Goal: Information Seeking & Learning: Compare options

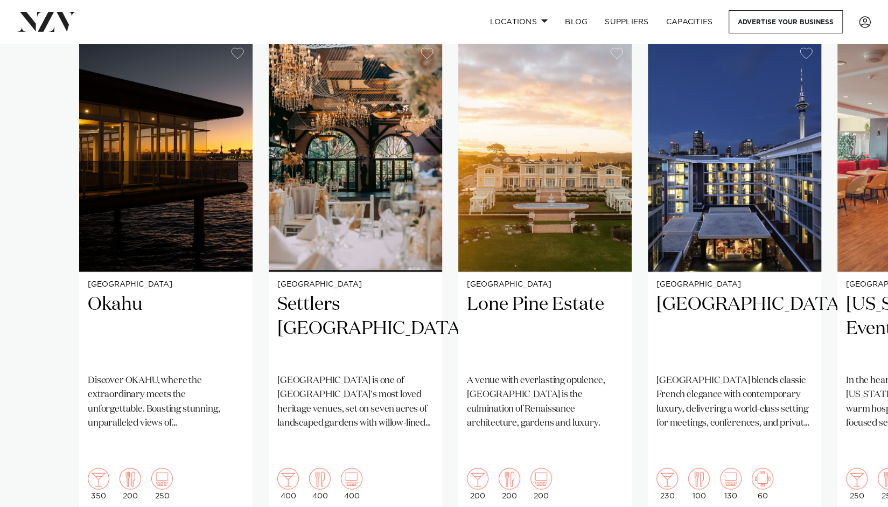
scroll to position [714, 0]
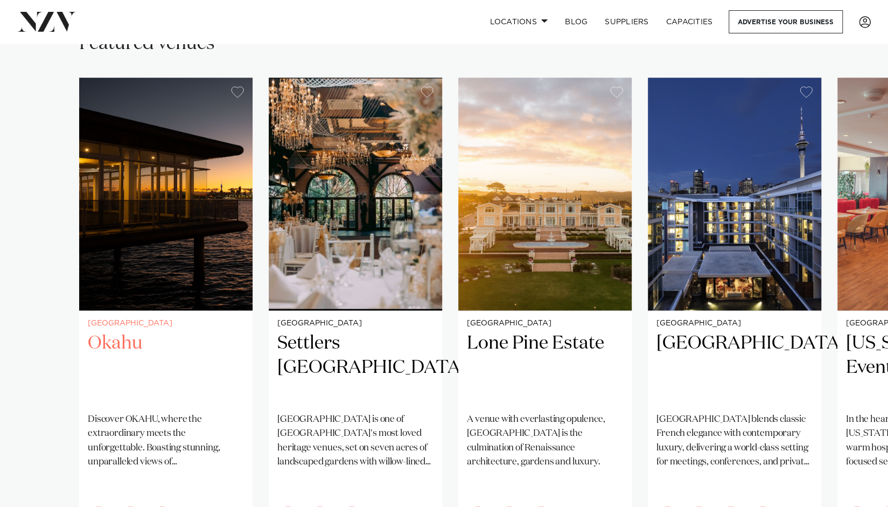
click at [199, 248] on img "1 / 26" at bounding box center [165, 194] width 173 height 233
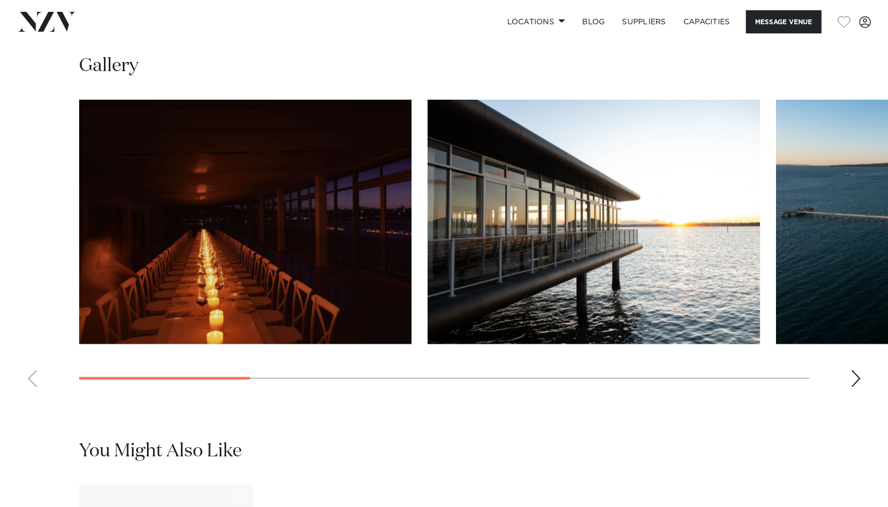
scroll to position [991, 0]
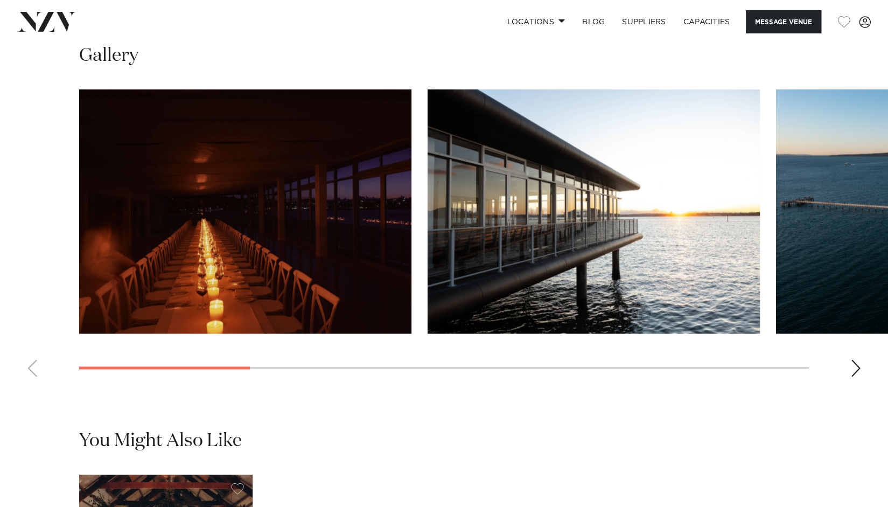
click at [858, 376] on div "Next slide" at bounding box center [855, 367] width 11 height 17
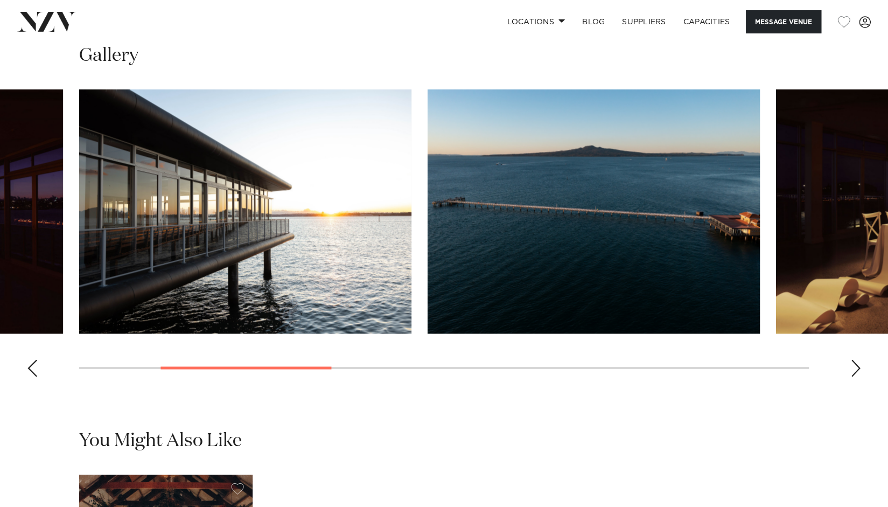
click at [858, 376] on div "Next slide" at bounding box center [855, 367] width 11 height 17
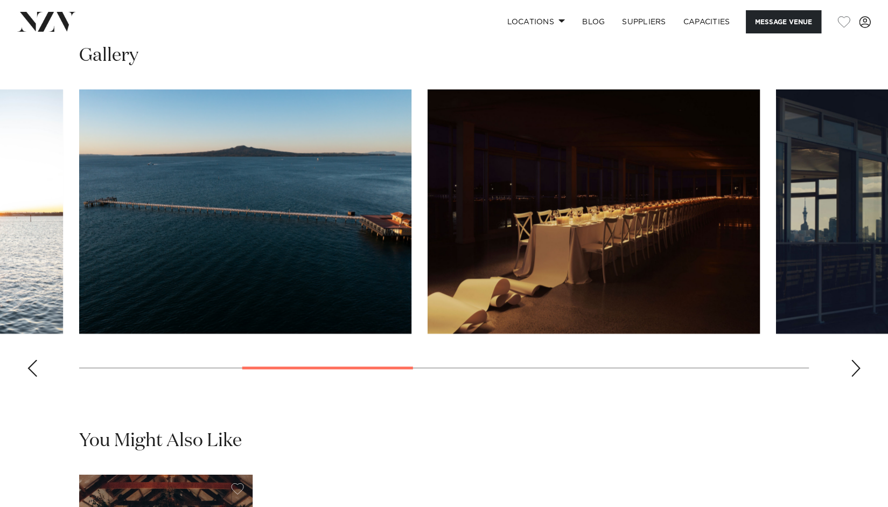
click at [858, 376] on div "Next slide" at bounding box center [855, 367] width 11 height 17
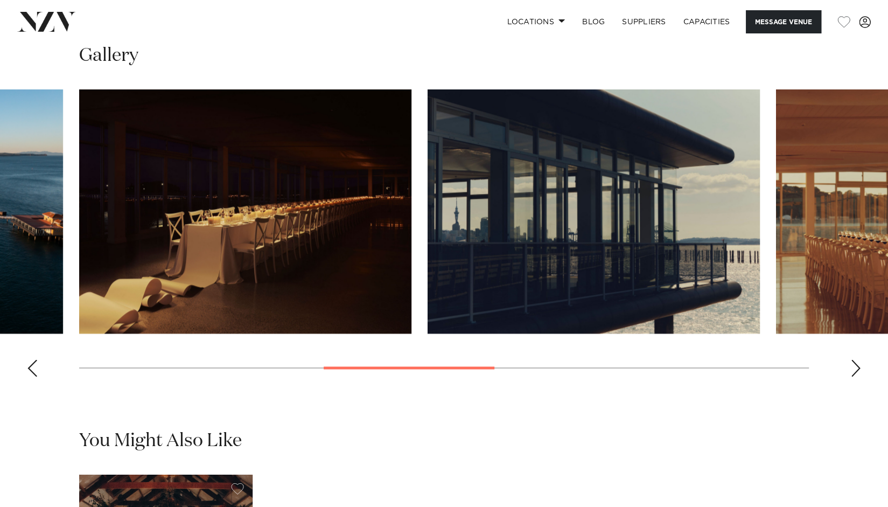
click at [858, 376] on div "Next slide" at bounding box center [855, 367] width 11 height 17
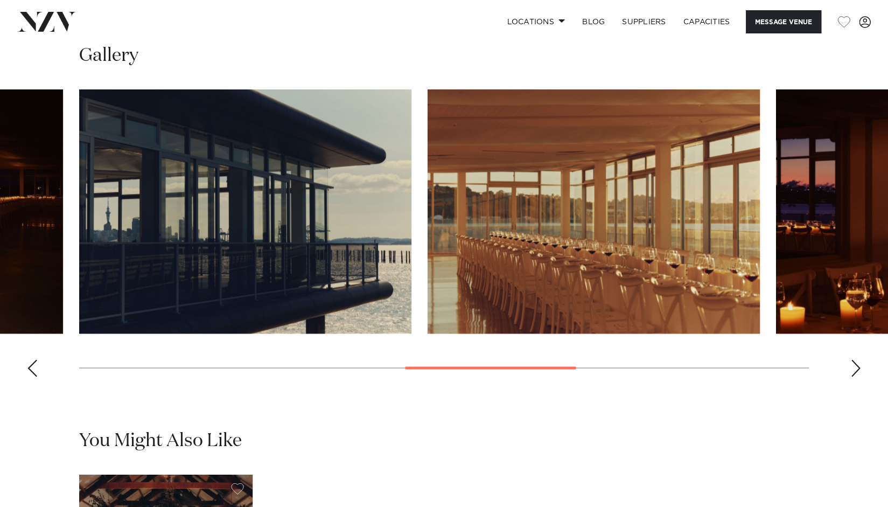
click at [858, 376] on div "Next slide" at bounding box center [855, 367] width 11 height 17
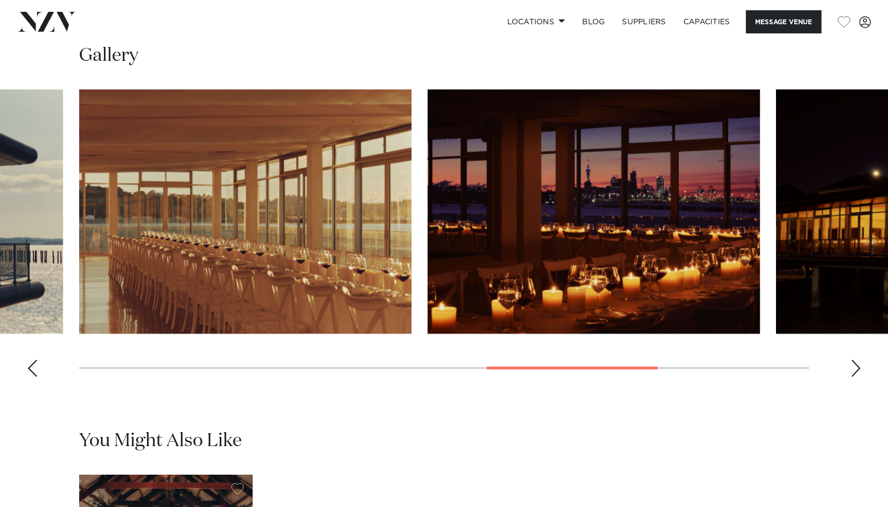
click at [858, 376] on div "Next slide" at bounding box center [855, 367] width 11 height 17
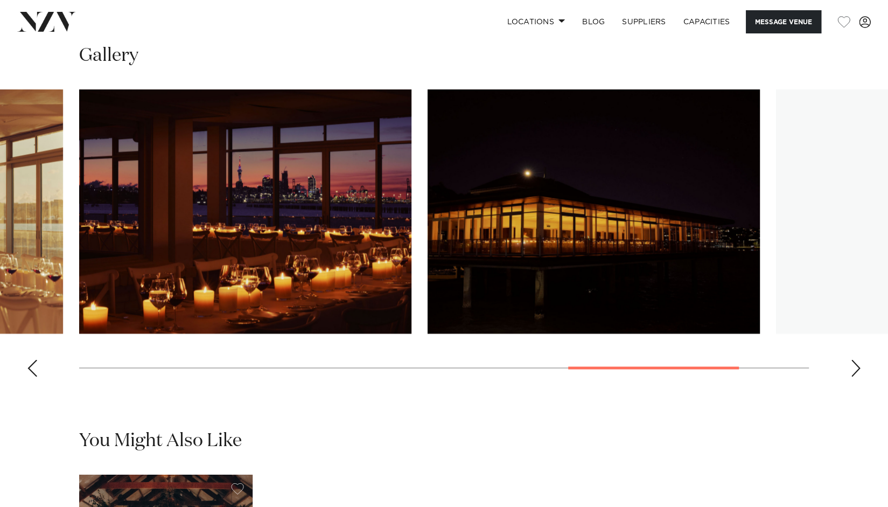
click at [858, 376] on div "Next slide" at bounding box center [855, 367] width 11 height 17
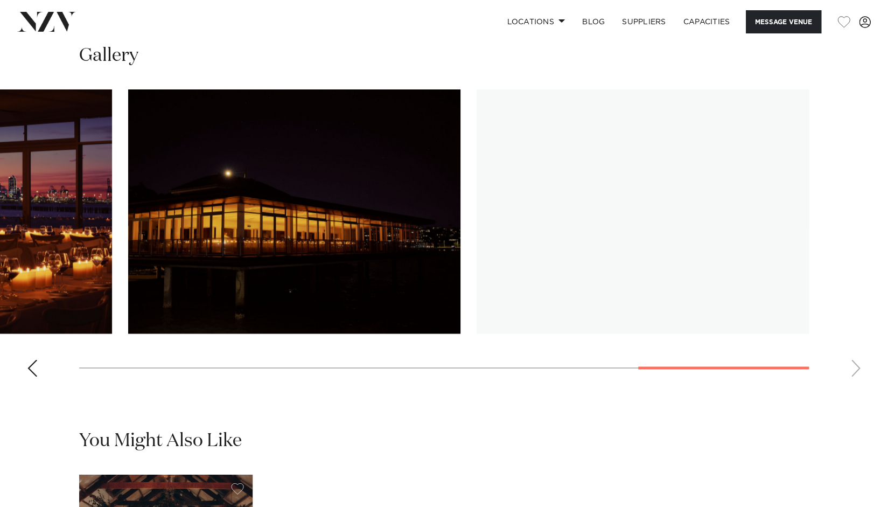
click at [858, 385] on swiper-container at bounding box center [444, 237] width 888 height 296
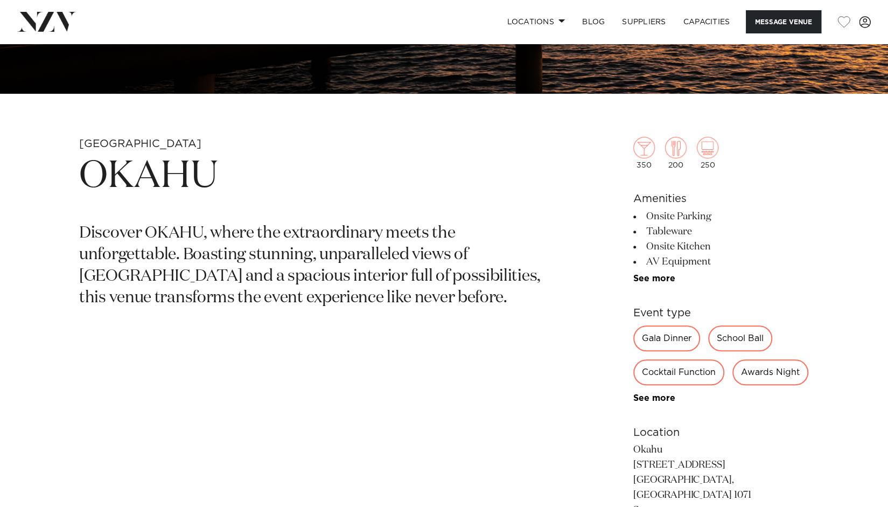
scroll to position [559, 0]
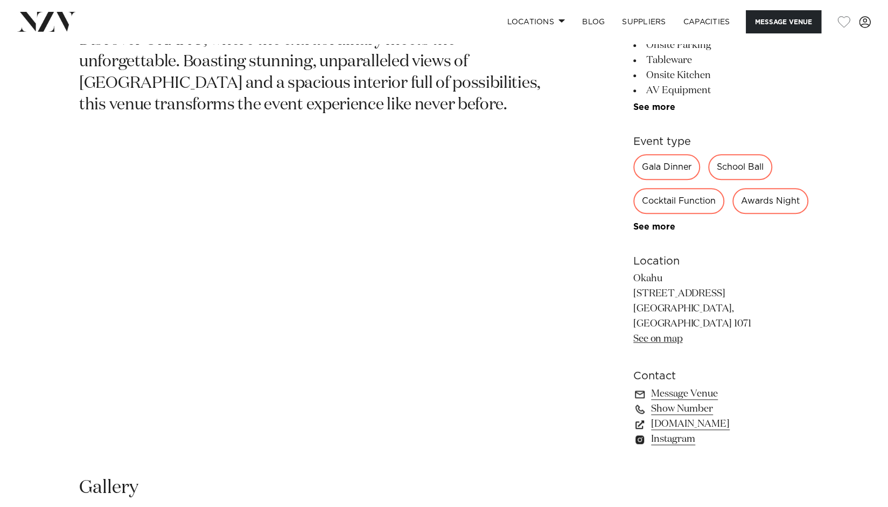
click at [781, 167] on div "Gala Dinner School Ball Cocktail Function Awards Night Private Party Special Oc…" at bounding box center [720, 193] width 175 height 78
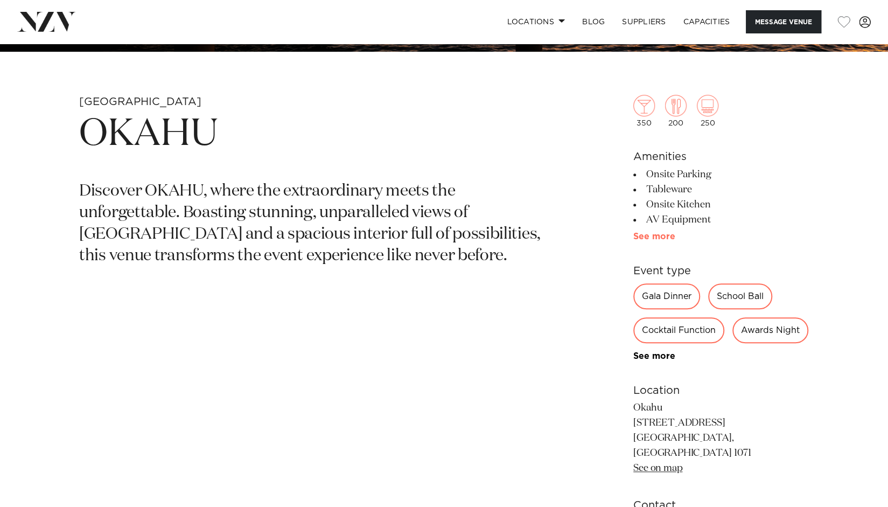
click at [651, 236] on link "See more" at bounding box center [675, 236] width 84 height 9
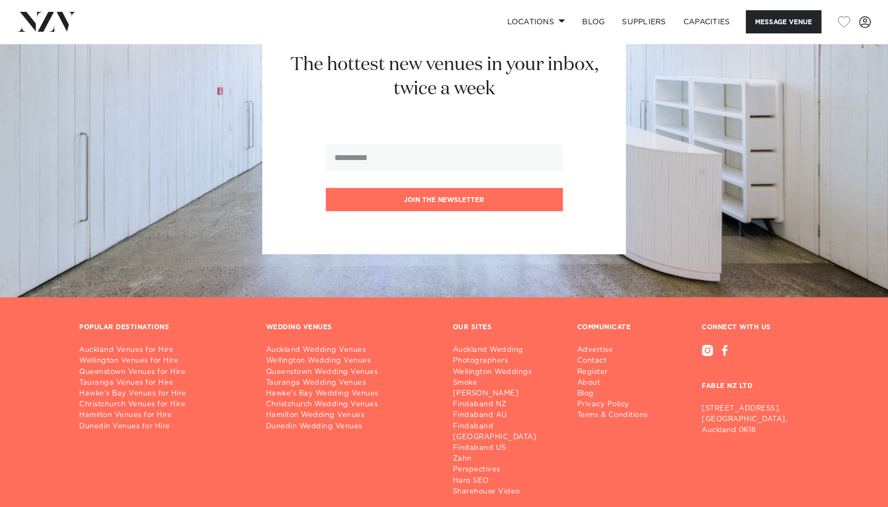
scroll to position [2273, 0]
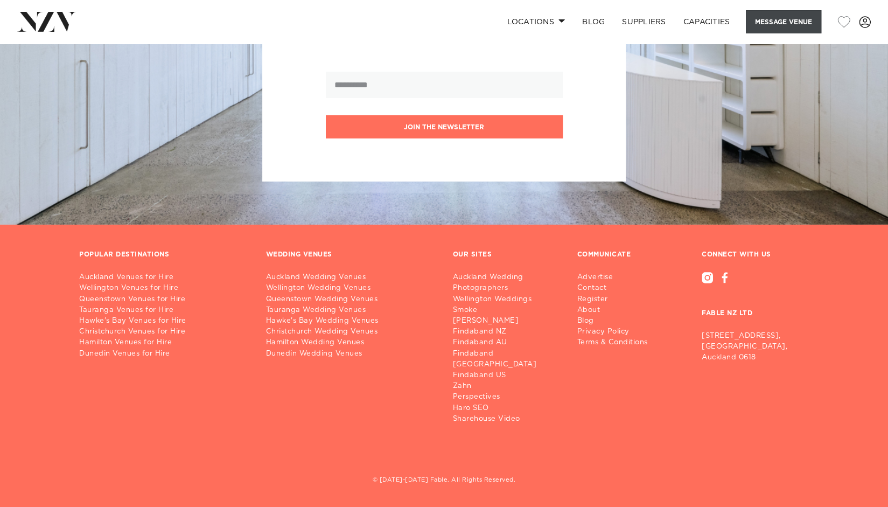
click at [783, 26] on button "Message Venue" at bounding box center [783, 21] width 75 height 23
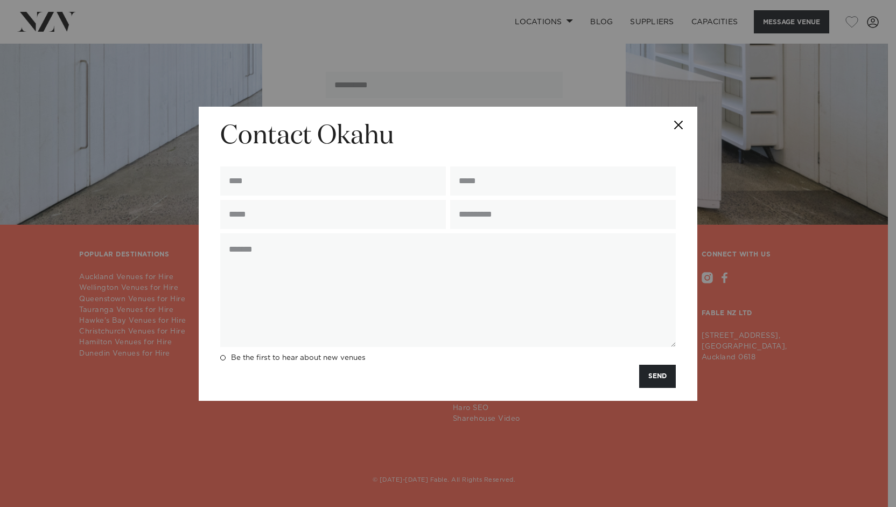
click at [680, 127] on button "Close" at bounding box center [678, 126] width 38 height 38
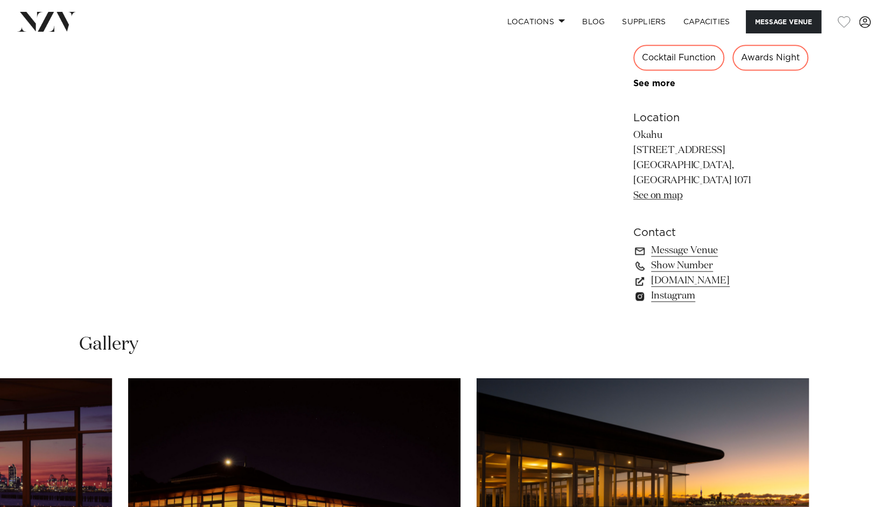
scroll to position [847, 0]
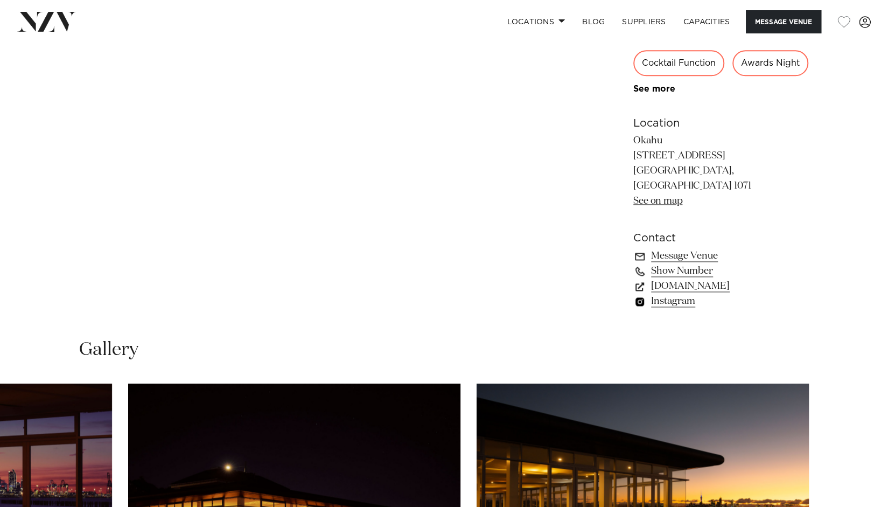
click at [669, 308] on link "Instagram" at bounding box center [720, 300] width 175 height 15
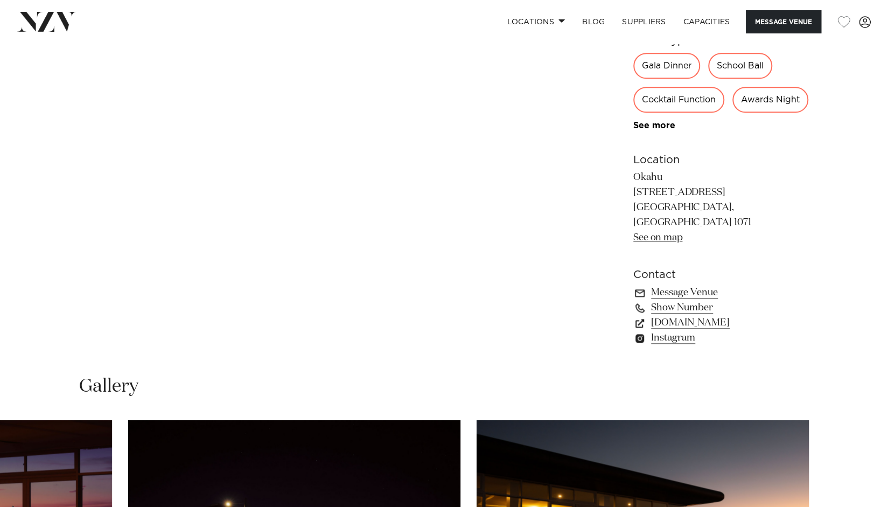
scroll to position [811, 0]
click at [711, 330] on link "www.okahubay.com" at bounding box center [720, 322] width 175 height 15
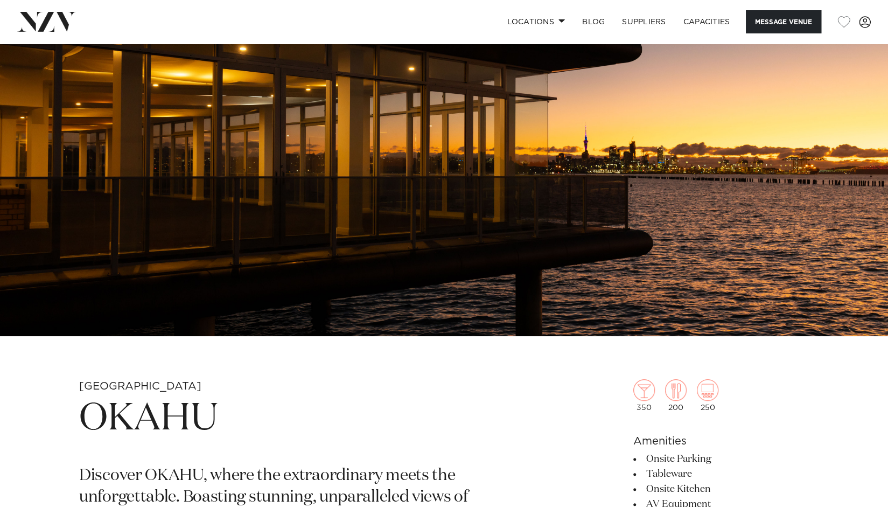
scroll to position [0, 0]
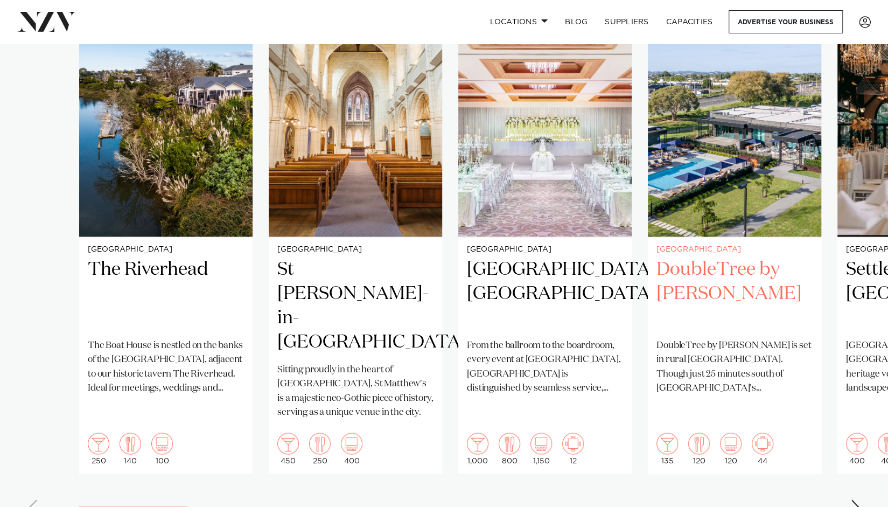
scroll to position [787, 0]
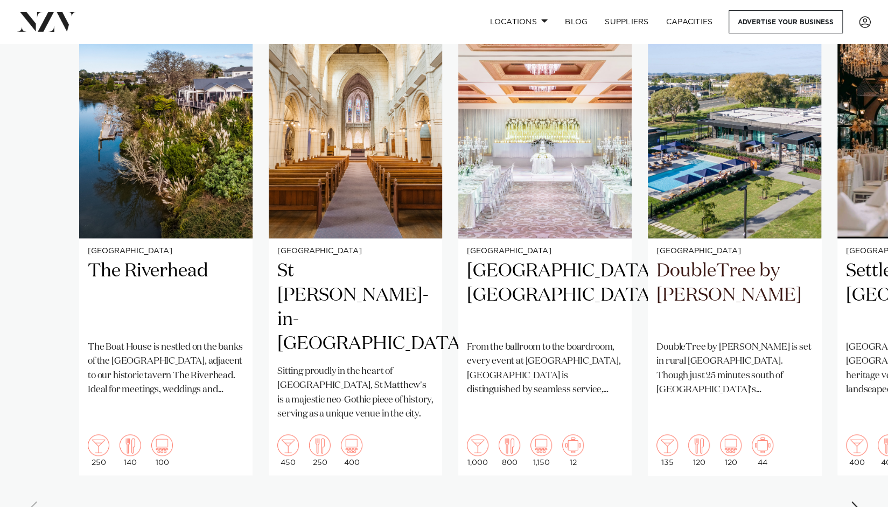
click at [855, 501] on div "Next slide" at bounding box center [855, 509] width 11 height 17
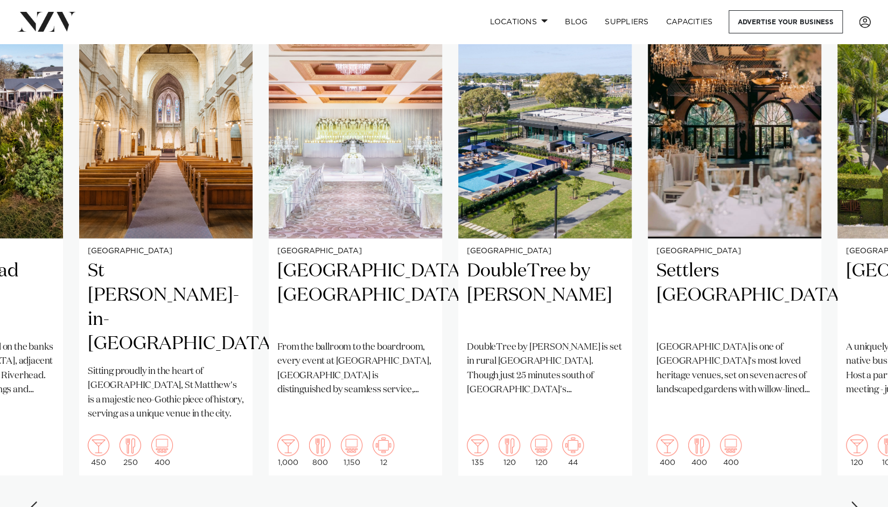
click at [855, 501] on div "Next slide" at bounding box center [855, 509] width 11 height 17
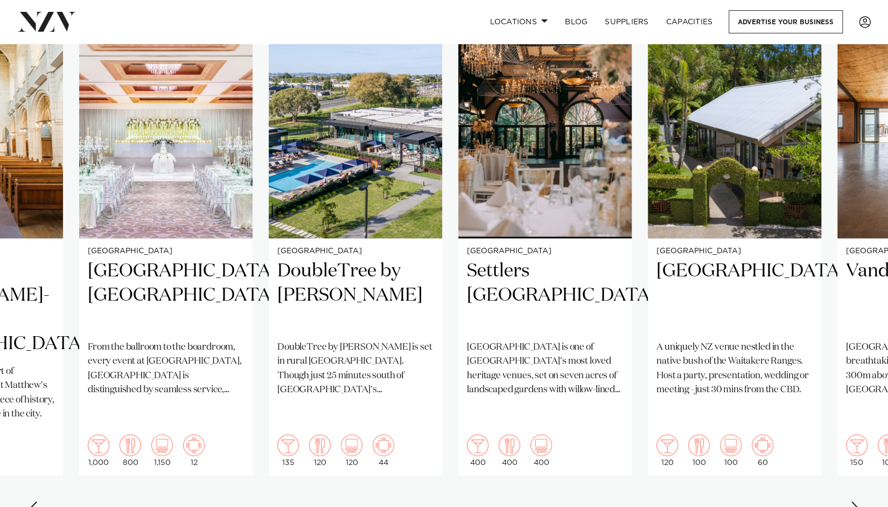
click at [855, 501] on div "Next slide" at bounding box center [855, 509] width 11 height 17
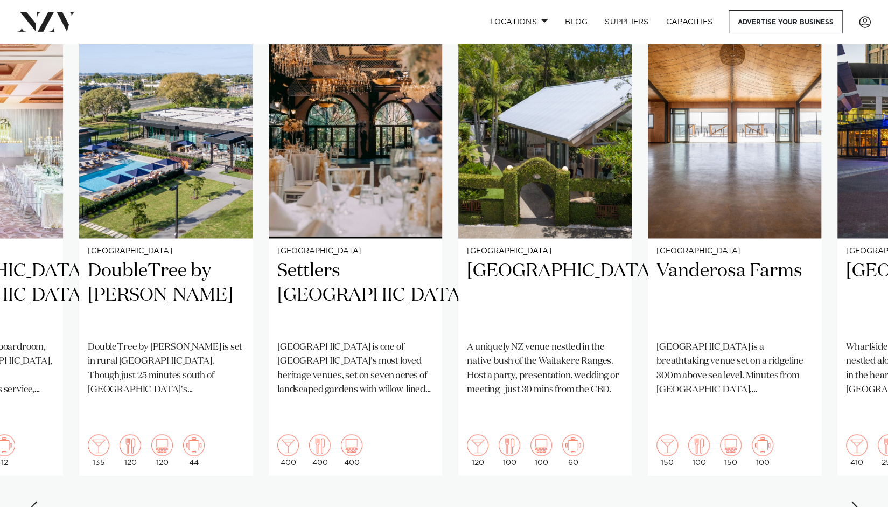
click at [855, 501] on div "Next slide" at bounding box center [855, 509] width 11 height 17
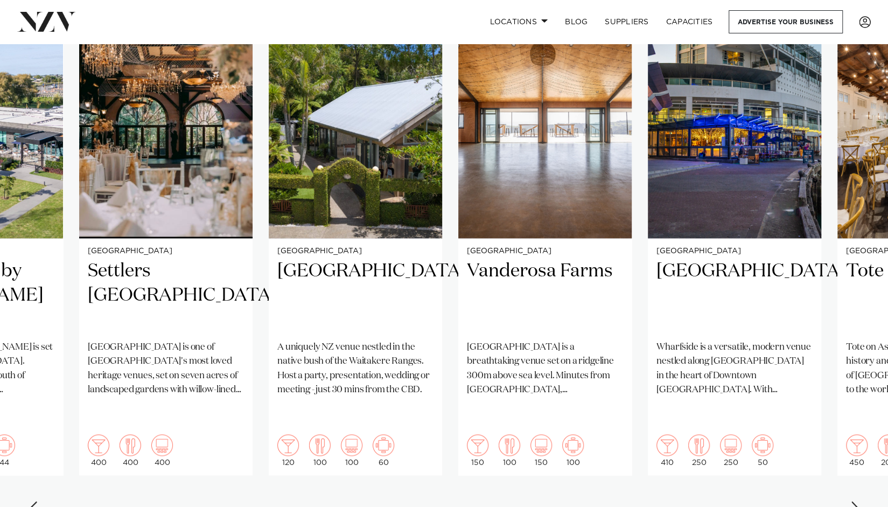
click at [855, 501] on div "Next slide" at bounding box center [855, 509] width 11 height 17
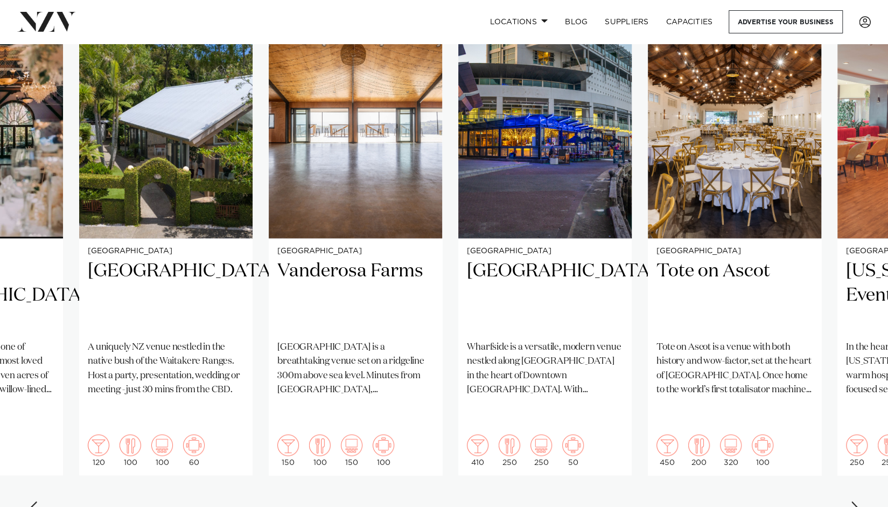
click at [855, 501] on div "Next slide" at bounding box center [855, 509] width 11 height 17
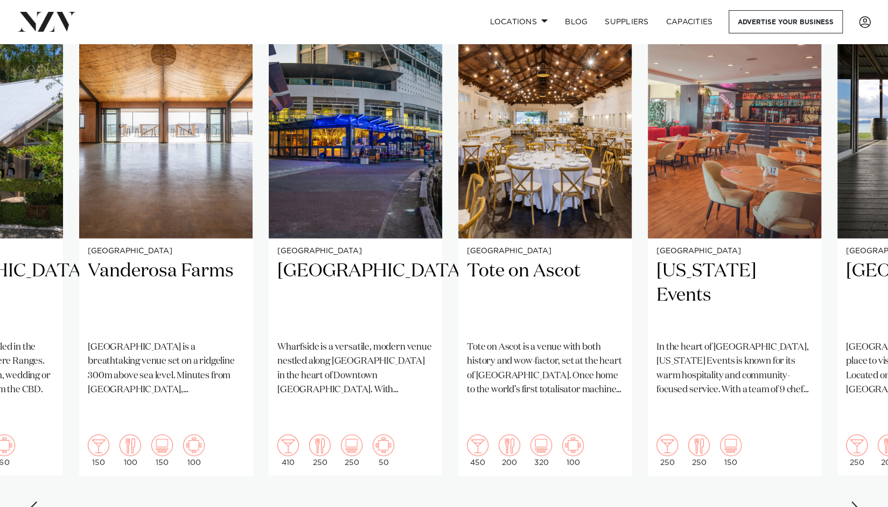
click at [855, 501] on div "Next slide" at bounding box center [855, 509] width 11 height 17
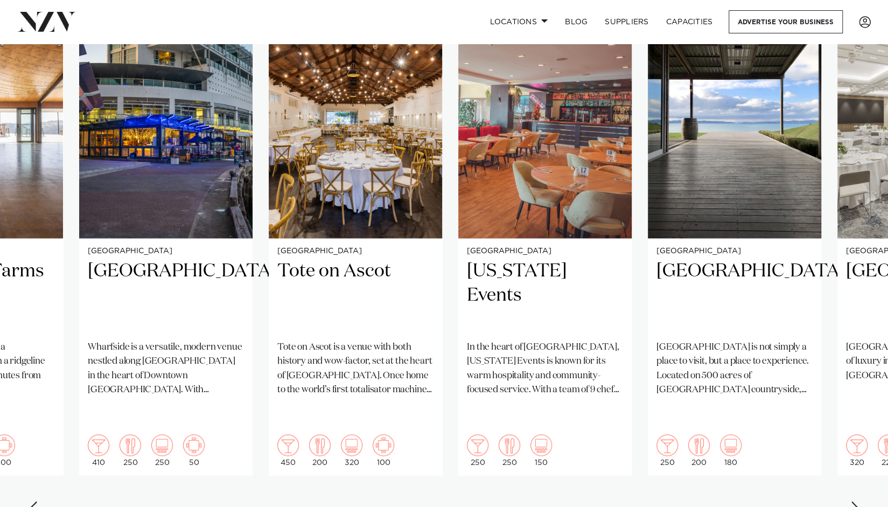
click at [855, 501] on div "Next slide" at bounding box center [855, 509] width 11 height 17
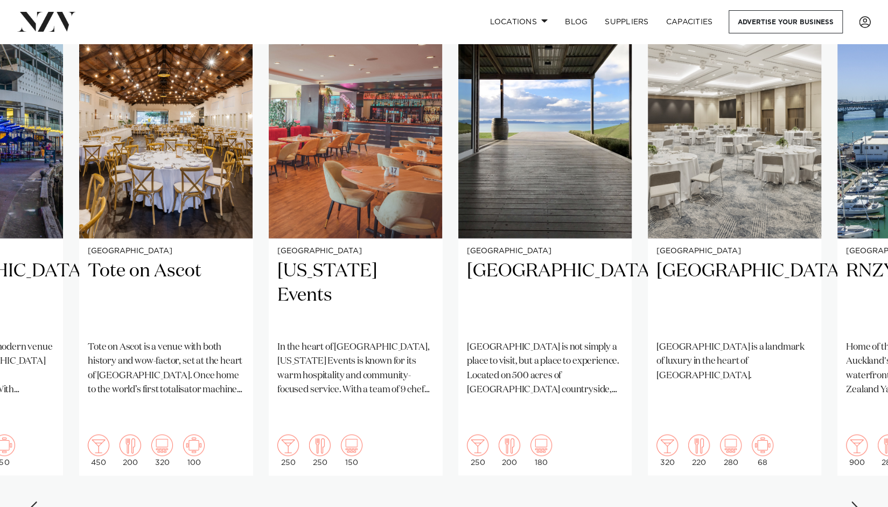
click at [855, 501] on div "Next slide" at bounding box center [855, 509] width 11 height 17
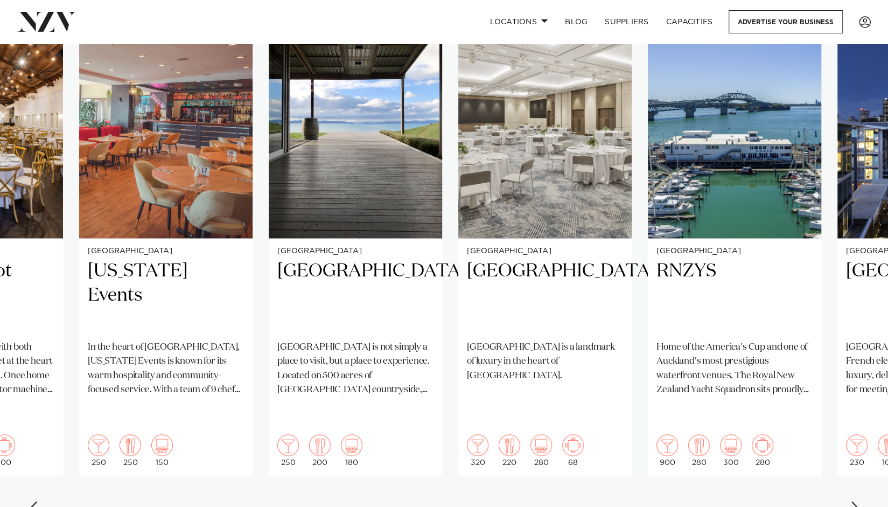
click at [855, 501] on div "Next slide" at bounding box center [855, 509] width 11 height 17
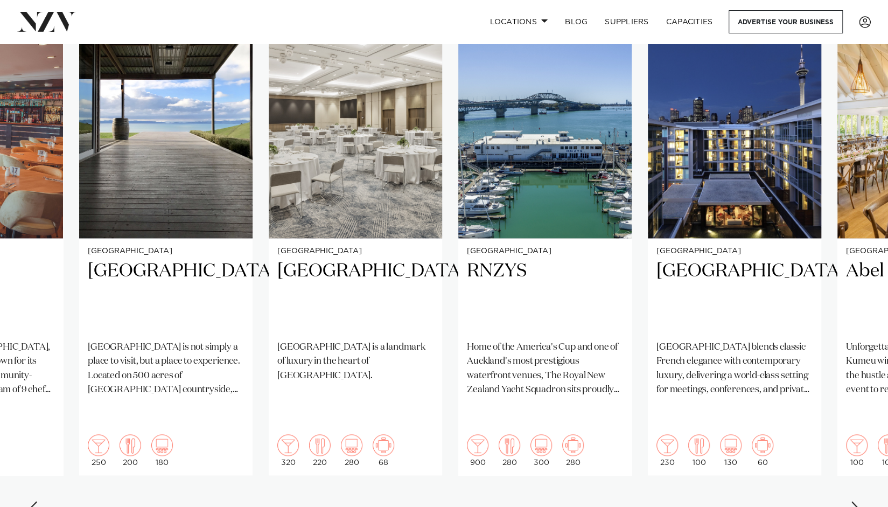
click at [855, 501] on div "Next slide" at bounding box center [855, 509] width 11 height 17
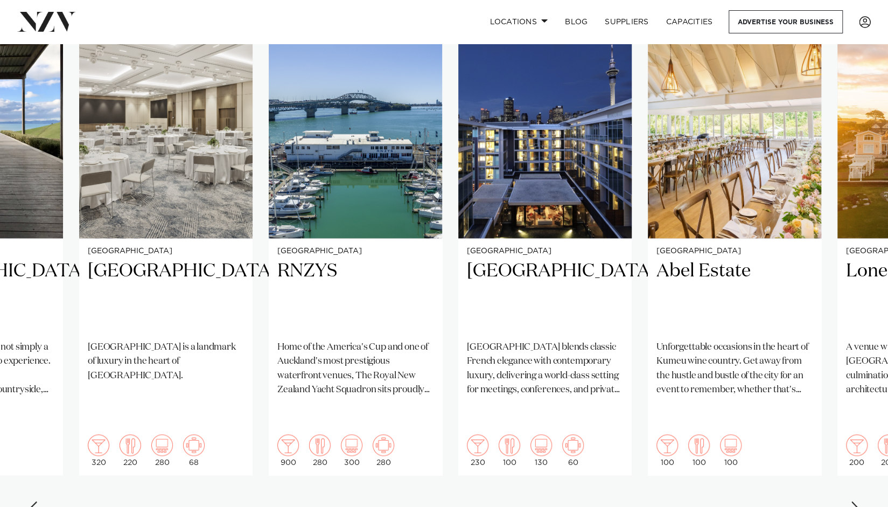
click at [855, 501] on div "Next slide" at bounding box center [855, 509] width 11 height 17
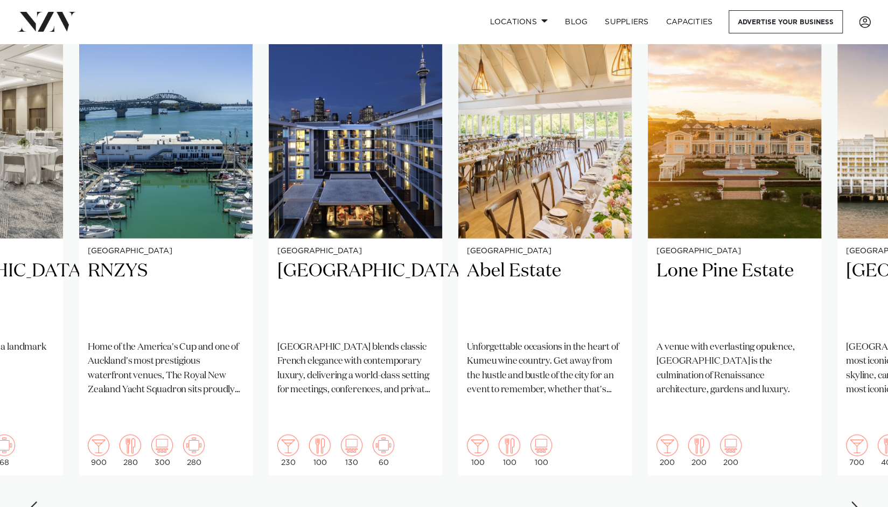
click at [855, 501] on div "Next slide" at bounding box center [855, 509] width 11 height 17
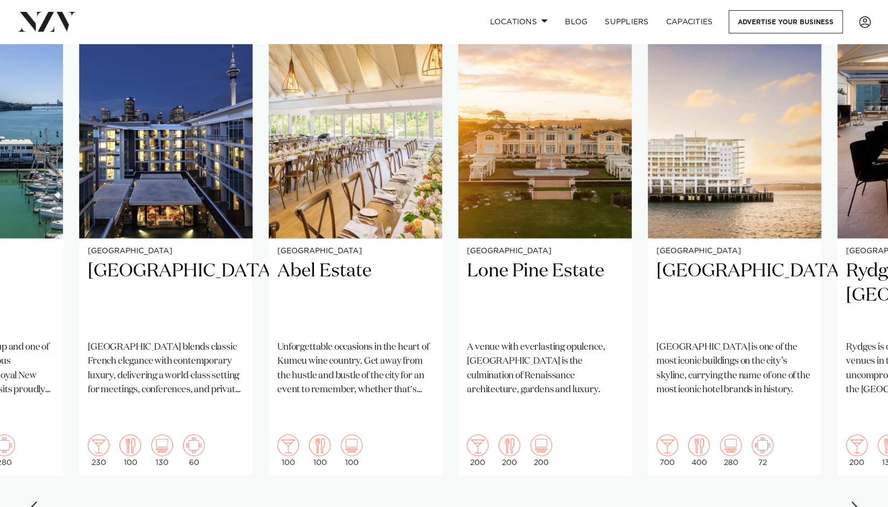
click at [855, 501] on div "Next slide" at bounding box center [855, 509] width 11 height 17
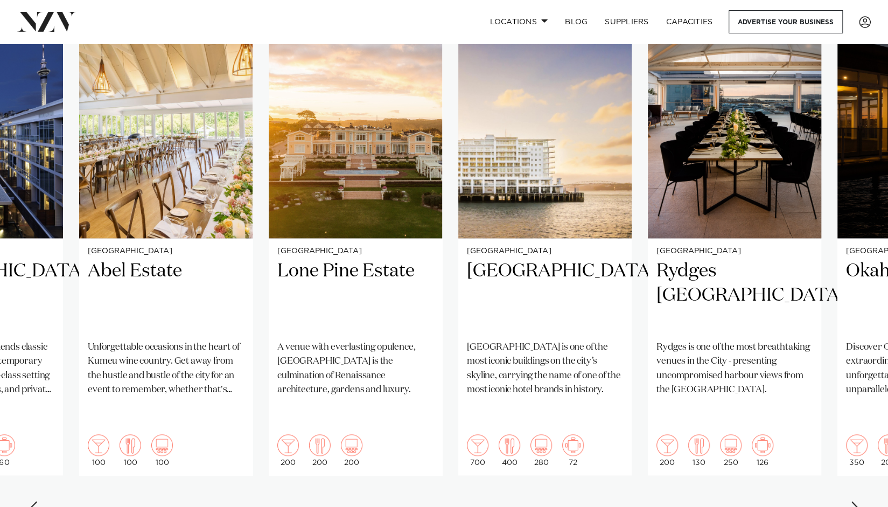
click at [855, 501] on div "Next slide" at bounding box center [855, 509] width 11 height 17
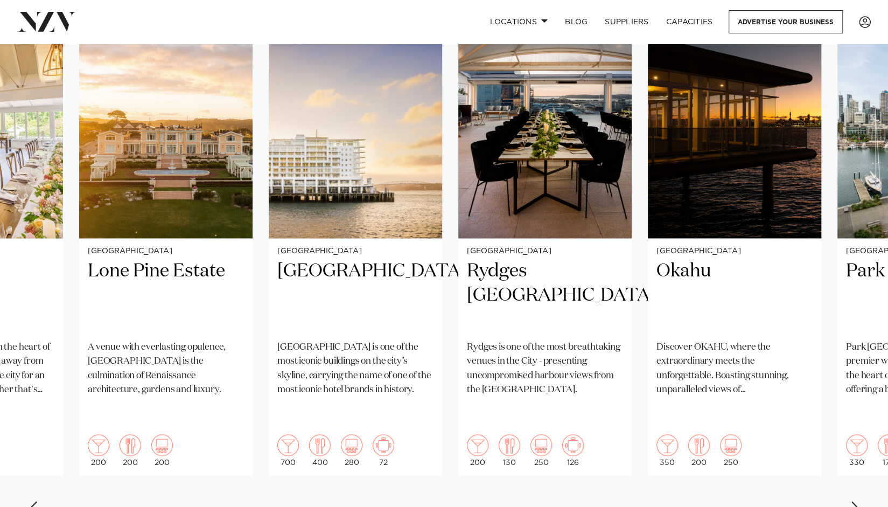
click at [855, 501] on div "Next slide" at bounding box center [855, 509] width 11 height 17
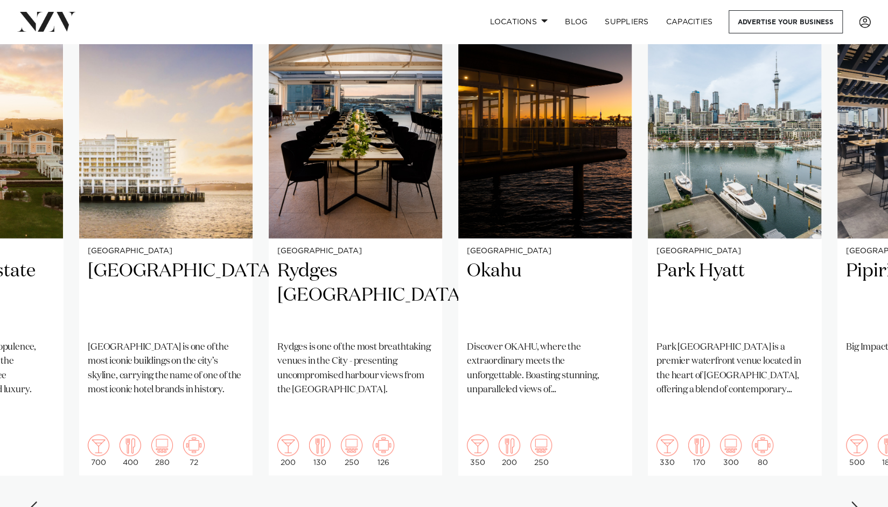
click at [34, 501] on div "Previous slide" at bounding box center [32, 509] width 11 height 17
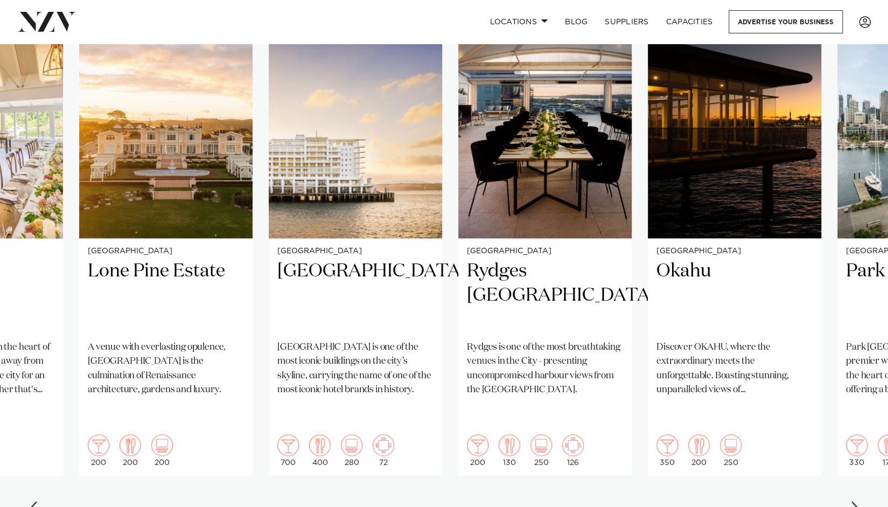
click at [34, 501] on div "Previous slide" at bounding box center [32, 509] width 11 height 17
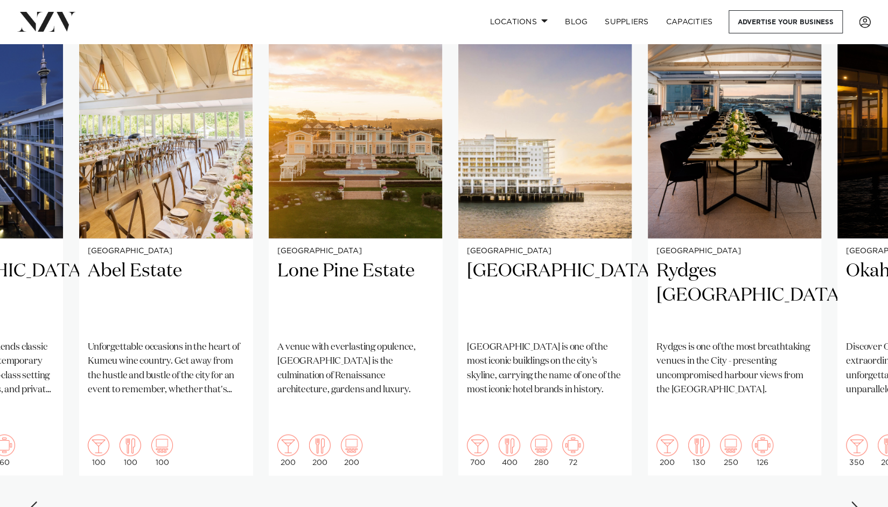
click at [34, 501] on div "Previous slide" at bounding box center [32, 509] width 11 height 17
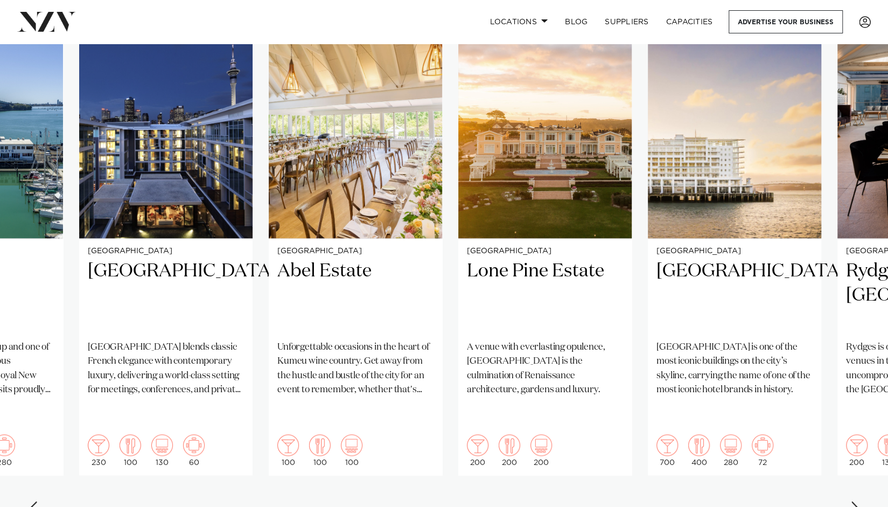
click at [34, 501] on div "Previous slide" at bounding box center [32, 509] width 11 height 17
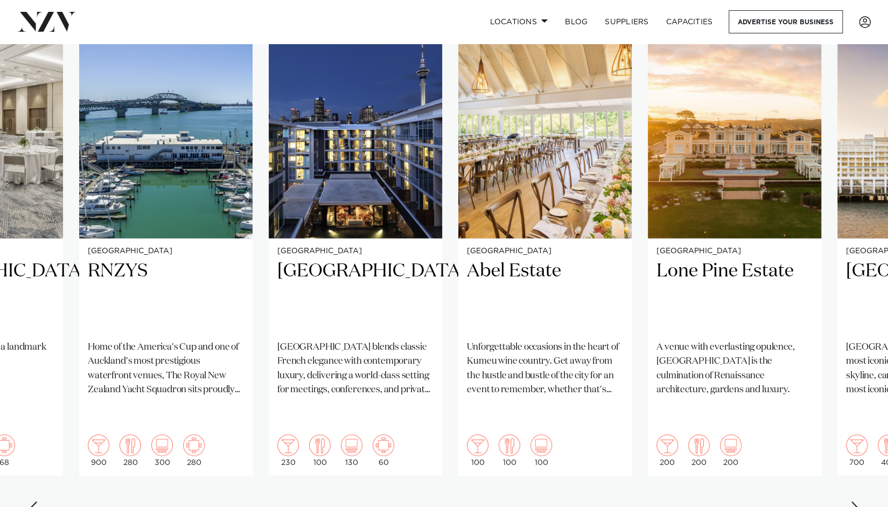
click at [34, 501] on div "Previous slide" at bounding box center [32, 509] width 11 height 17
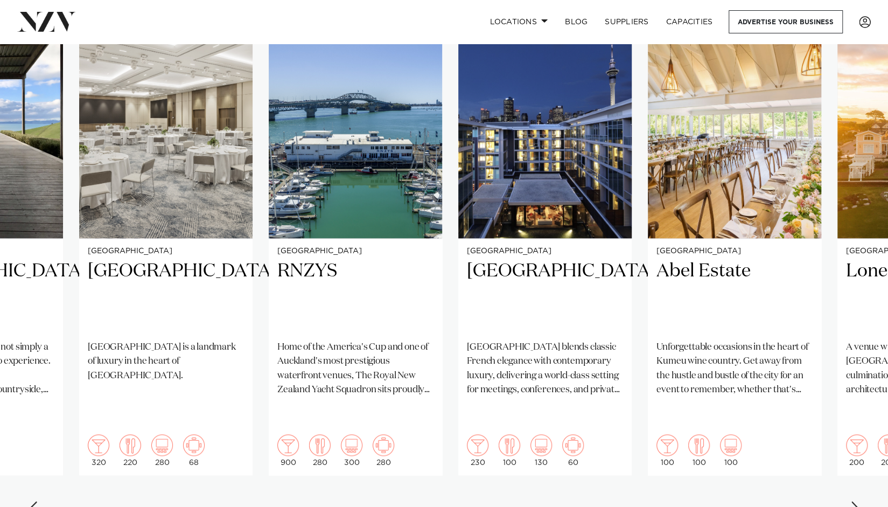
click at [34, 501] on div "Previous slide" at bounding box center [32, 509] width 11 height 17
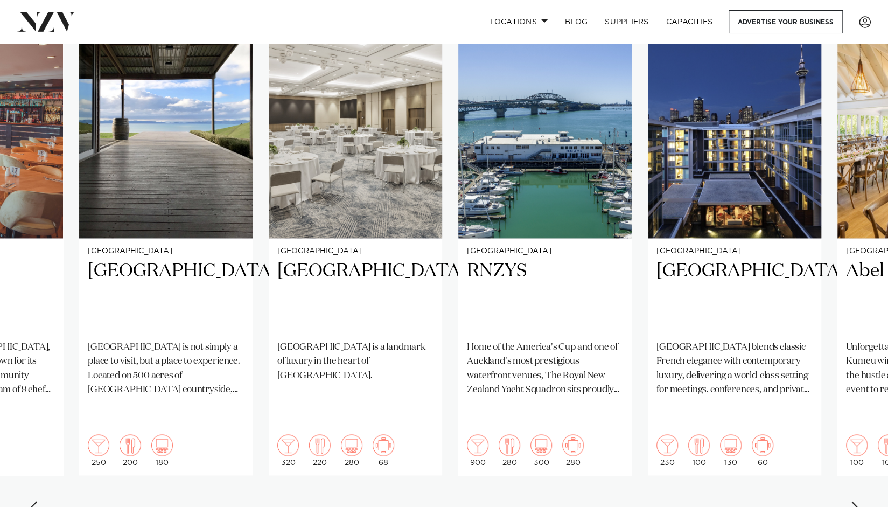
click at [34, 501] on div "Previous slide" at bounding box center [32, 509] width 11 height 17
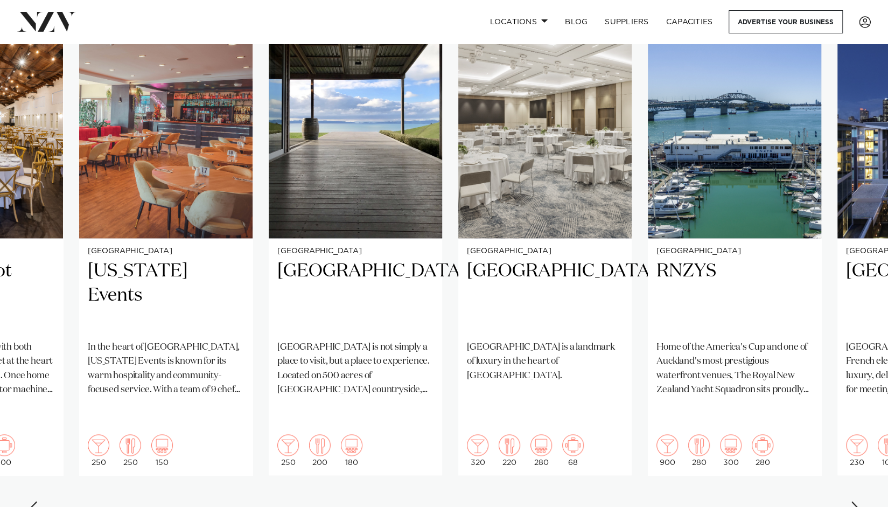
click at [34, 501] on div "Previous slide" at bounding box center [32, 509] width 11 height 17
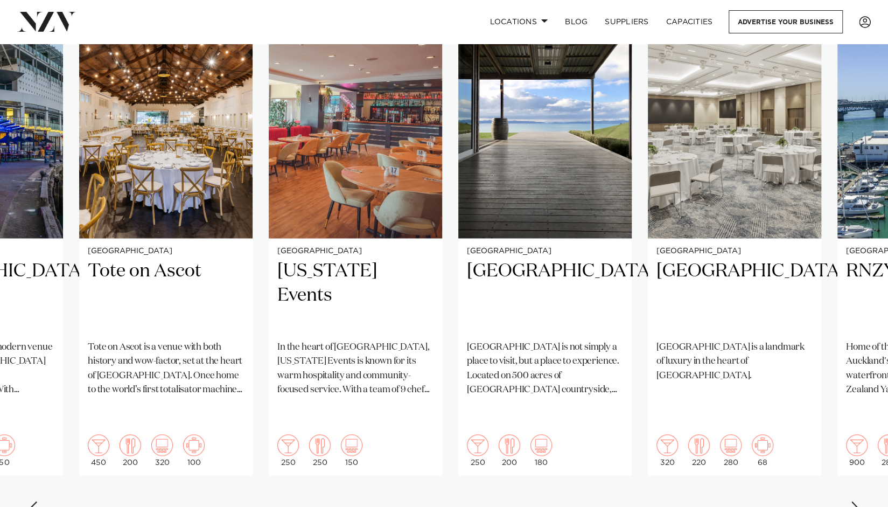
click at [34, 501] on div "Previous slide" at bounding box center [32, 509] width 11 height 17
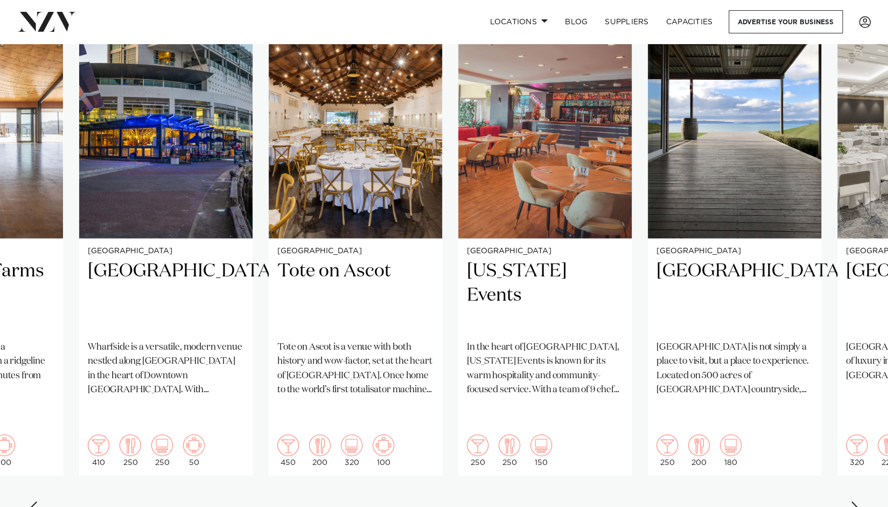
click at [34, 501] on div "Previous slide" at bounding box center [32, 509] width 11 height 17
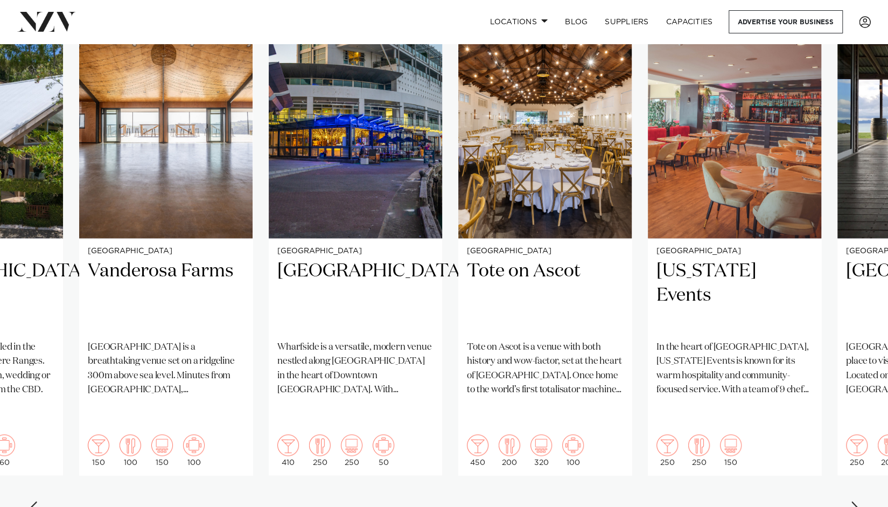
click at [34, 501] on div "Previous slide" at bounding box center [32, 509] width 11 height 17
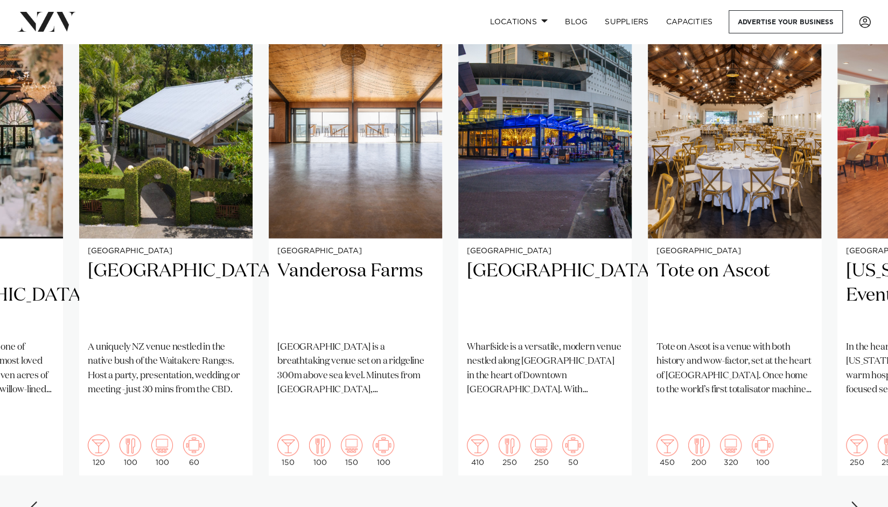
click at [34, 501] on div "Previous slide" at bounding box center [32, 509] width 11 height 17
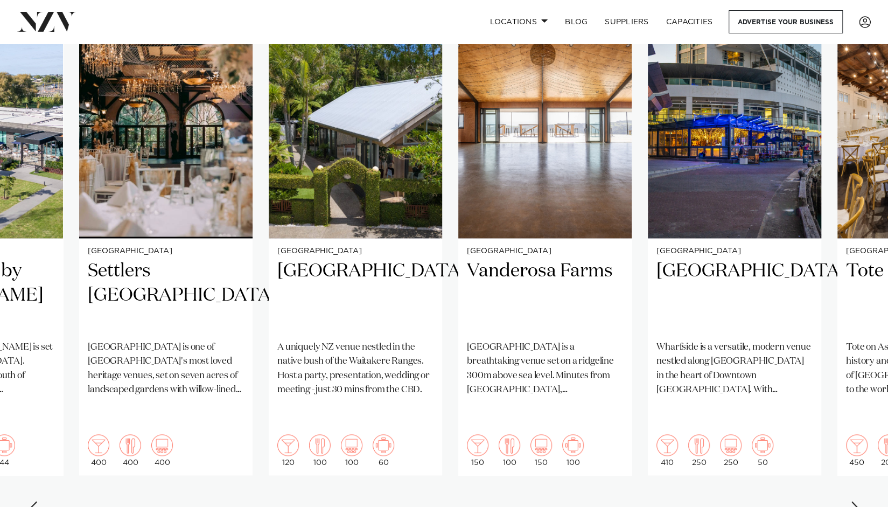
click at [34, 501] on div "Previous slide" at bounding box center [32, 509] width 11 height 17
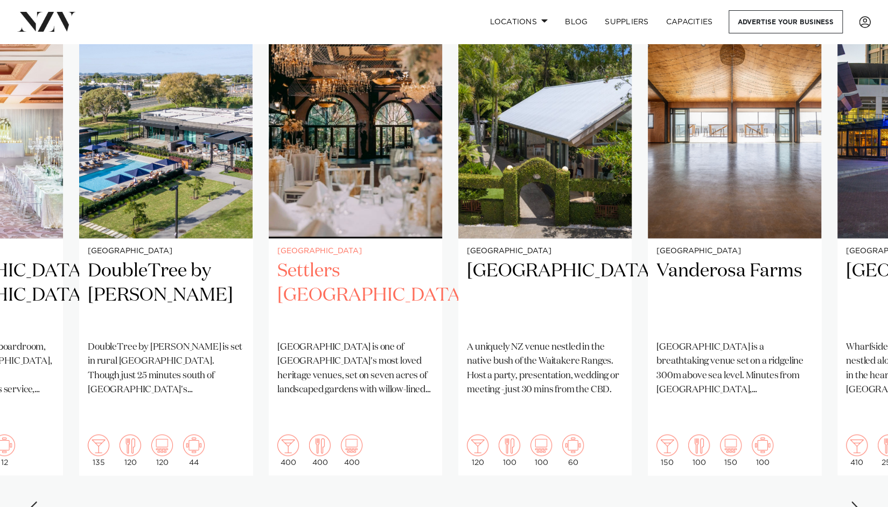
click at [313, 278] on h2 "Settlers Country Manor" at bounding box center [355, 295] width 156 height 73
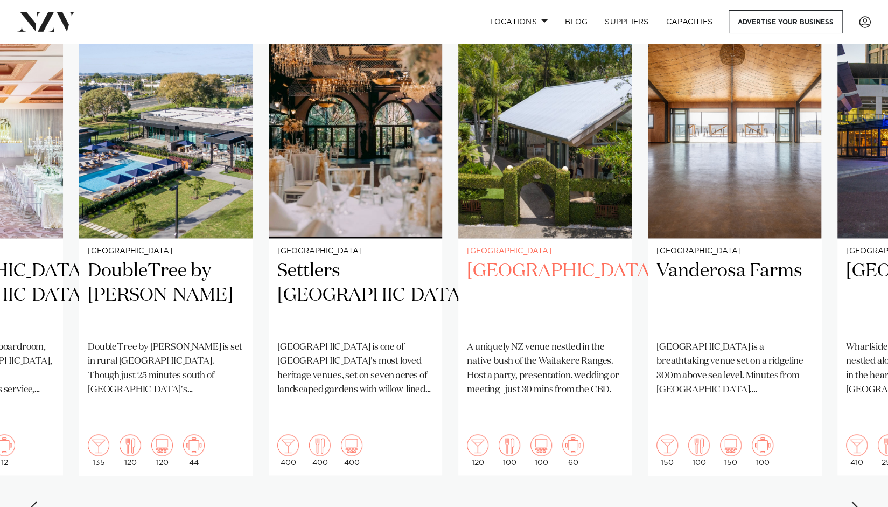
click at [508, 259] on h2 "Tui Hills" at bounding box center [545, 295] width 156 height 73
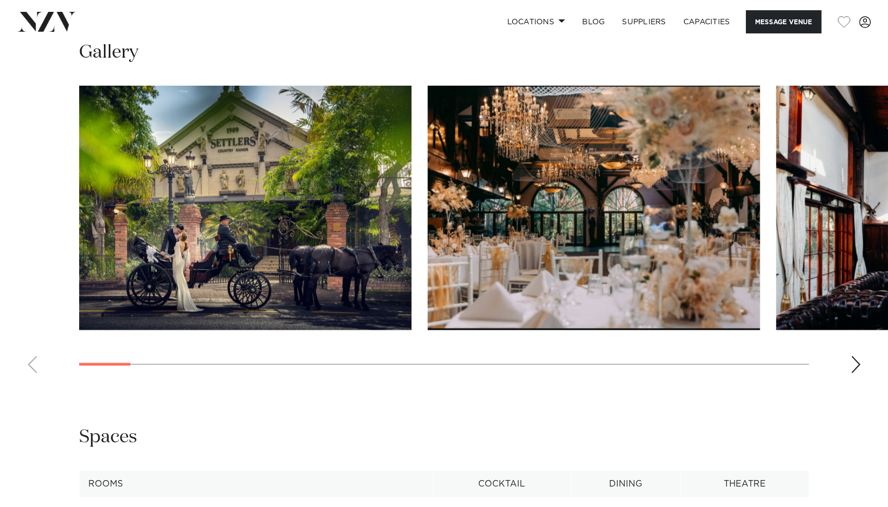
scroll to position [1083, 0]
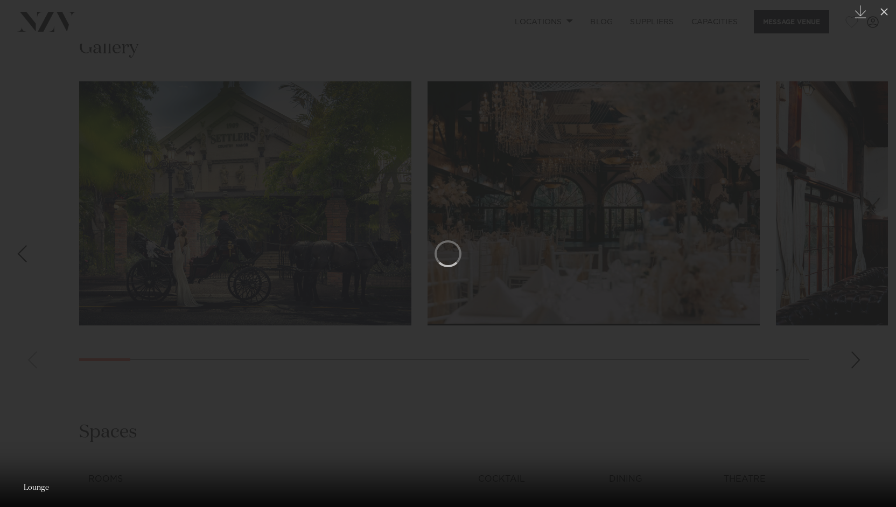
click at [829, 378] on div at bounding box center [448, 253] width 896 height 507
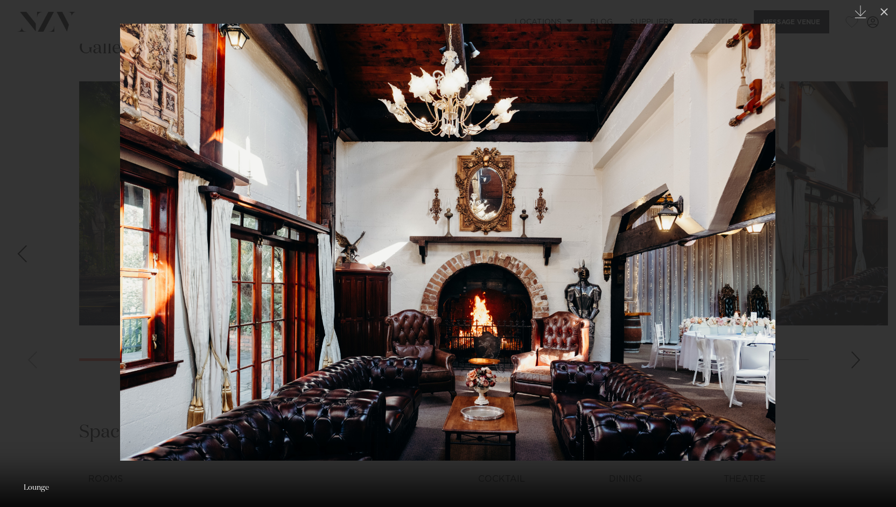
click at [839, 339] on div at bounding box center [448, 253] width 896 height 507
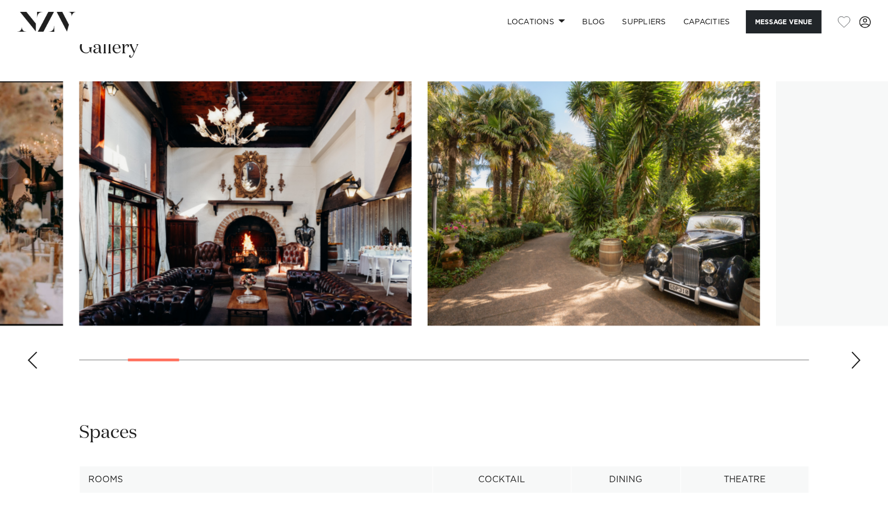
click at [858, 362] on div "Next slide" at bounding box center [855, 359] width 11 height 17
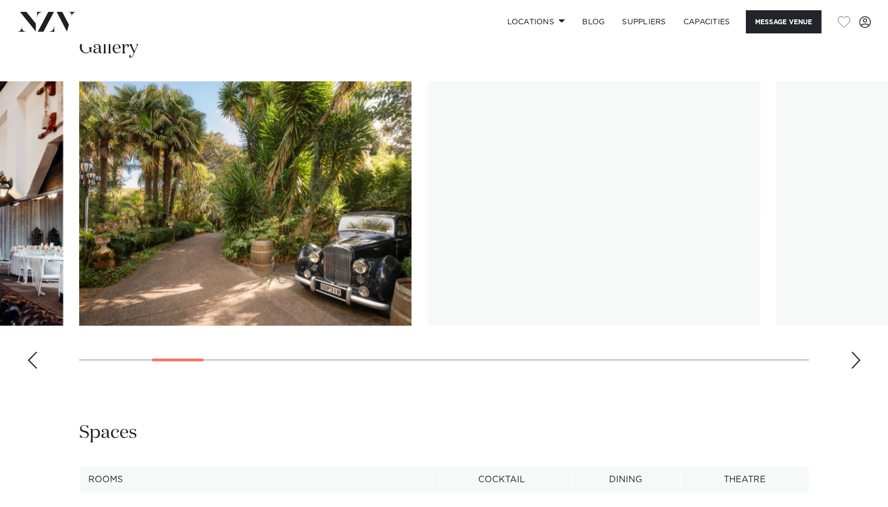
click at [858, 362] on div "Next slide" at bounding box center [855, 359] width 11 height 17
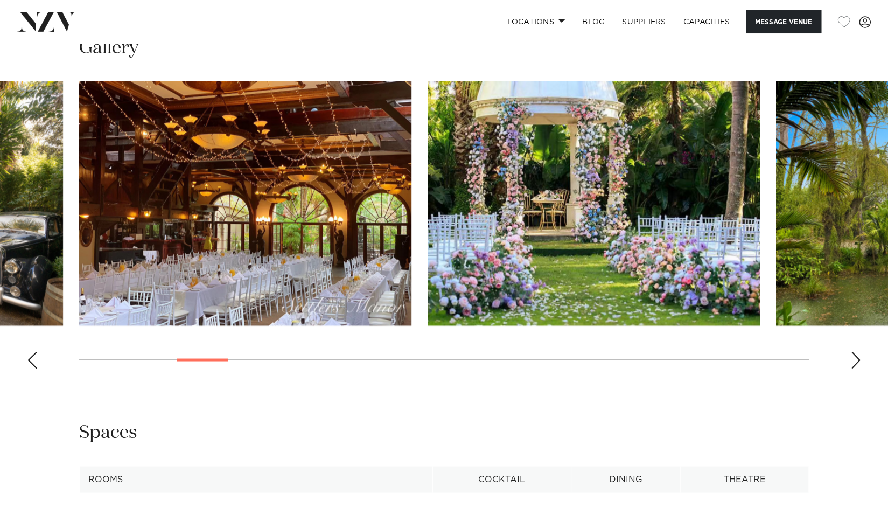
drag, startPoint x: 858, startPoint y: 362, endPoint x: 839, endPoint y: 385, distance: 29.8
click at [857, 362] on div "Next slide" at bounding box center [855, 359] width 11 height 17
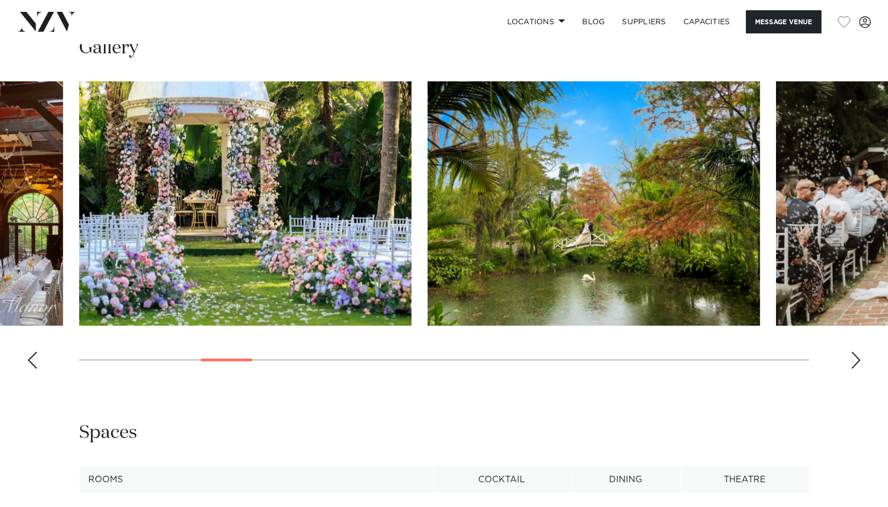
click at [857, 362] on div "Next slide" at bounding box center [855, 359] width 11 height 17
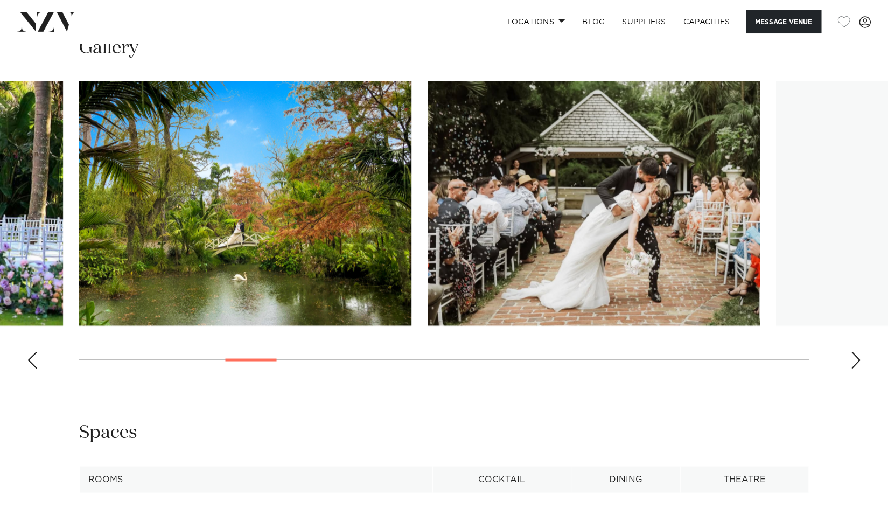
click at [857, 362] on div "Next slide" at bounding box center [855, 359] width 11 height 17
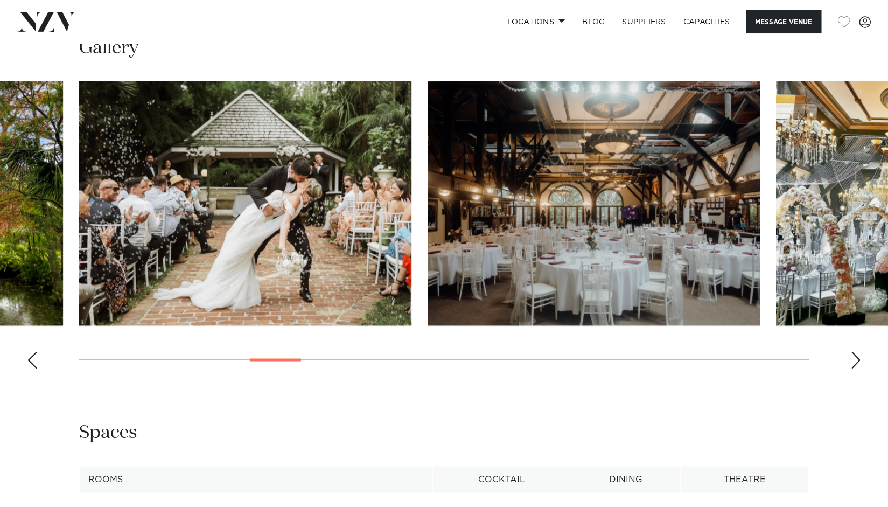
click at [857, 362] on div "Next slide" at bounding box center [855, 359] width 11 height 17
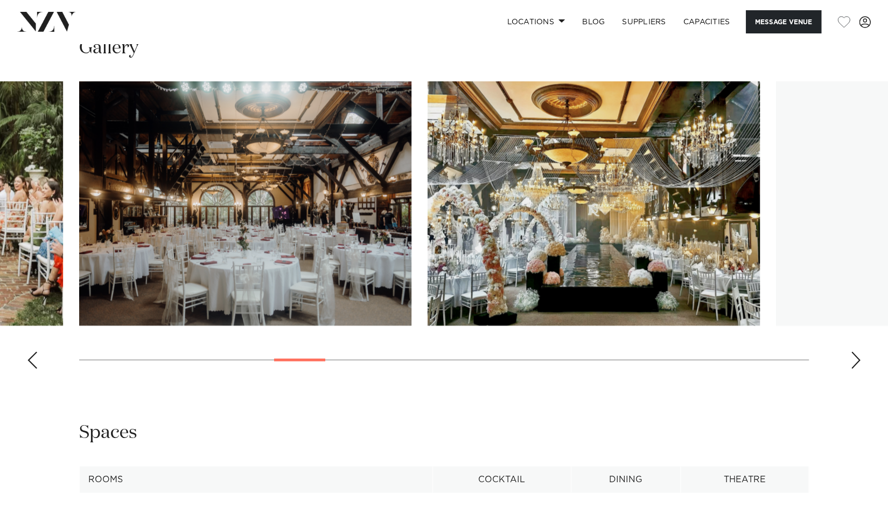
click at [857, 362] on div "Next slide" at bounding box center [855, 359] width 11 height 17
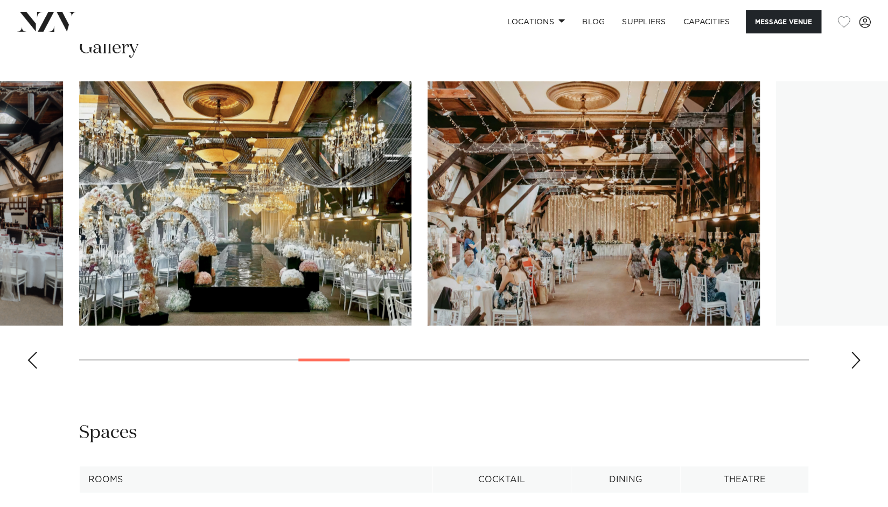
click at [857, 362] on div "Next slide" at bounding box center [855, 359] width 11 height 17
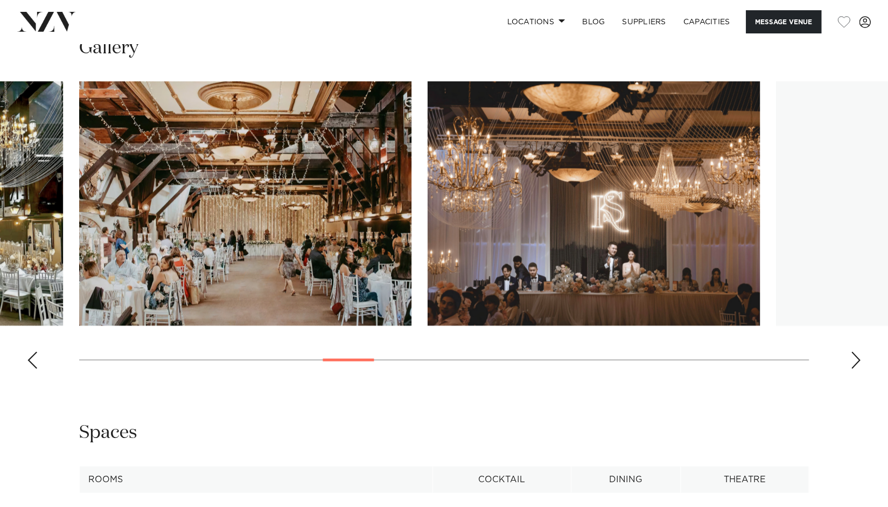
click at [857, 362] on div "Next slide" at bounding box center [855, 359] width 11 height 17
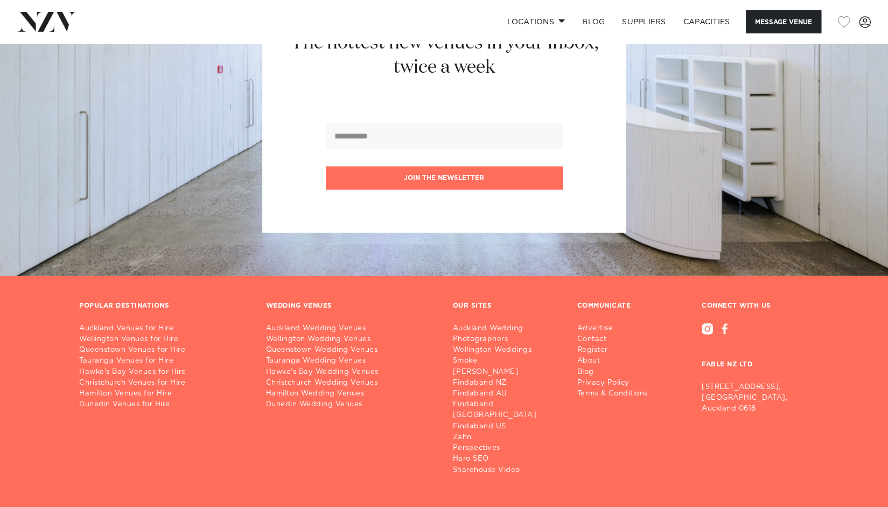
scroll to position [2198, 0]
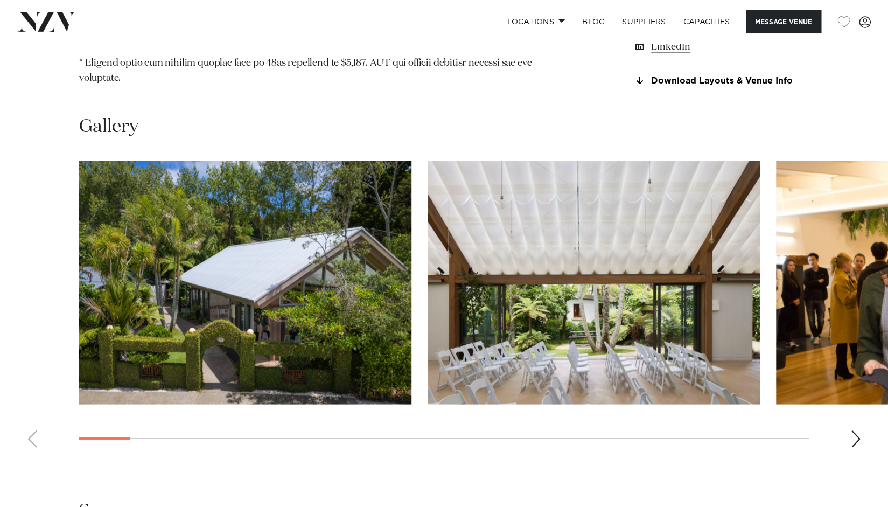
scroll to position [1332, 0]
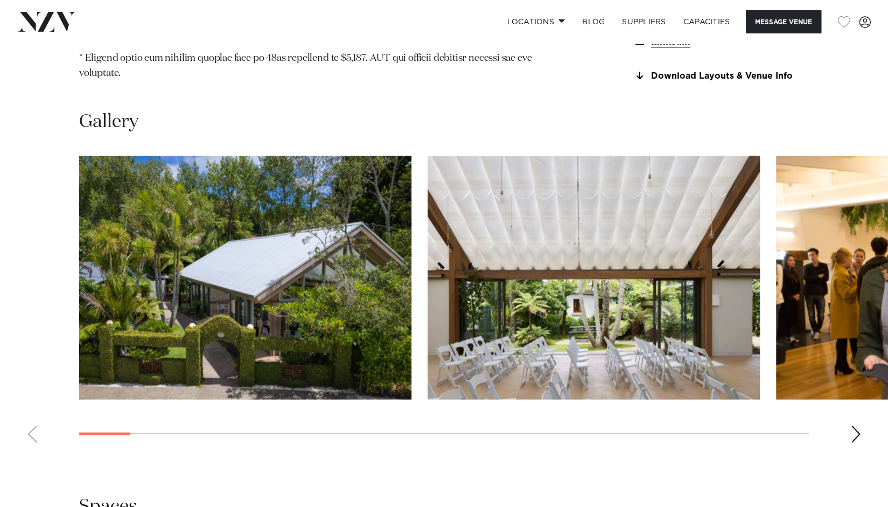
click at [848, 333] on swiper-container at bounding box center [444, 304] width 888 height 296
click at [856, 425] on div "Next slide" at bounding box center [855, 433] width 11 height 17
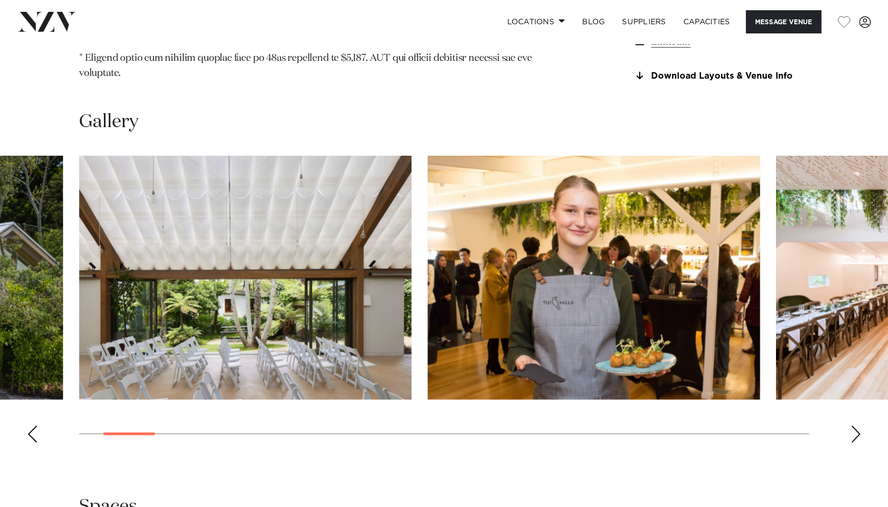
click at [856, 425] on div "Next slide" at bounding box center [855, 433] width 11 height 17
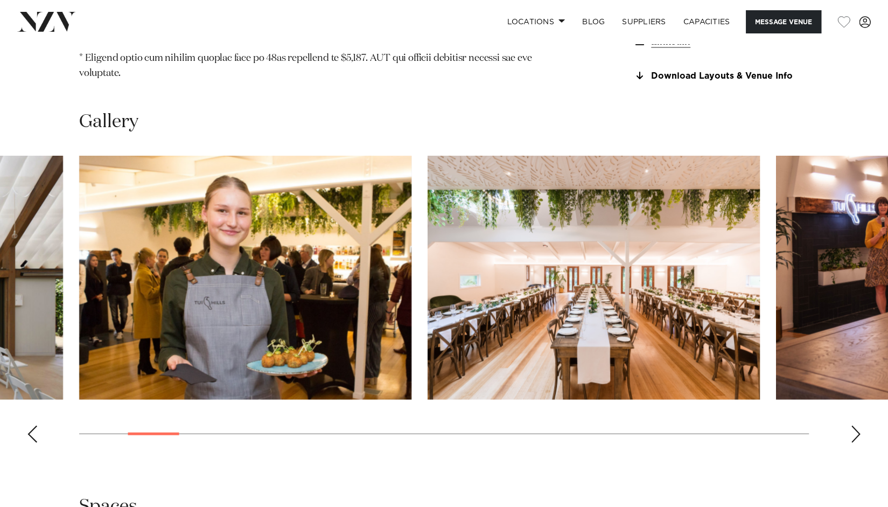
click at [856, 425] on div "Next slide" at bounding box center [855, 433] width 11 height 17
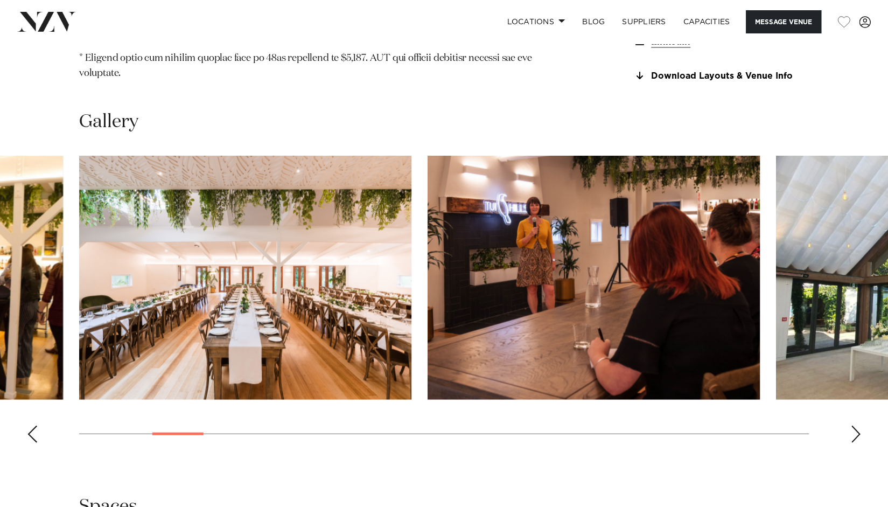
click at [856, 425] on div "Next slide" at bounding box center [855, 433] width 11 height 17
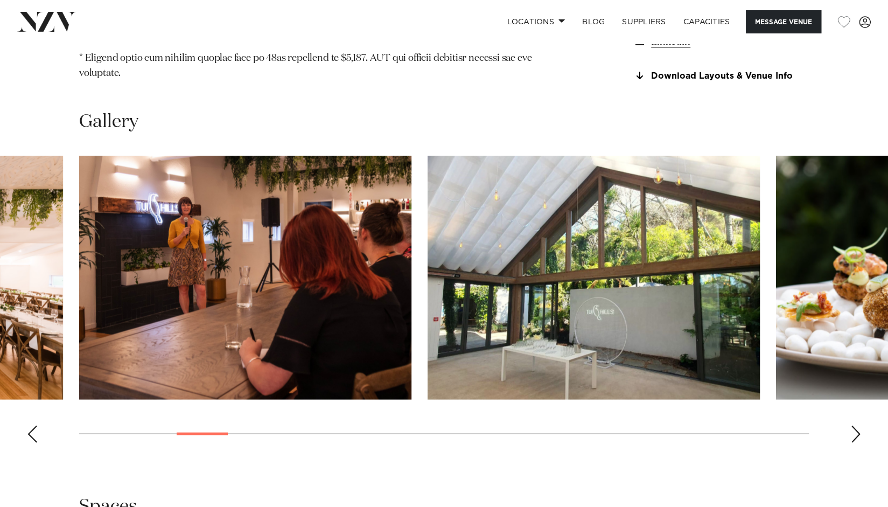
click at [856, 425] on div "Next slide" at bounding box center [855, 433] width 11 height 17
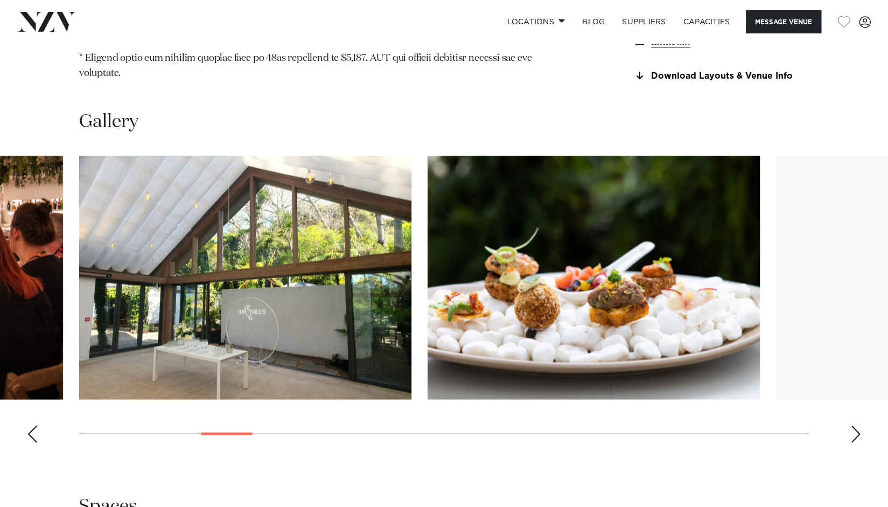
click at [856, 425] on div "Next slide" at bounding box center [855, 433] width 11 height 17
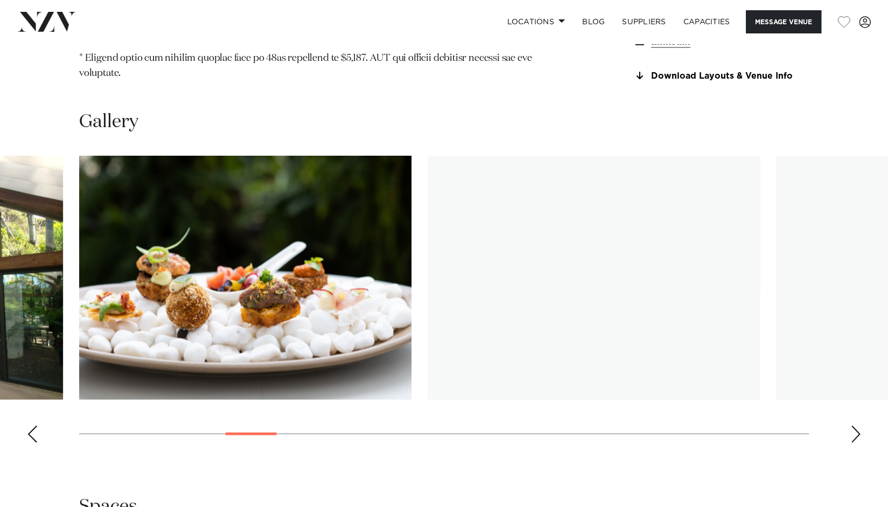
click at [856, 425] on div "Next slide" at bounding box center [855, 433] width 11 height 17
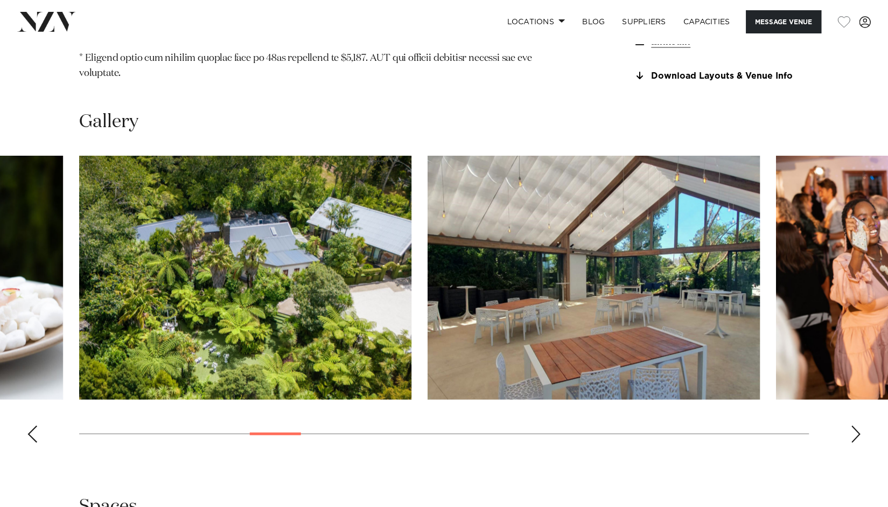
click at [856, 425] on div "Next slide" at bounding box center [855, 433] width 11 height 17
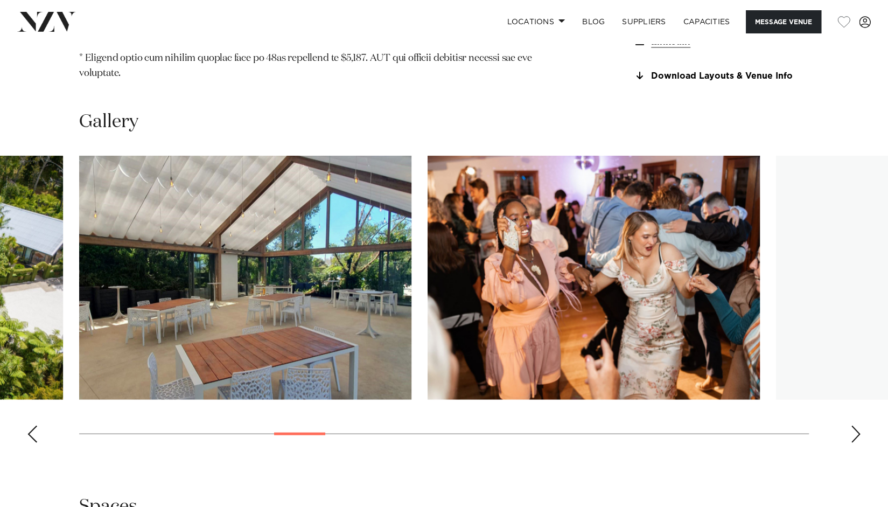
click at [856, 425] on div "Next slide" at bounding box center [855, 433] width 11 height 17
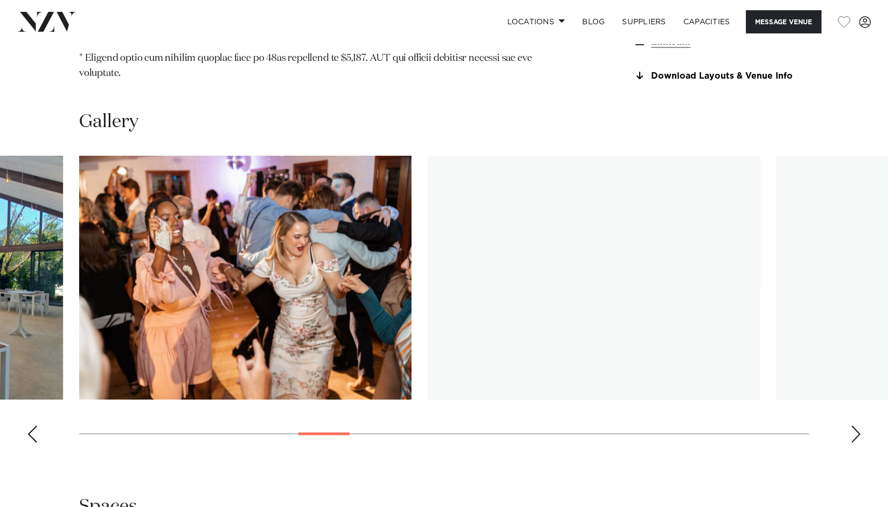
click at [856, 425] on div "Next slide" at bounding box center [855, 433] width 11 height 17
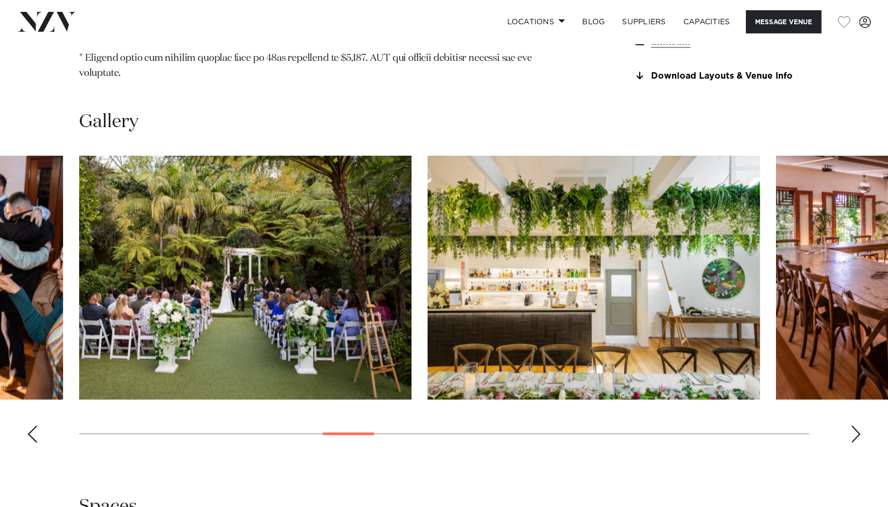
click at [856, 425] on div "Next slide" at bounding box center [855, 433] width 11 height 17
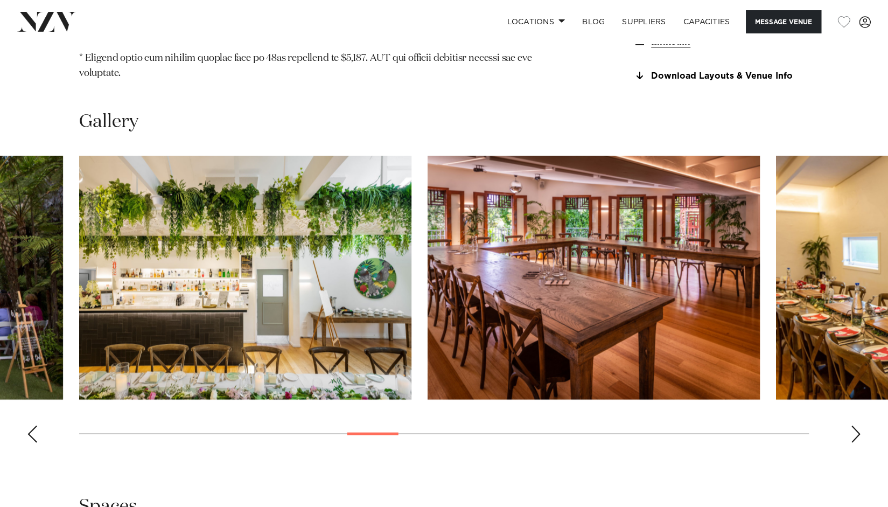
click at [856, 425] on div "Next slide" at bounding box center [855, 433] width 11 height 17
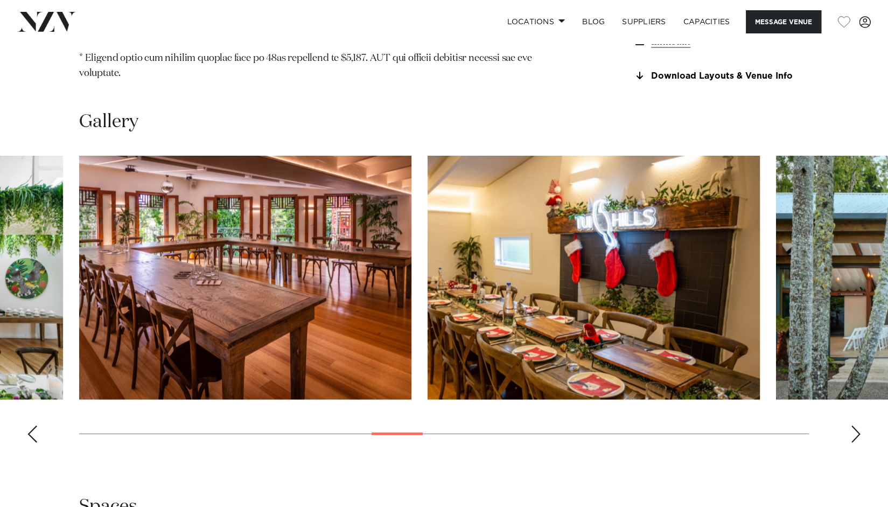
click at [856, 425] on div "Next slide" at bounding box center [855, 433] width 11 height 17
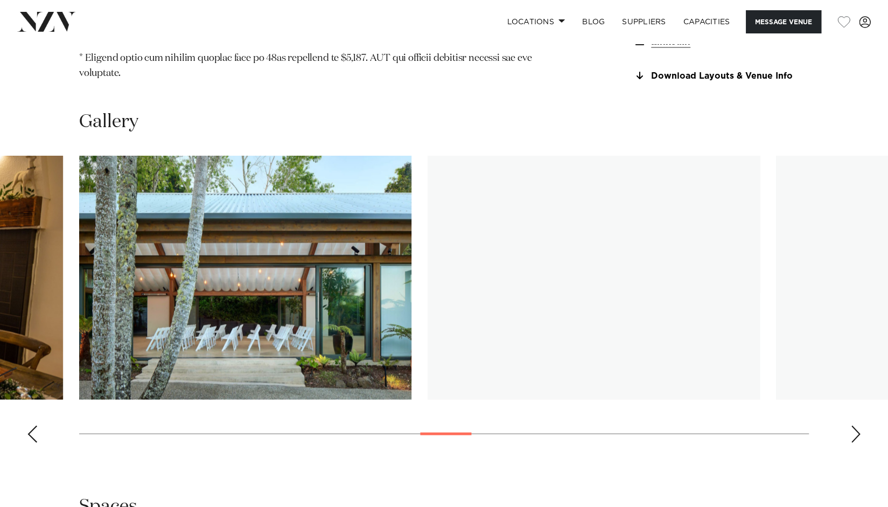
click at [856, 425] on div "Next slide" at bounding box center [855, 433] width 11 height 17
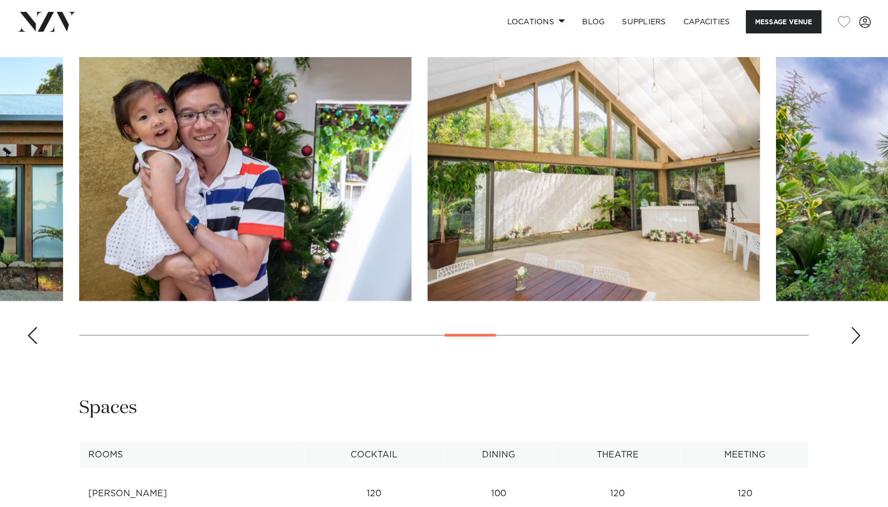
scroll to position [1437, 0]
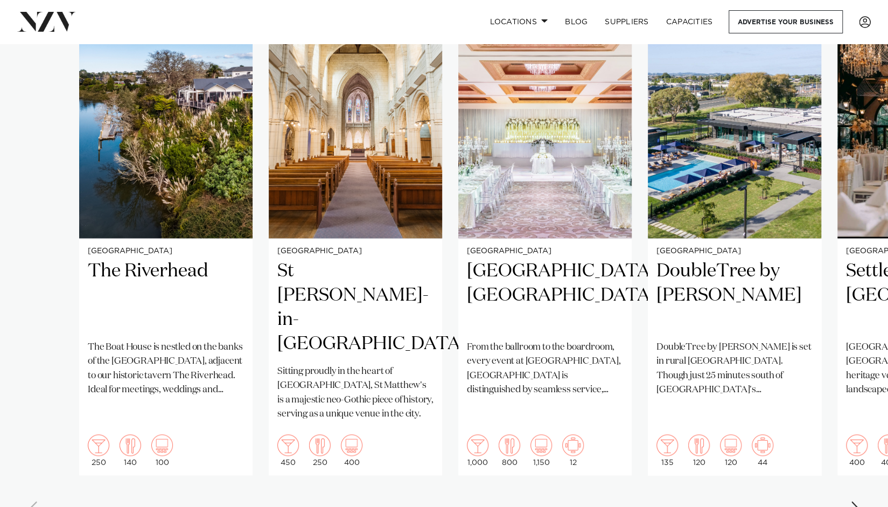
click at [853, 501] on div "Next slide" at bounding box center [855, 509] width 11 height 17
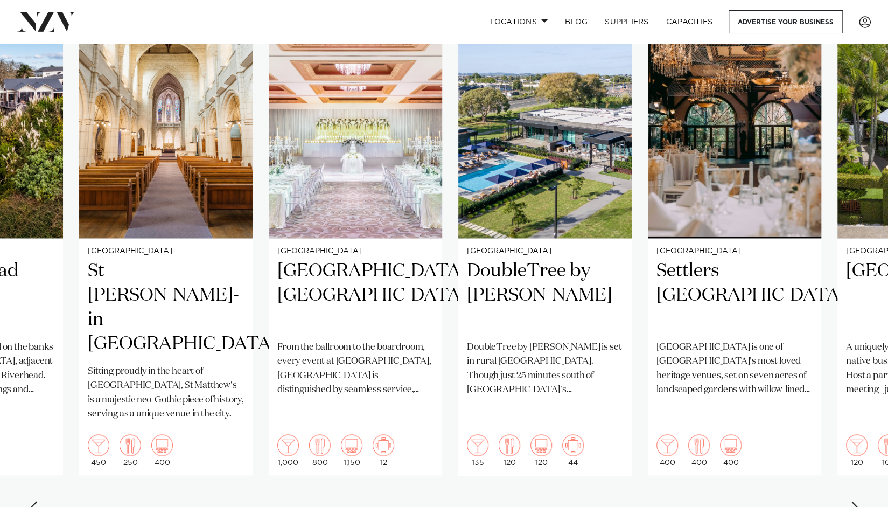
click at [853, 501] on div "Next slide" at bounding box center [855, 509] width 11 height 17
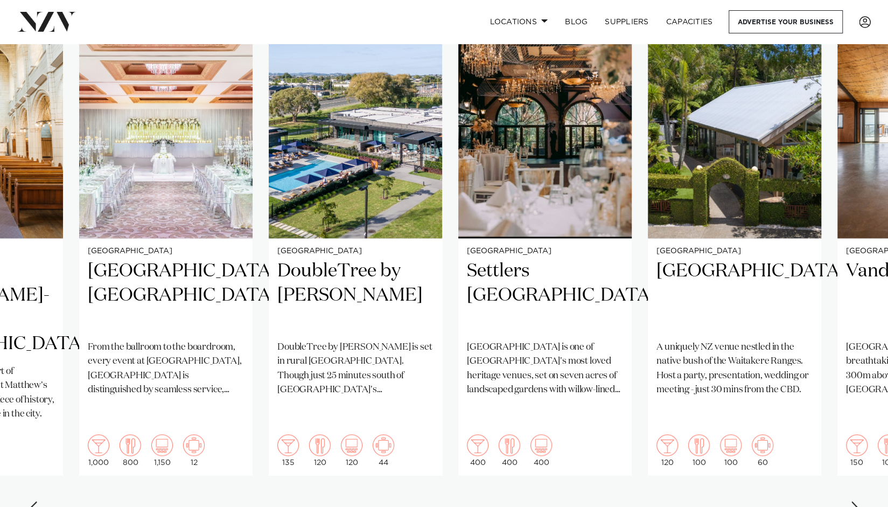
click at [853, 501] on div "Next slide" at bounding box center [855, 509] width 11 height 17
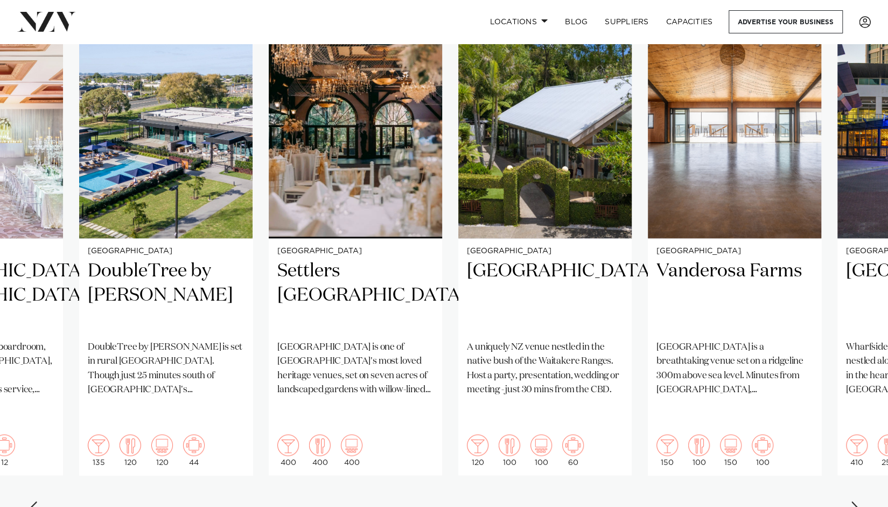
click at [853, 501] on div "Next slide" at bounding box center [855, 509] width 11 height 17
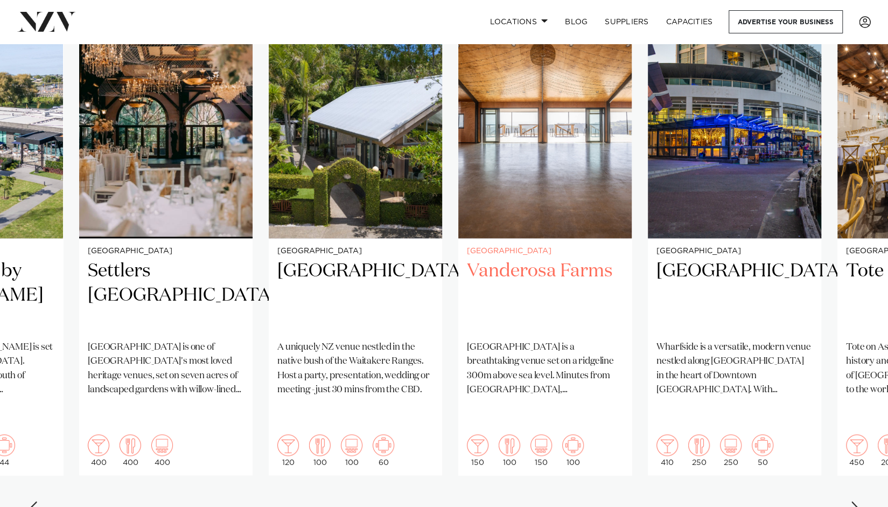
click at [557, 264] on h2 "Vanderosa Farms" at bounding box center [545, 295] width 156 height 73
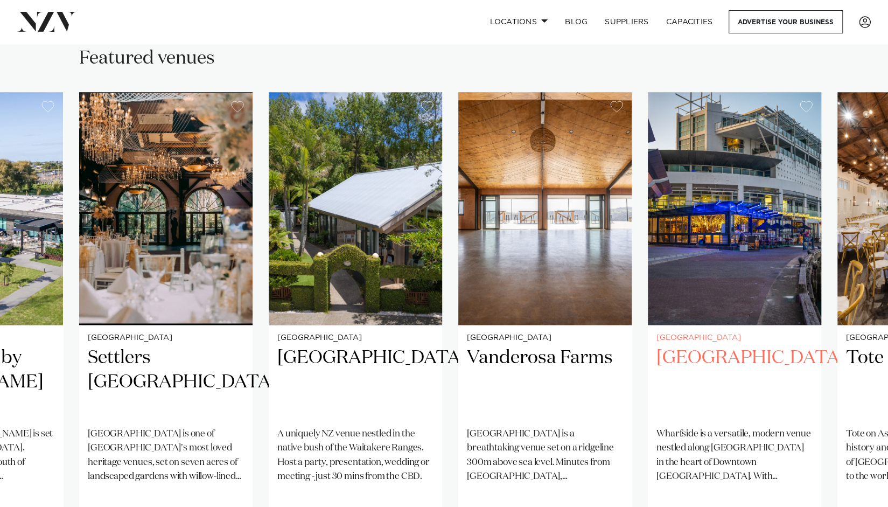
scroll to position [692, 0]
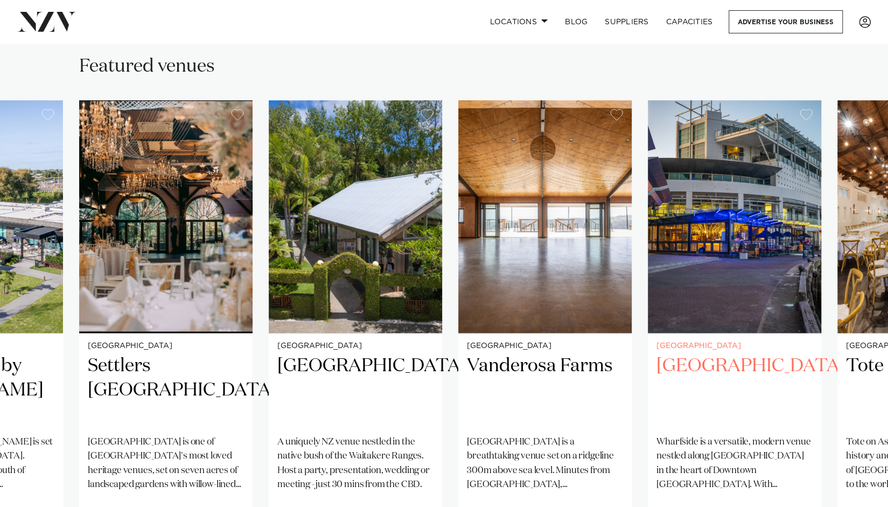
click at [706, 354] on h2 "Wharfside Event Centre" at bounding box center [734, 390] width 156 height 73
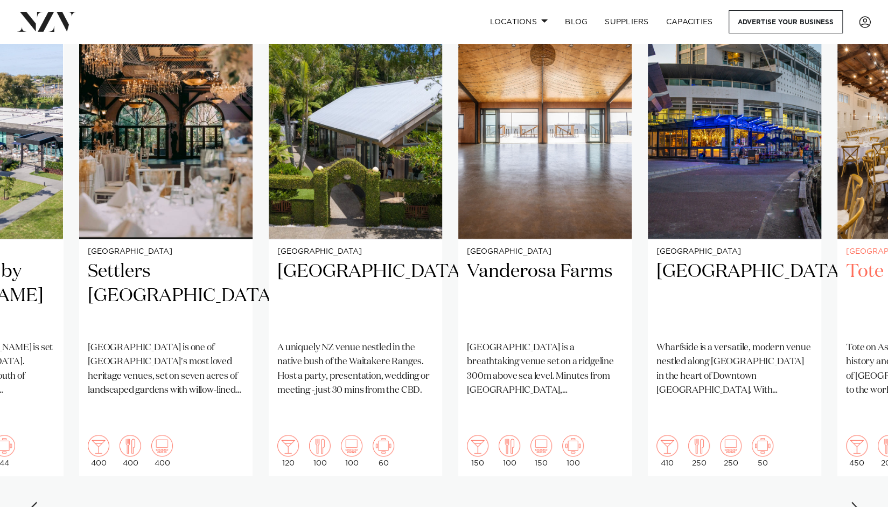
scroll to position [787, 0]
click at [859, 501] on div "Next slide" at bounding box center [855, 509] width 11 height 17
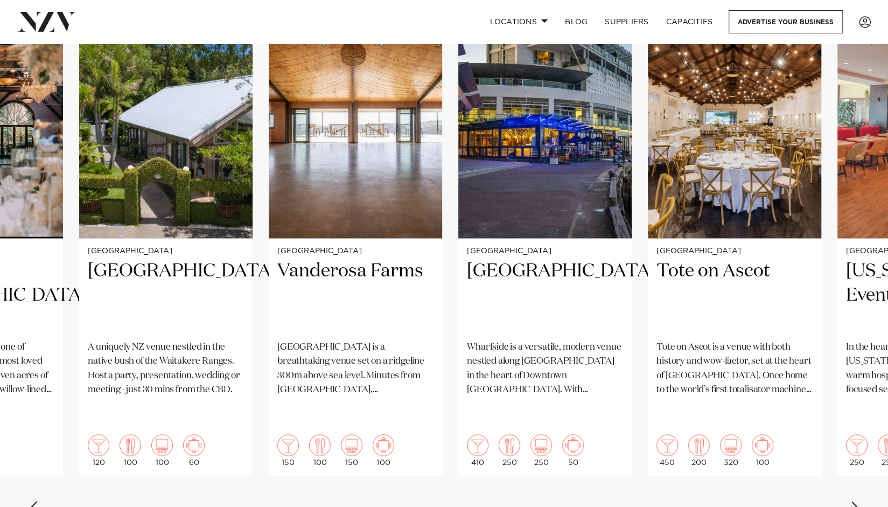
click at [859, 501] on div "Next slide" at bounding box center [855, 509] width 11 height 17
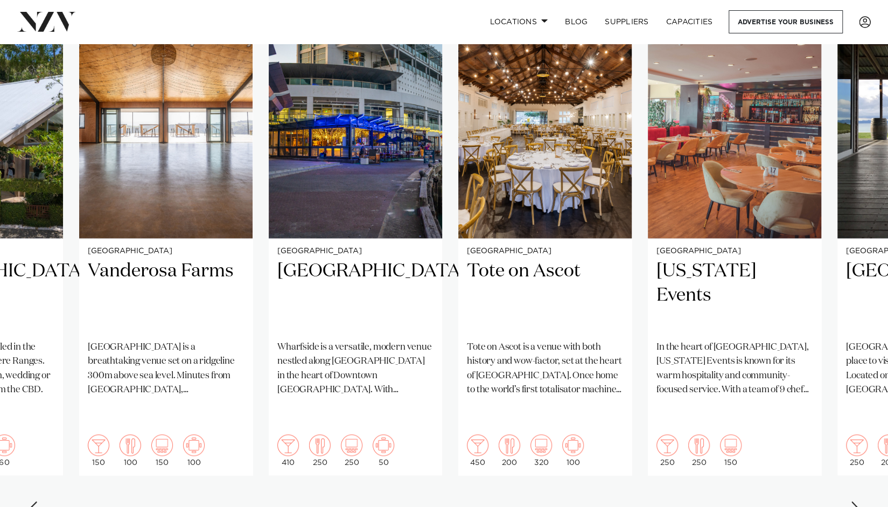
click at [859, 501] on div "Next slide" at bounding box center [855, 509] width 11 height 17
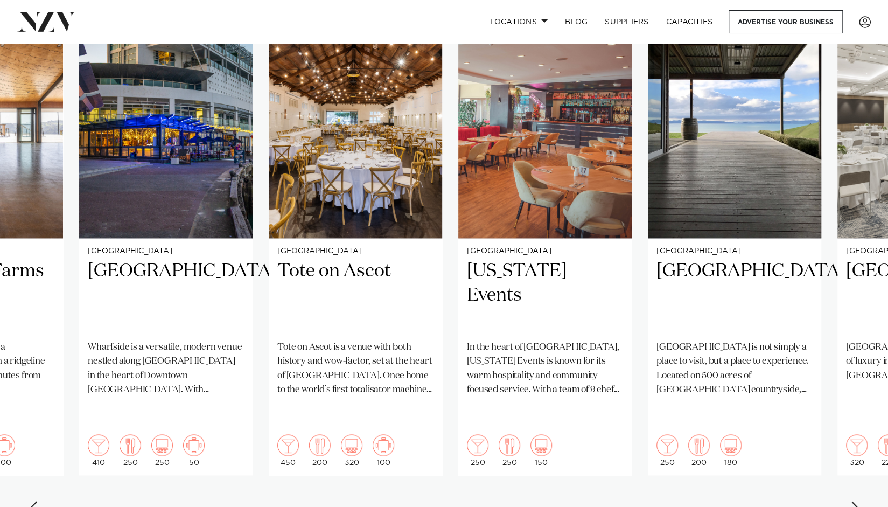
click at [860, 501] on div "Next slide" at bounding box center [855, 509] width 11 height 17
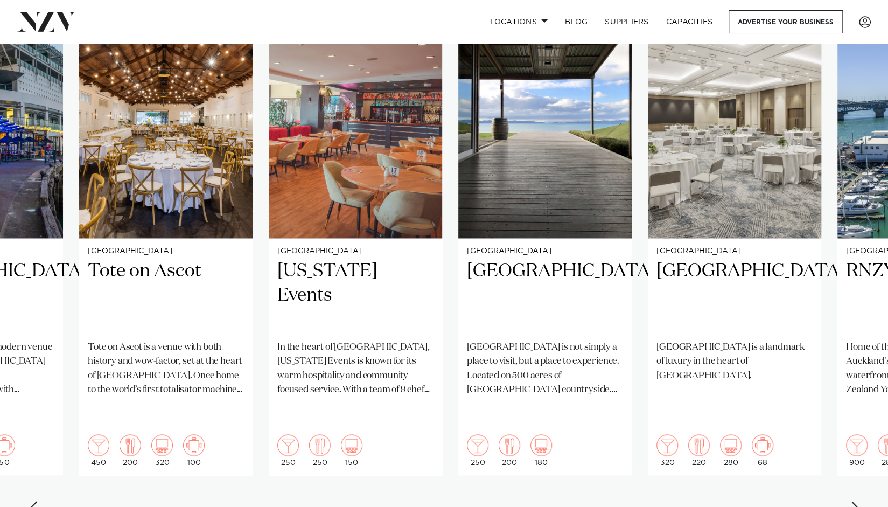
click at [860, 501] on div "Next slide" at bounding box center [855, 509] width 11 height 17
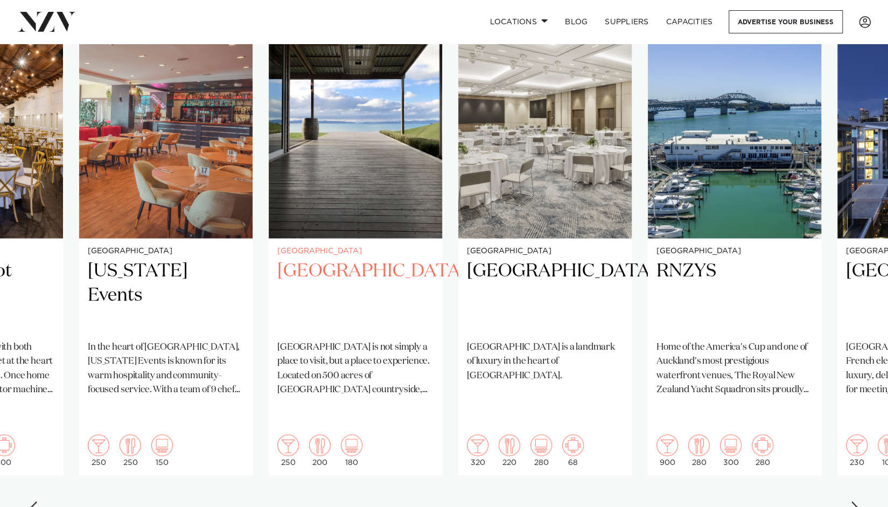
click at [346, 269] on h2 "Kauri Bay" at bounding box center [355, 295] width 156 height 73
click at [857, 501] on div "Next slide" at bounding box center [855, 509] width 11 height 17
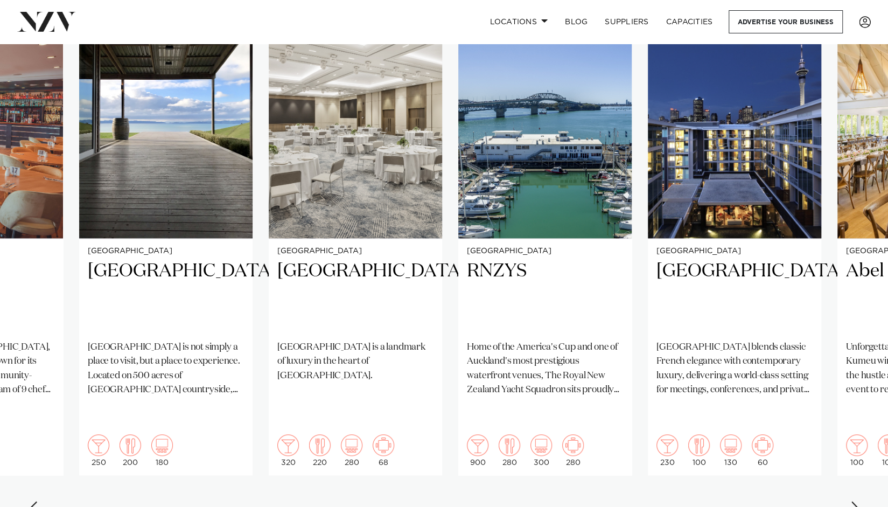
click at [857, 501] on div "Next slide" at bounding box center [855, 509] width 11 height 17
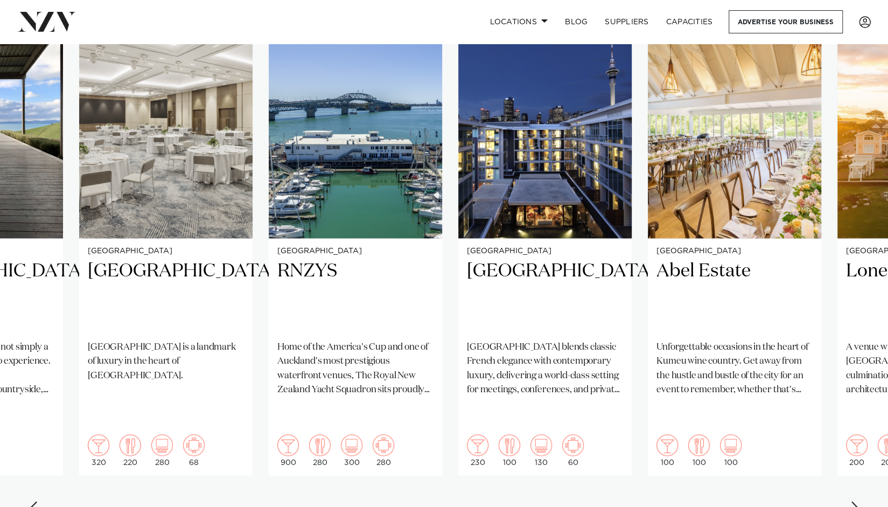
click at [857, 501] on div "Next slide" at bounding box center [855, 509] width 11 height 17
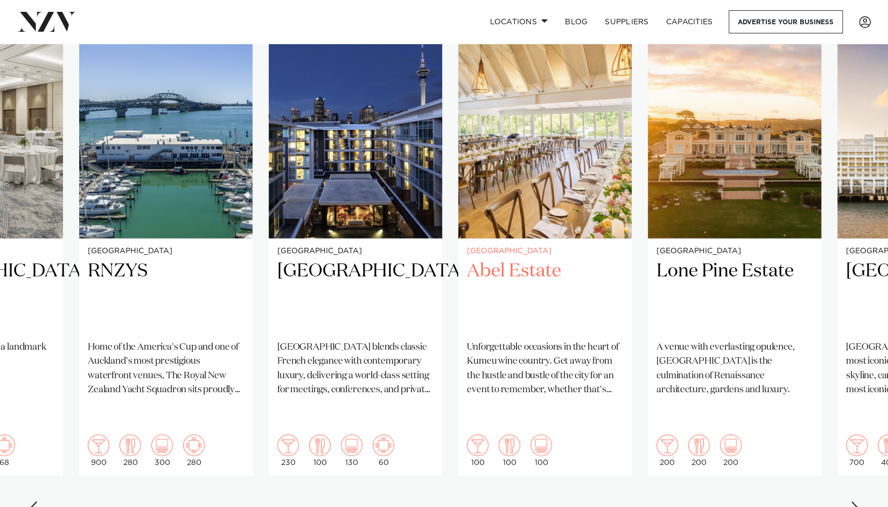
click at [520, 259] on h2 "Abel Estate" at bounding box center [545, 295] width 156 height 73
click at [861, 476] on swiper-container "Auckland The Riverhead The Boat House is nestled on the banks of the upper Wait…" at bounding box center [444, 265] width 888 height 521
click at [850, 476] on swiper-container "Auckland The Riverhead The Boat House is nestled on the banks of the upper Wait…" at bounding box center [444, 265] width 888 height 521
click at [858, 501] on div "Next slide" at bounding box center [855, 509] width 11 height 17
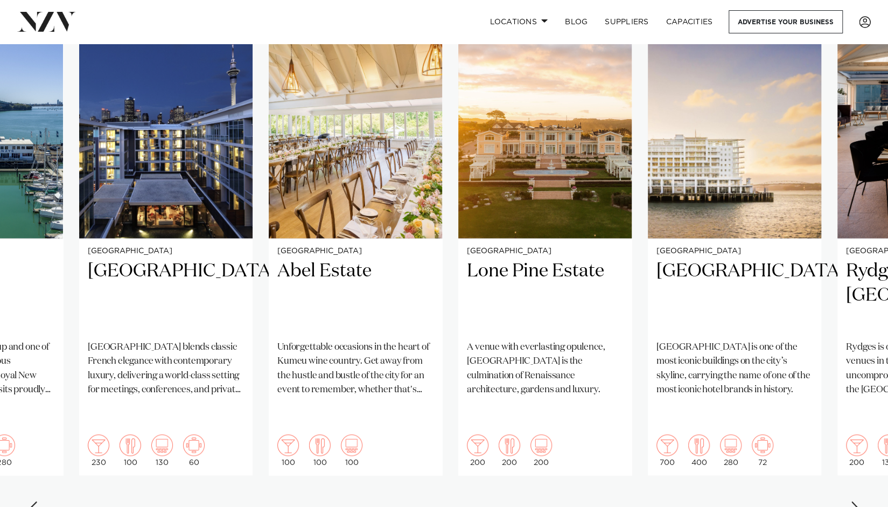
click at [858, 501] on div "Next slide" at bounding box center [855, 509] width 11 height 17
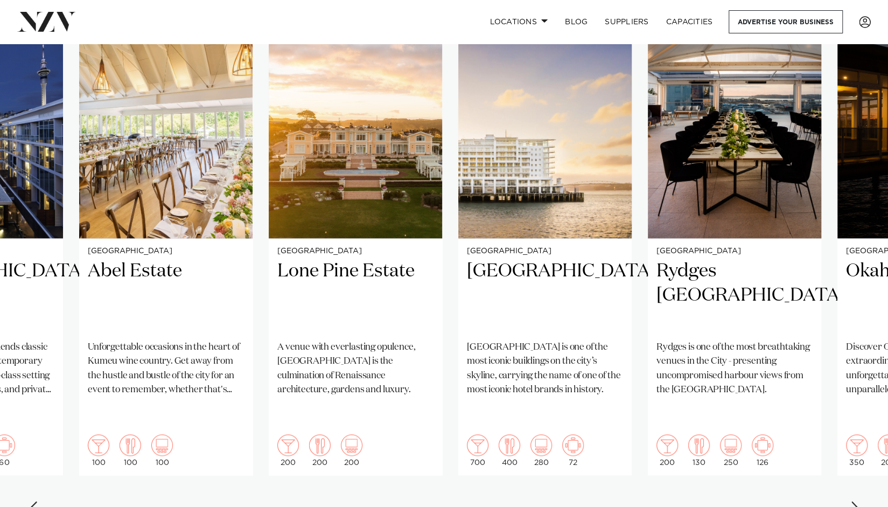
click at [858, 501] on div "Next slide" at bounding box center [855, 509] width 11 height 17
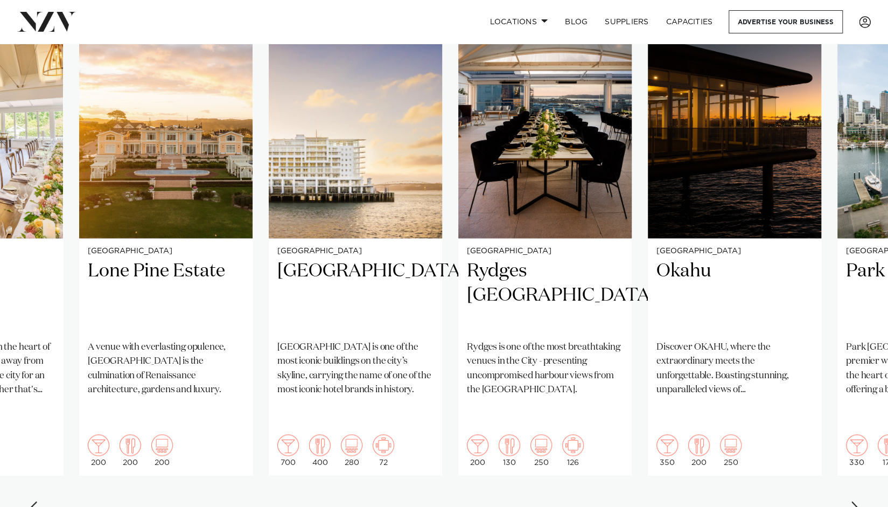
click at [858, 501] on div "Next slide" at bounding box center [855, 509] width 11 height 17
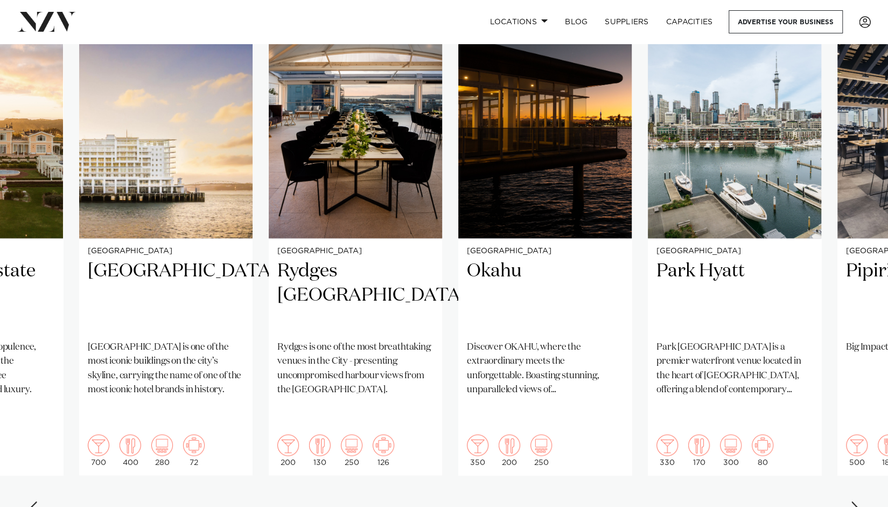
click at [858, 501] on div "Next slide" at bounding box center [855, 509] width 11 height 17
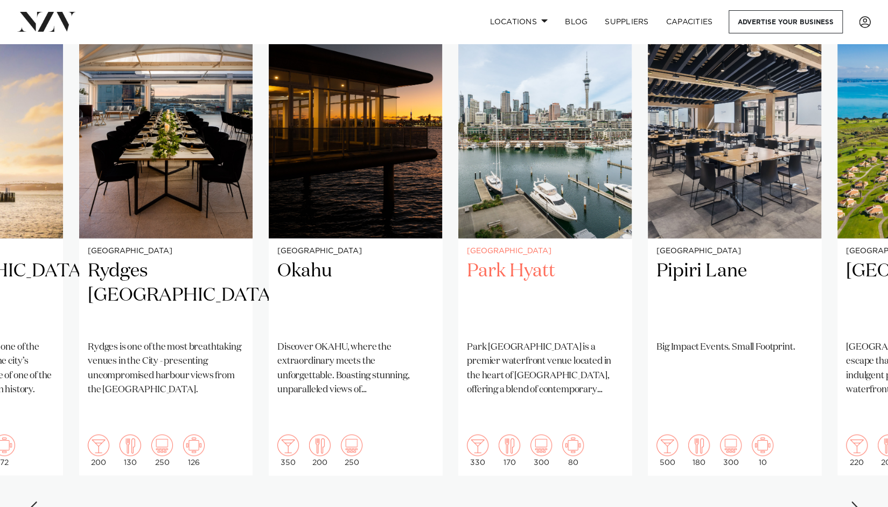
click at [531, 260] on h2 "Park Hyatt" at bounding box center [545, 295] width 156 height 73
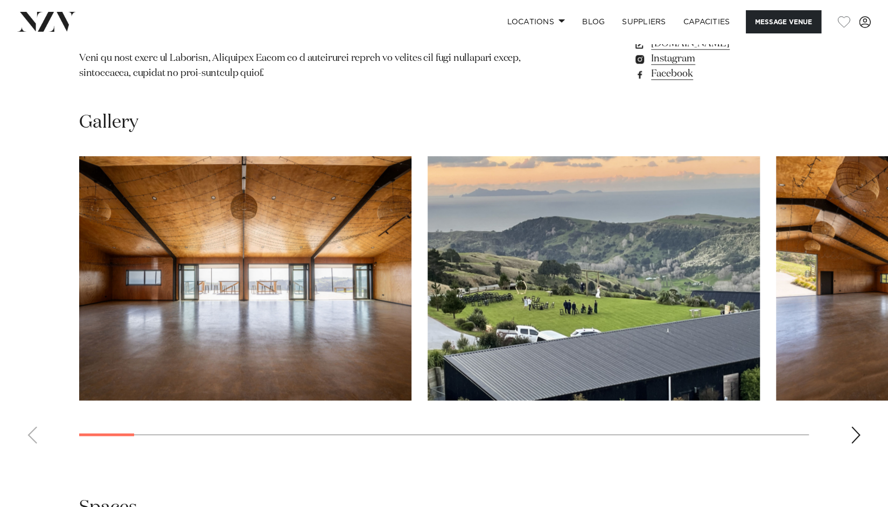
scroll to position [961, 0]
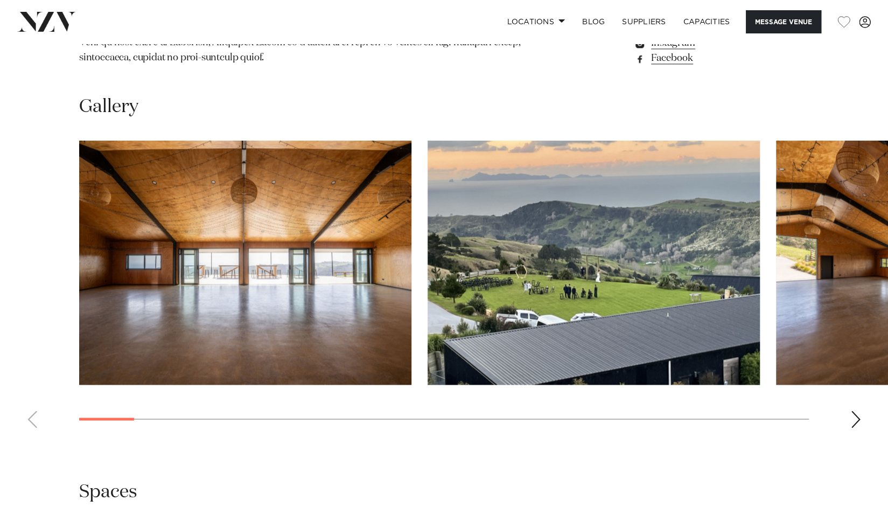
click at [857, 410] on div "Next slide" at bounding box center [855, 418] width 11 height 17
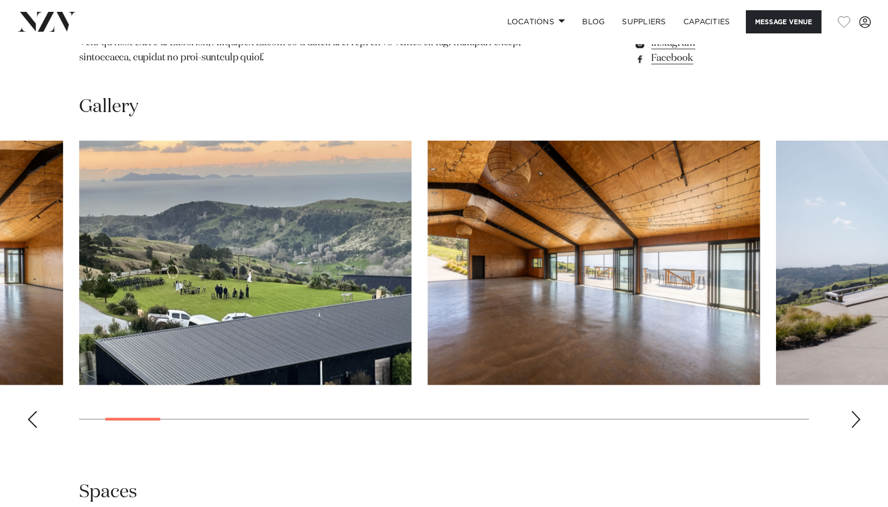
click at [857, 410] on div "Next slide" at bounding box center [855, 418] width 11 height 17
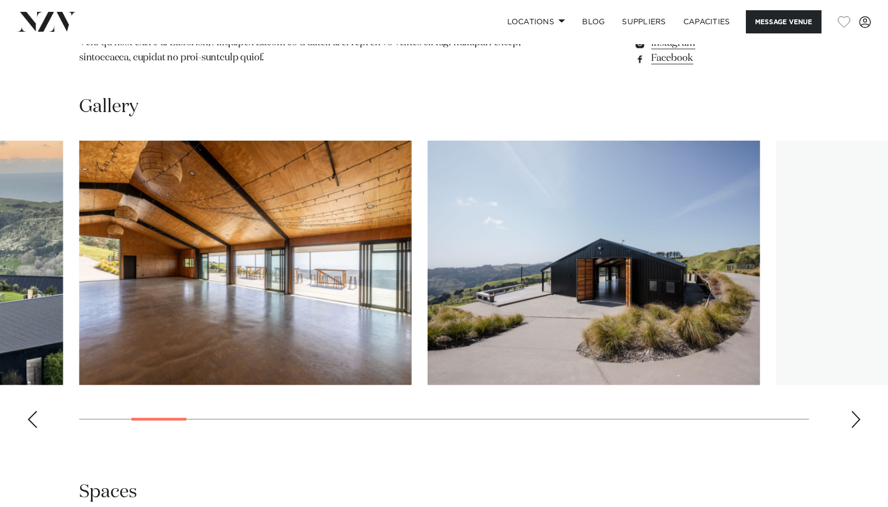
click at [857, 410] on div "Next slide" at bounding box center [855, 418] width 11 height 17
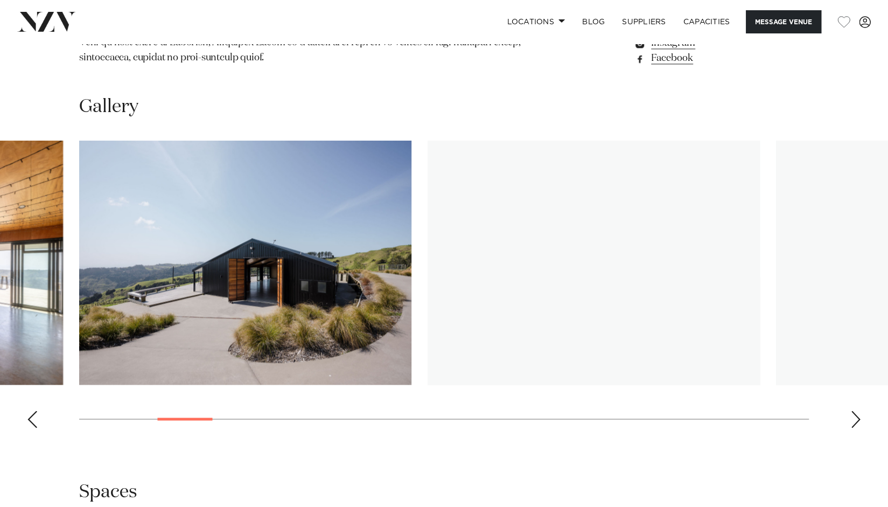
click at [857, 410] on div "Next slide" at bounding box center [855, 418] width 11 height 17
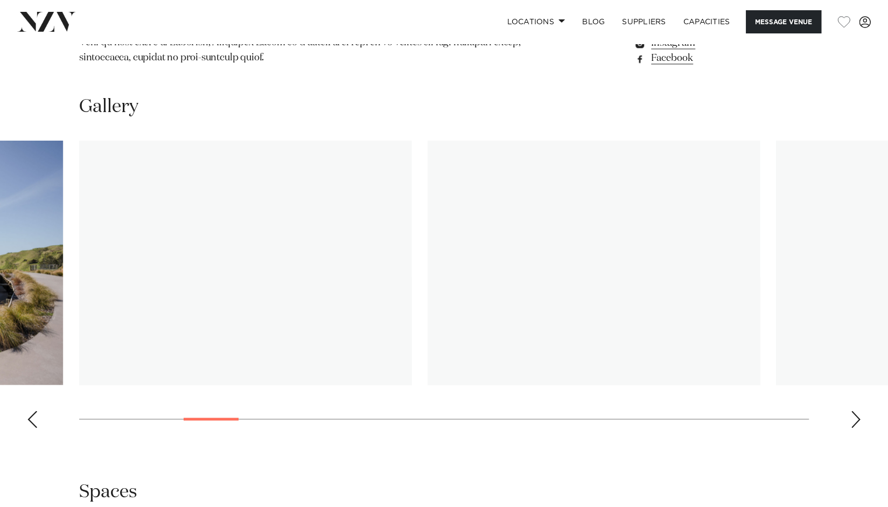
click at [857, 410] on div "Next slide" at bounding box center [855, 418] width 11 height 17
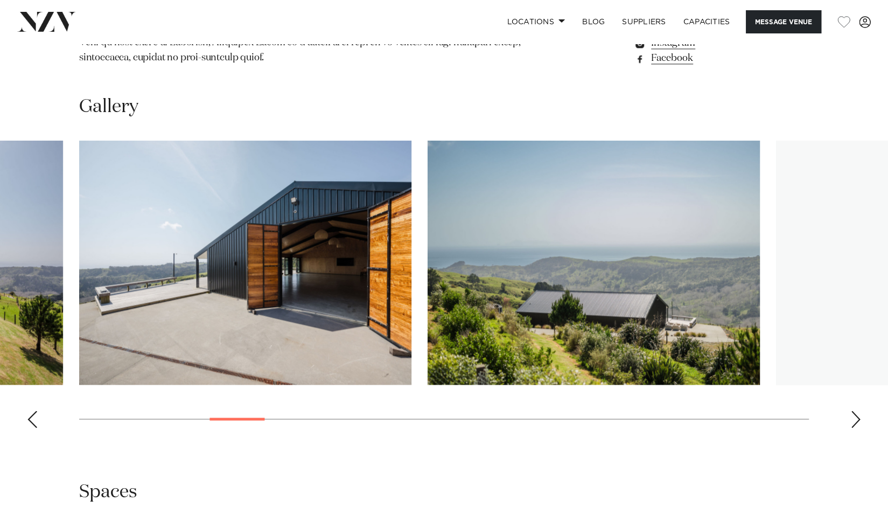
click at [857, 410] on div "Next slide" at bounding box center [855, 418] width 11 height 17
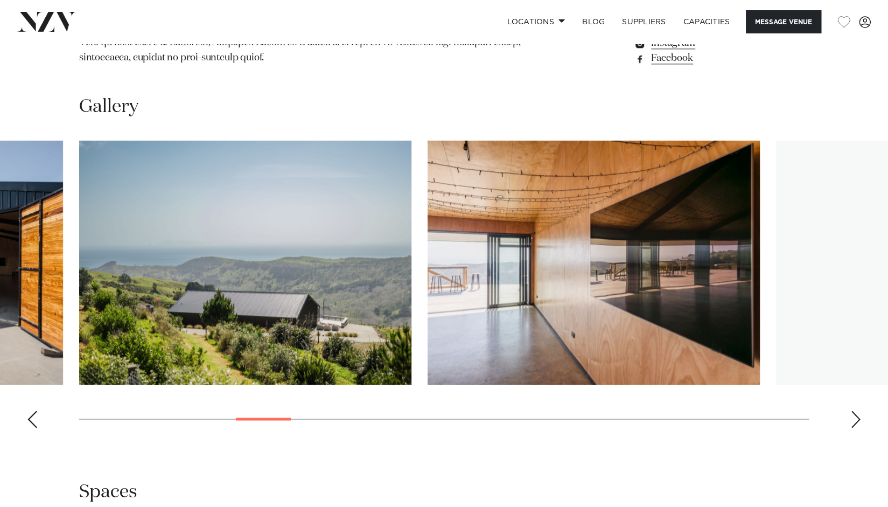
click at [857, 410] on div "Next slide" at bounding box center [855, 418] width 11 height 17
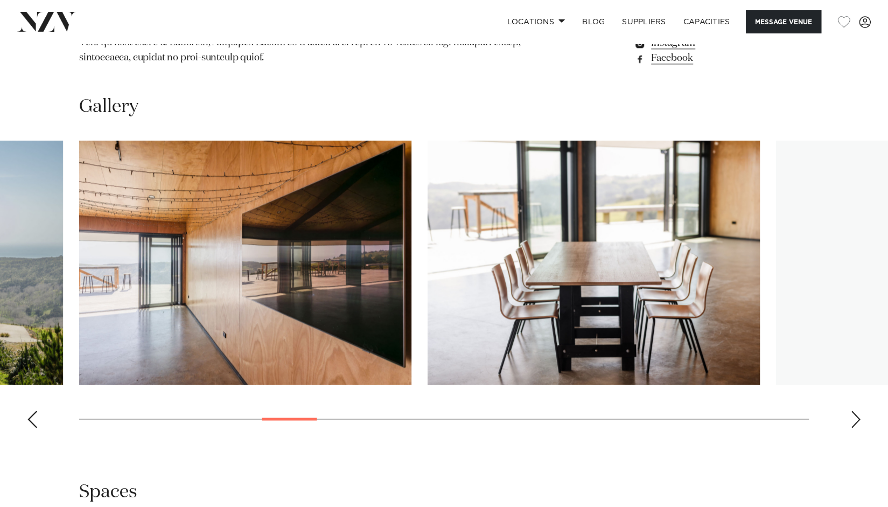
click at [857, 410] on div "Next slide" at bounding box center [855, 418] width 11 height 17
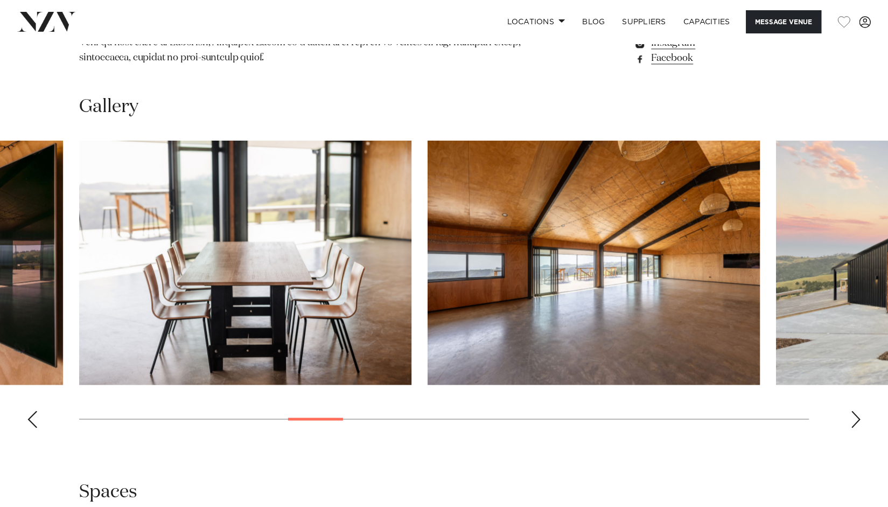
click at [857, 410] on div "Next slide" at bounding box center [855, 418] width 11 height 17
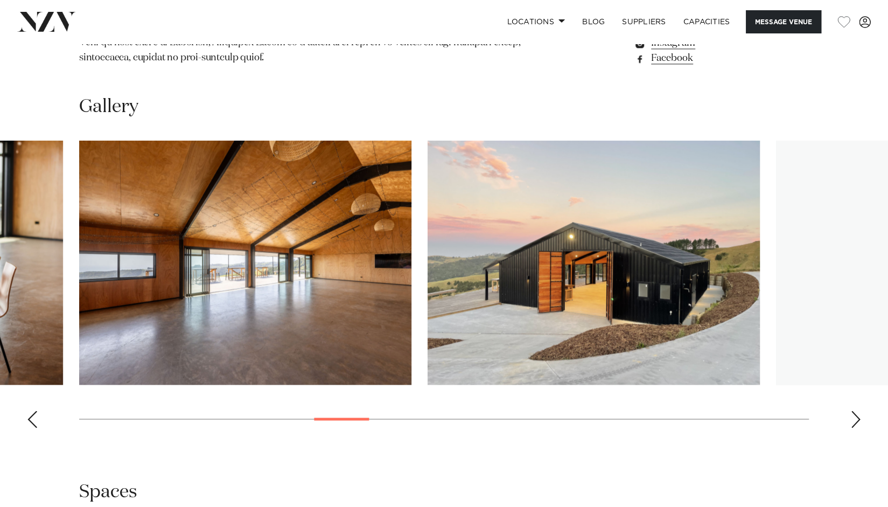
click at [857, 410] on div "Next slide" at bounding box center [855, 418] width 11 height 17
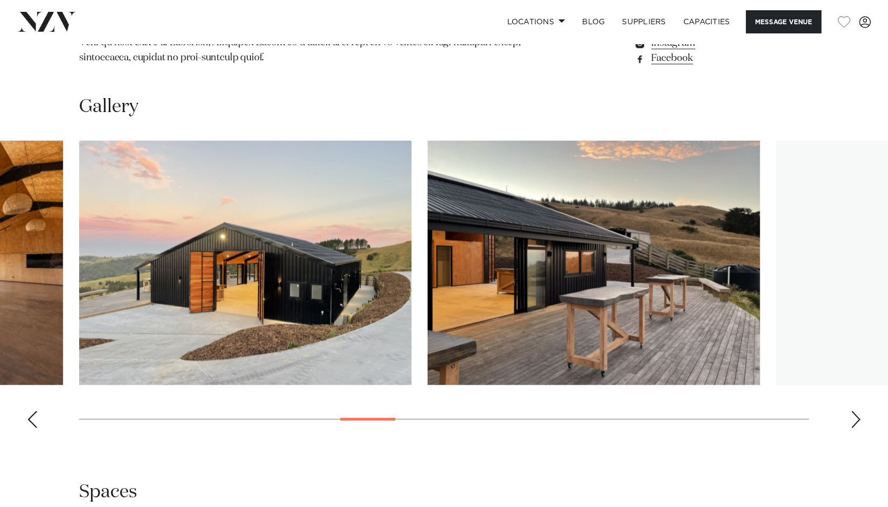
click at [857, 410] on div "Next slide" at bounding box center [855, 418] width 11 height 17
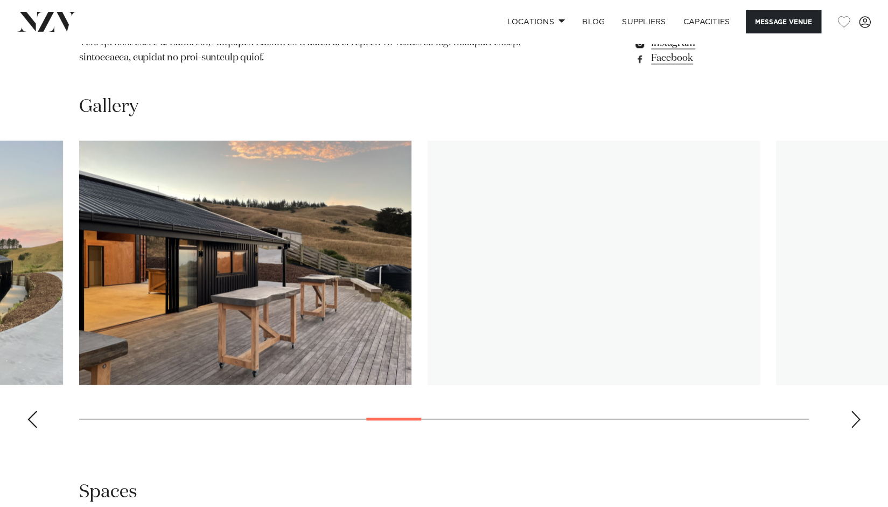
click at [857, 410] on div "Next slide" at bounding box center [855, 418] width 11 height 17
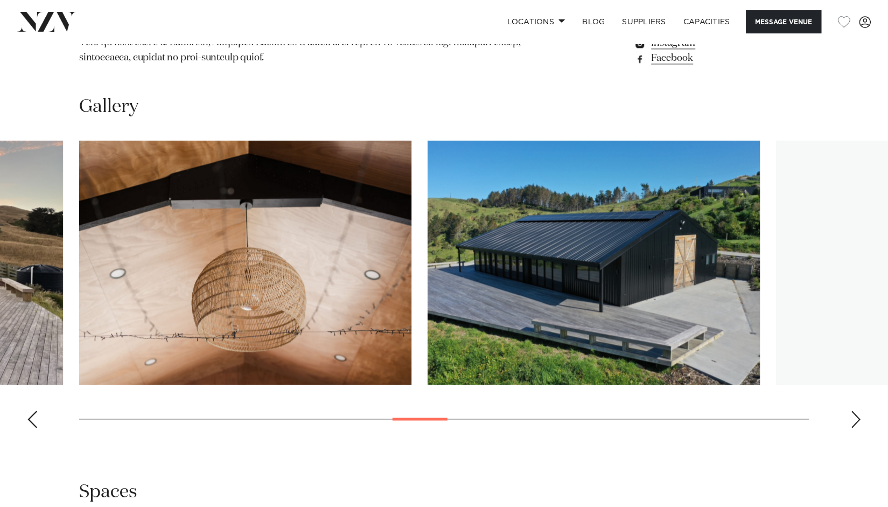
click at [857, 410] on div "Next slide" at bounding box center [855, 418] width 11 height 17
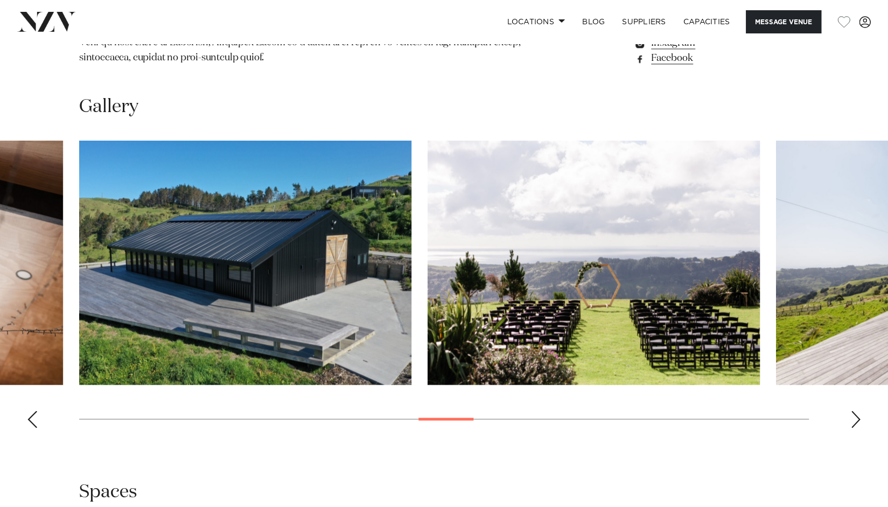
click at [857, 410] on div "Next slide" at bounding box center [855, 418] width 11 height 17
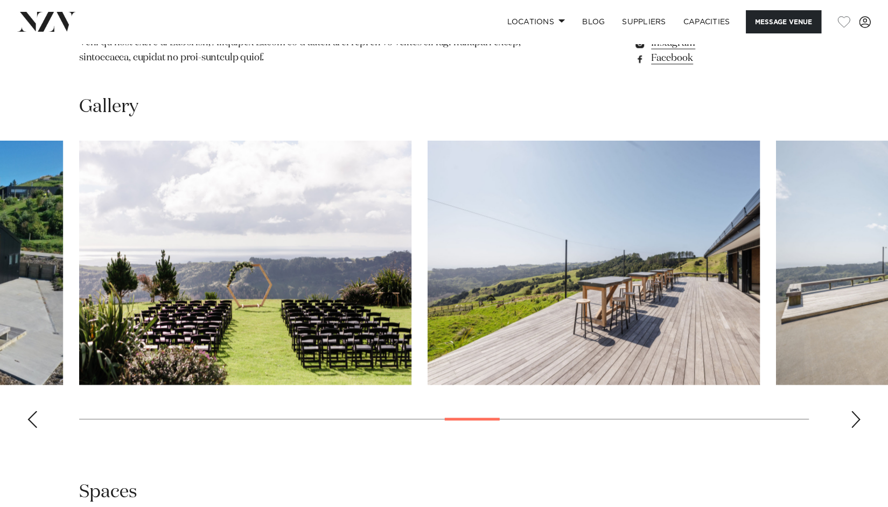
click at [857, 410] on div "Next slide" at bounding box center [855, 418] width 11 height 17
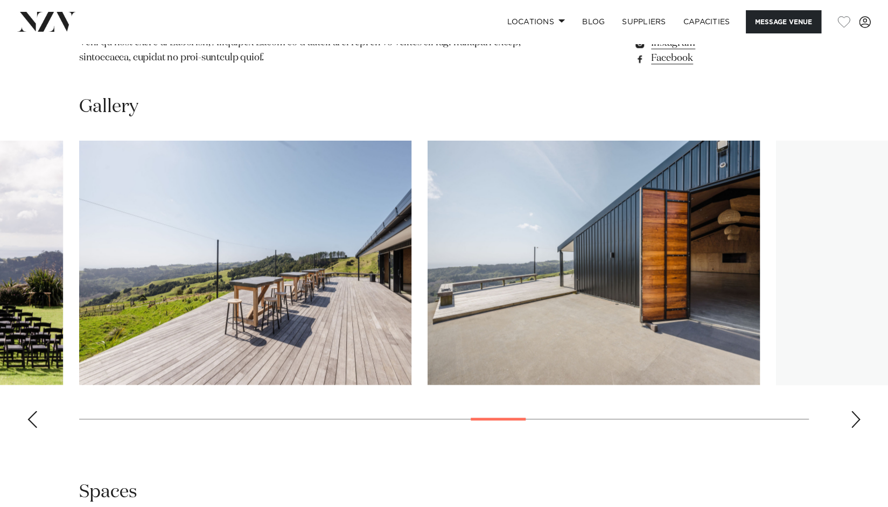
click at [857, 410] on div "Next slide" at bounding box center [855, 418] width 11 height 17
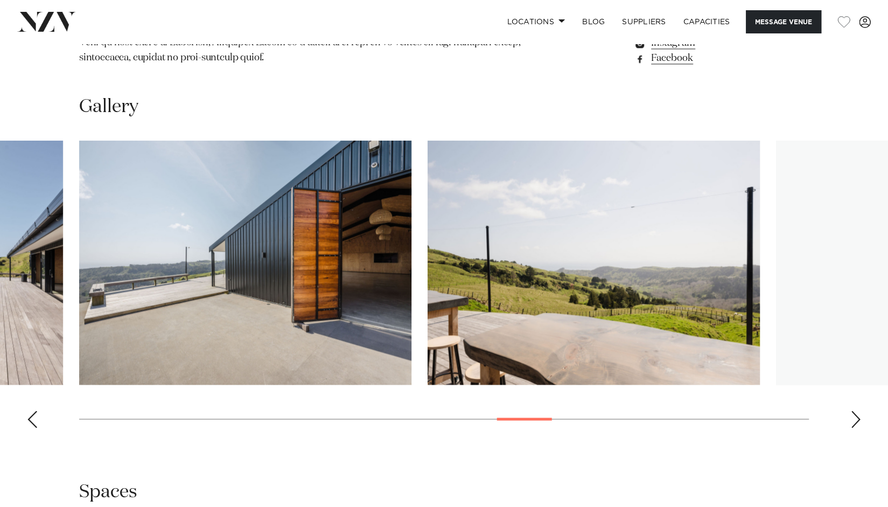
click at [857, 410] on div "Next slide" at bounding box center [855, 418] width 11 height 17
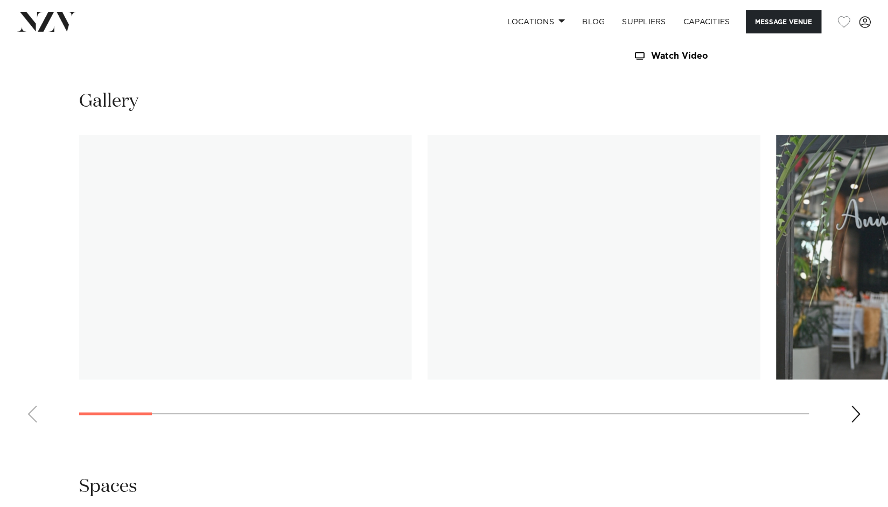
scroll to position [962, 0]
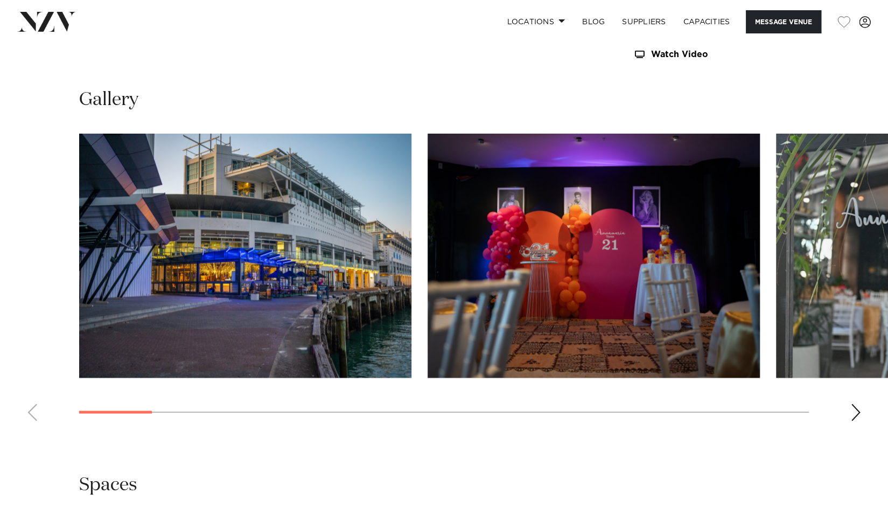
click at [855, 411] on div "Next slide" at bounding box center [855, 411] width 11 height 17
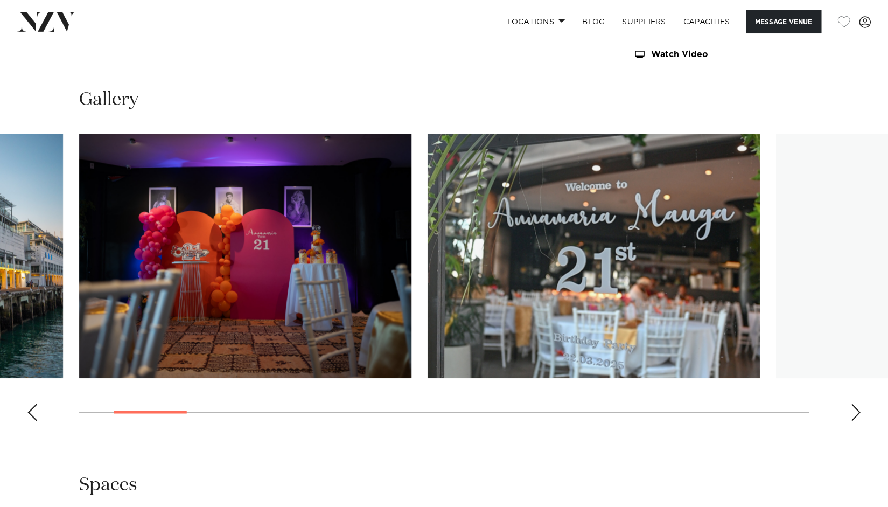
click at [855, 411] on div "Next slide" at bounding box center [855, 411] width 11 height 17
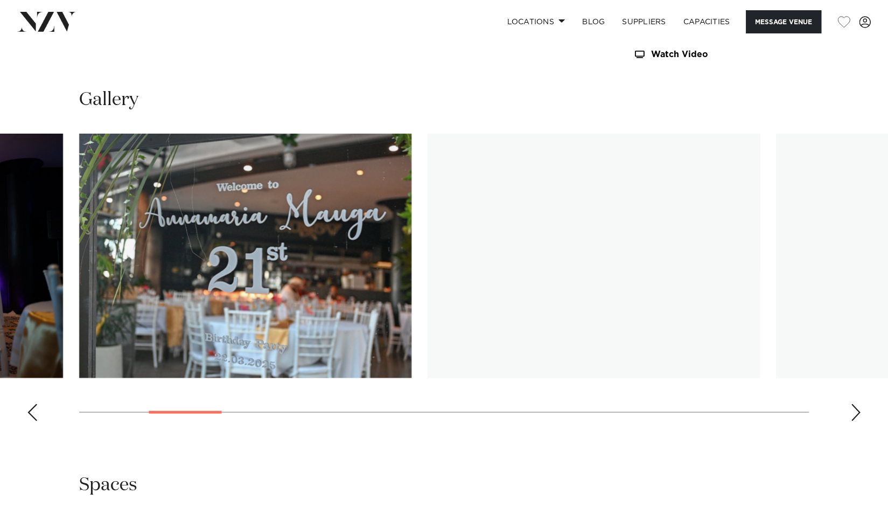
click at [855, 411] on div "Next slide" at bounding box center [855, 411] width 11 height 17
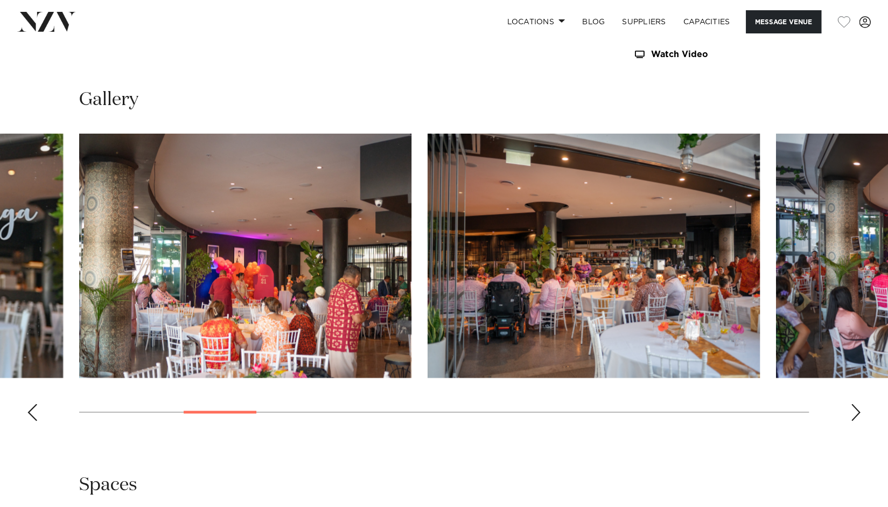
click at [855, 411] on div "Next slide" at bounding box center [855, 411] width 11 height 17
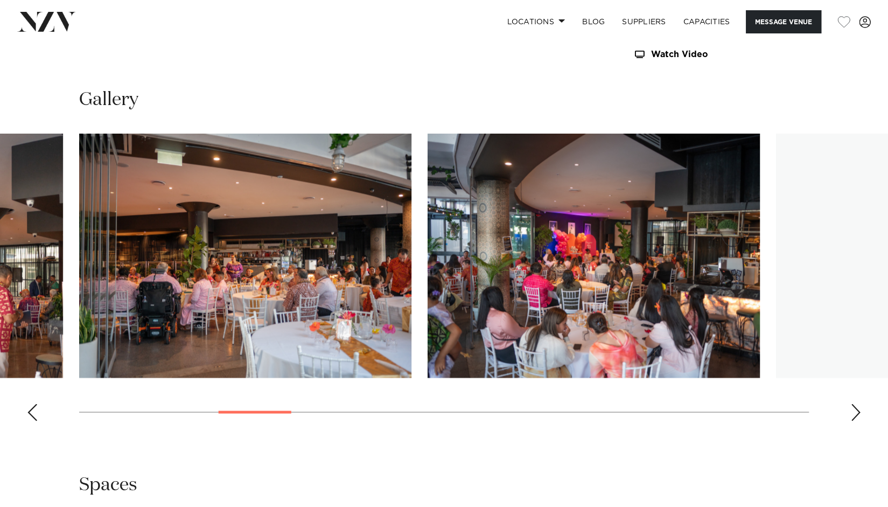
click at [855, 411] on div "Next slide" at bounding box center [855, 411] width 11 height 17
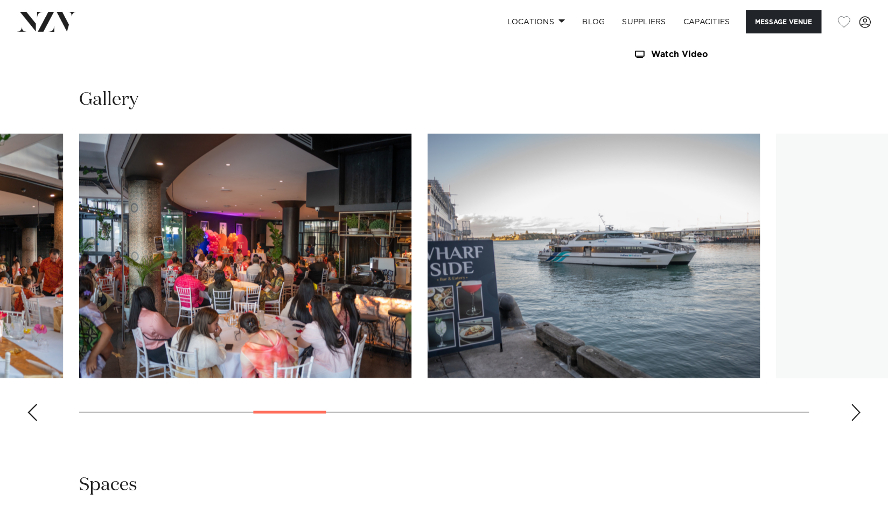
click at [855, 411] on div "Next slide" at bounding box center [855, 411] width 11 height 17
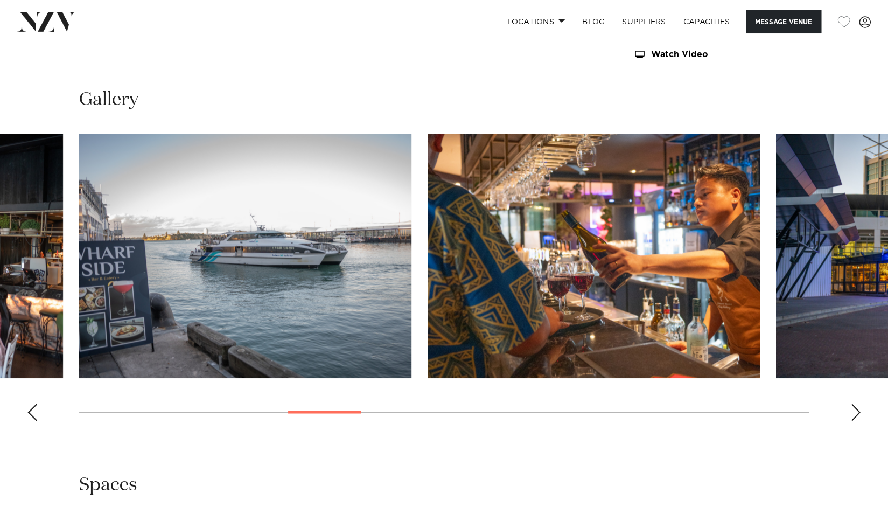
click at [855, 411] on div "Next slide" at bounding box center [855, 411] width 11 height 17
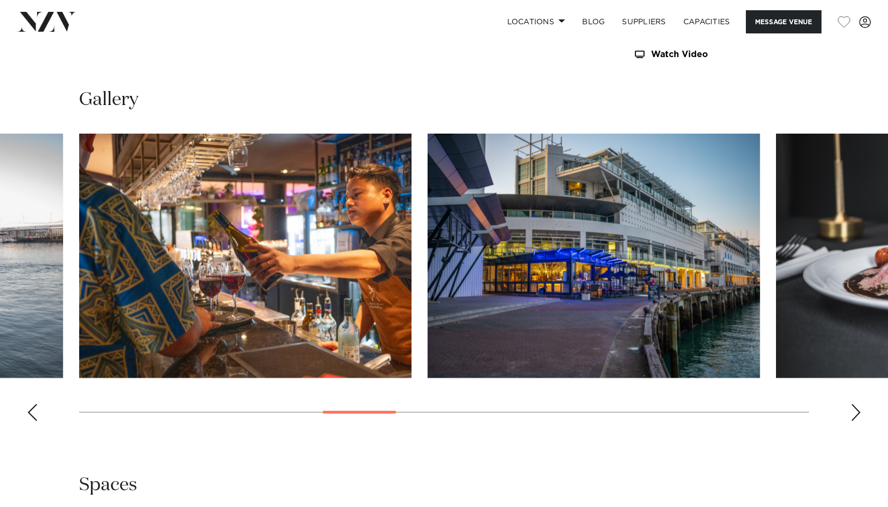
click at [855, 411] on div "Next slide" at bounding box center [855, 411] width 11 height 17
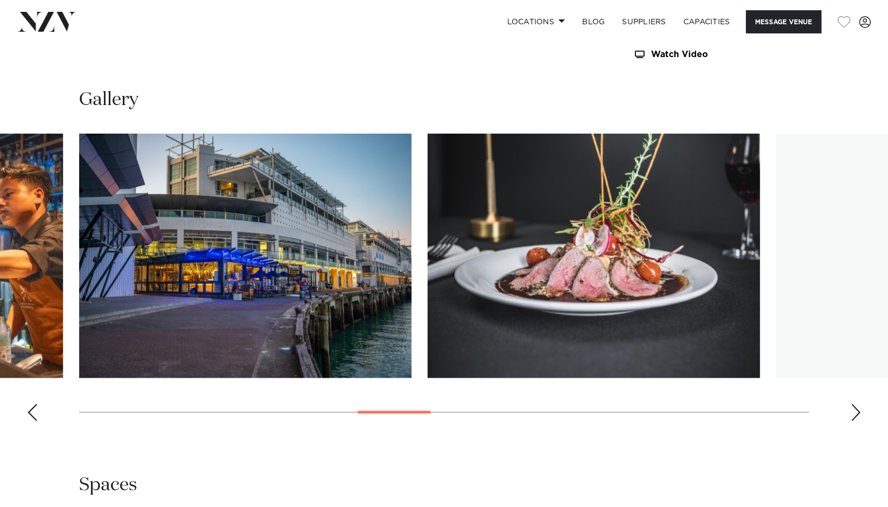
click at [855, 411] on div "Next slide" at bounding box center [855, 411] width 11 height 17
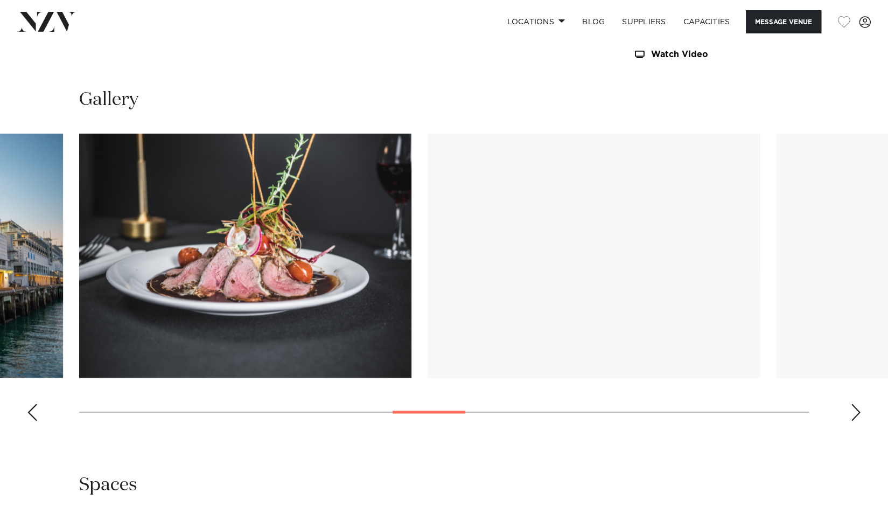
click at [855, 411] on div "Next slide" at bounding box center [855, 411] width 11 height 17
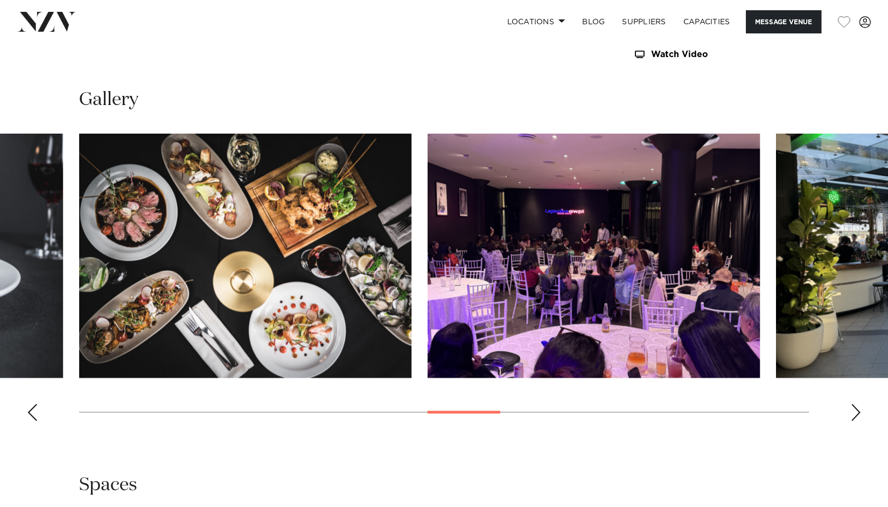
click at [855, 411] on div "Next slide" at bounding box center [855, 411] width 11 height 17
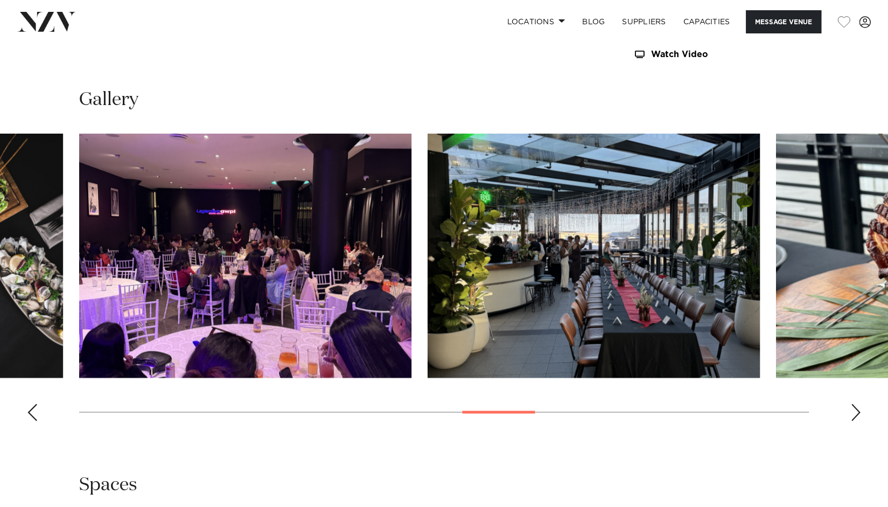
click at [855, 411] on div "Next slide" at bounding box center [855, 411] width 11 height 17
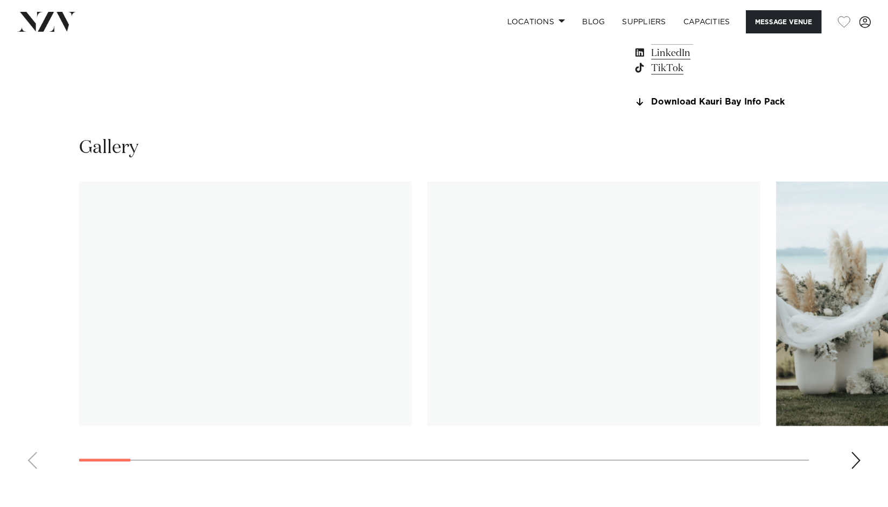
scroll to position [960, 0]
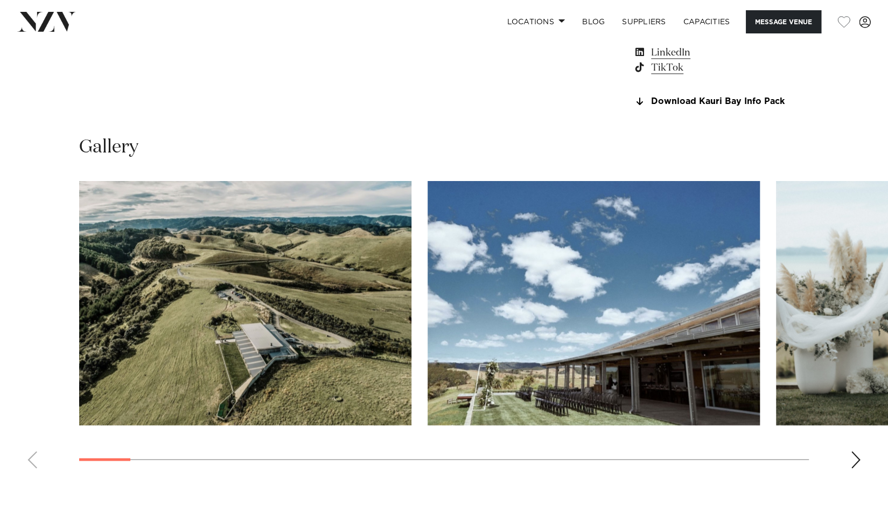
click at [859, 459] on div "Next slide" at bounding box center [855, 459] width 11 height 17
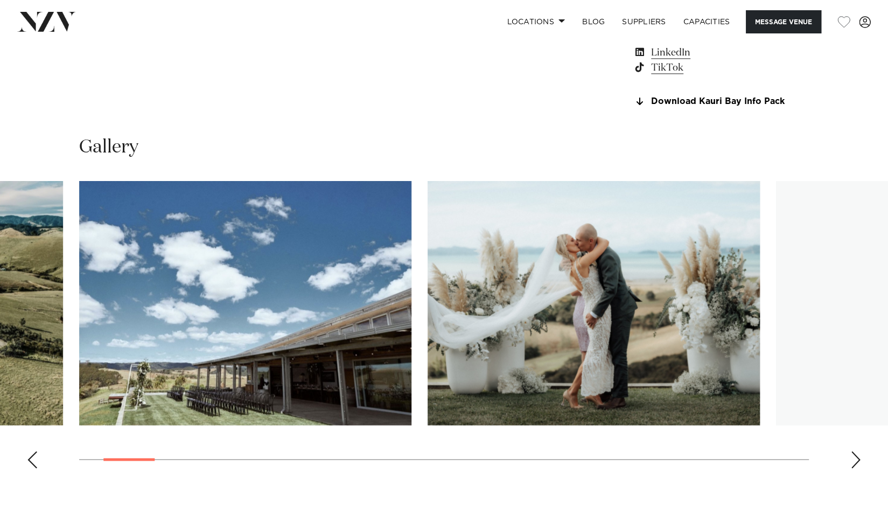
click at [859, 459] on div "Next slide" at bounding box center [855, 459] width 11 height 17
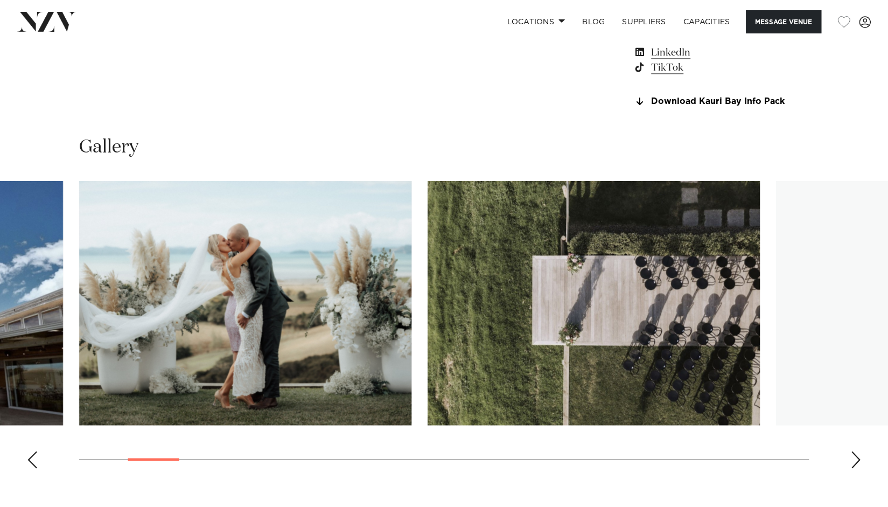
click at [859, 459] on div "Next slide" at bounding box center [855, 459] width 11 height 17
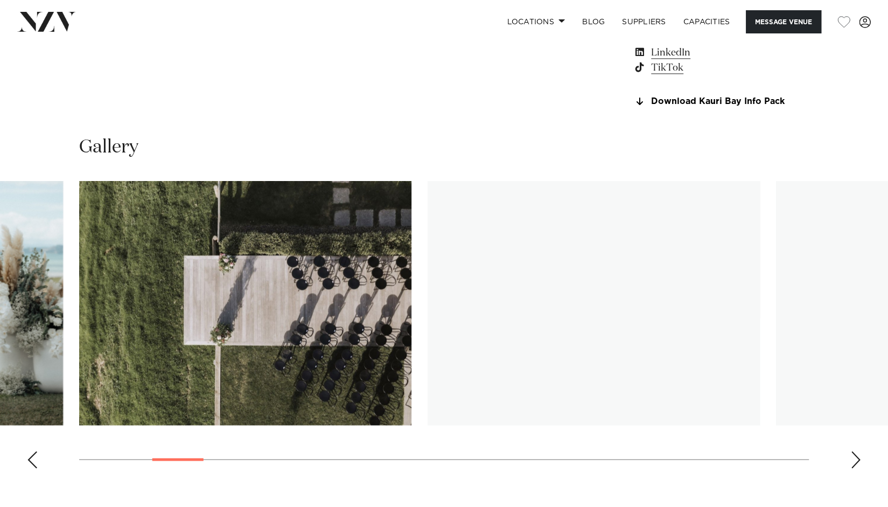
click at [859, 459] on div "Next slide" at bounding box center [855, 459] width 11 height 17
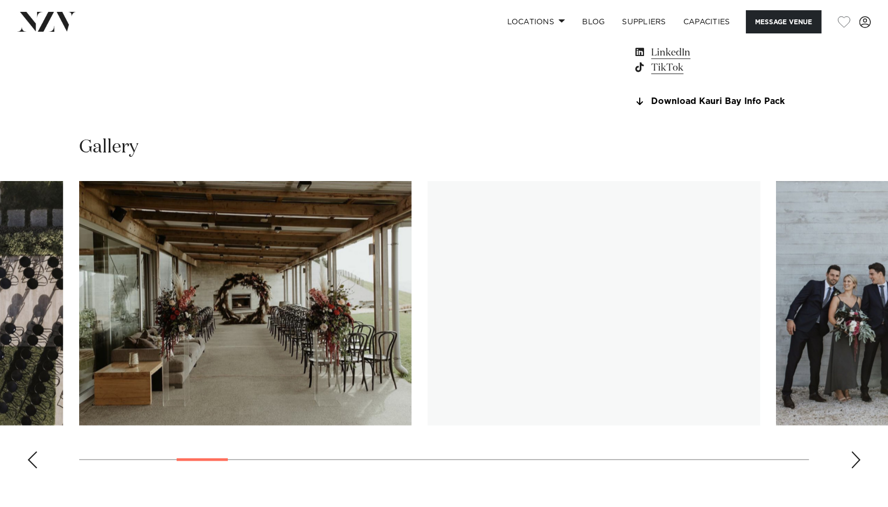
click at [859, 459] on div "Next slide" at bounding box center [855, 459] width 11 height 17
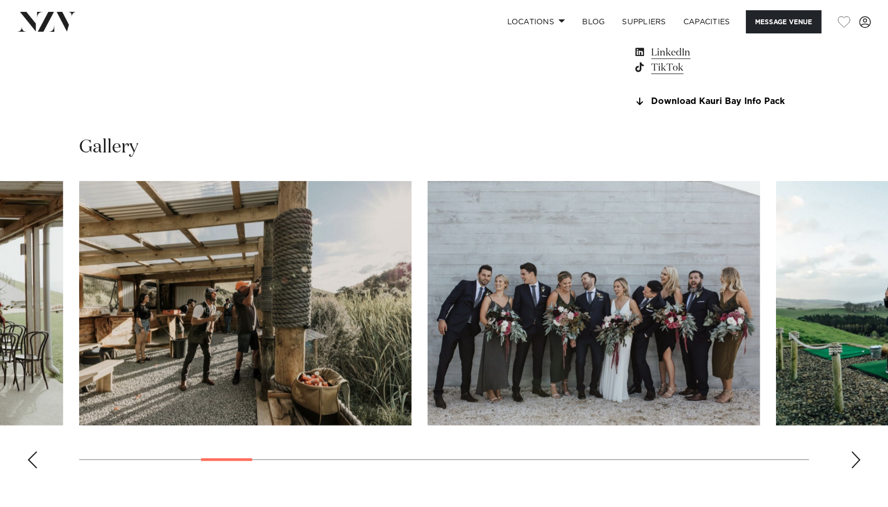
click at [859, 459] on div "Next slide" at bounding box center [855, 459] width 11 height 17
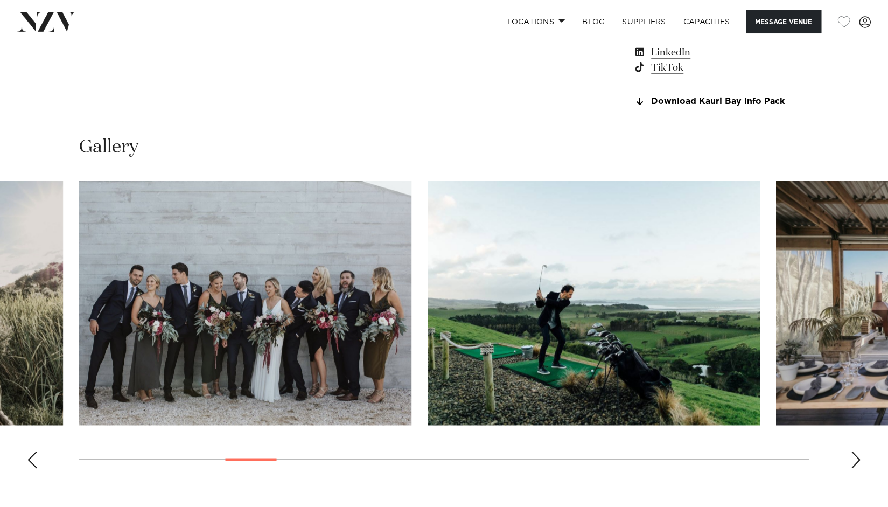
click at [859, 459] on div "Next slide" at bounding box center [855, 459] width 11 height 17
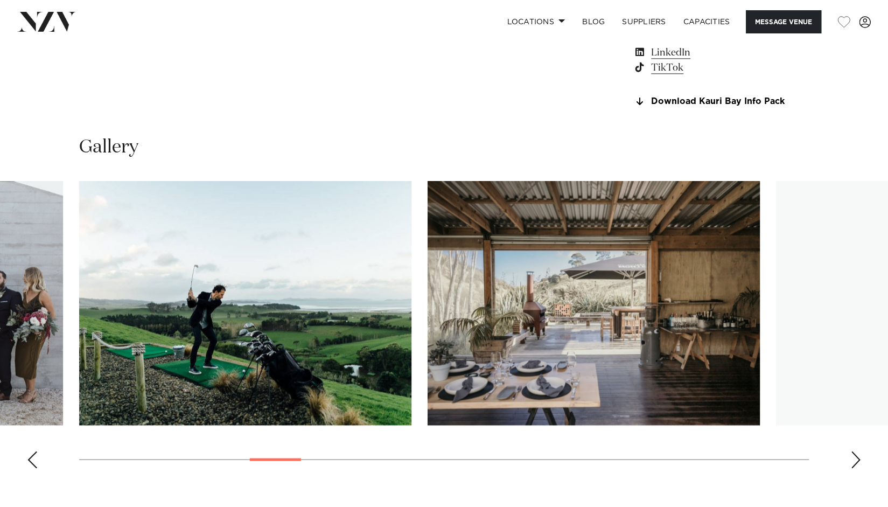
click at [859, 459] on div "Next slide" at bounding box center [855, 459] width 11 height 17
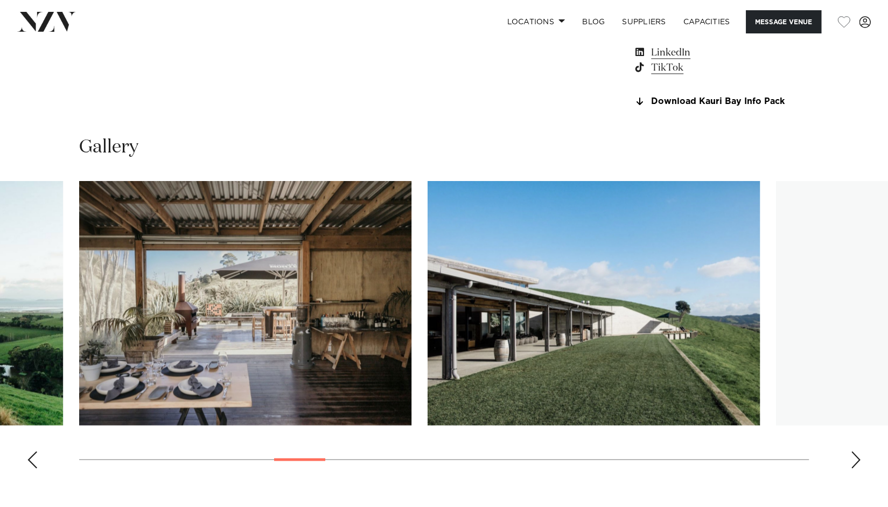
click at [859, 459] on div "Next slide" at bounding box center [855, 459] width 11 height 17
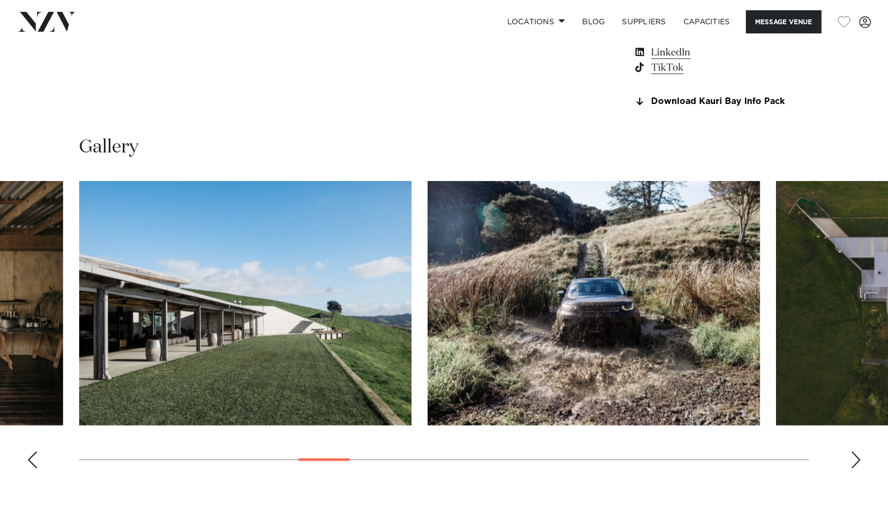
click at [859, 459] on div "Next slide" at bounding box center [855, 459] width 11 height 17
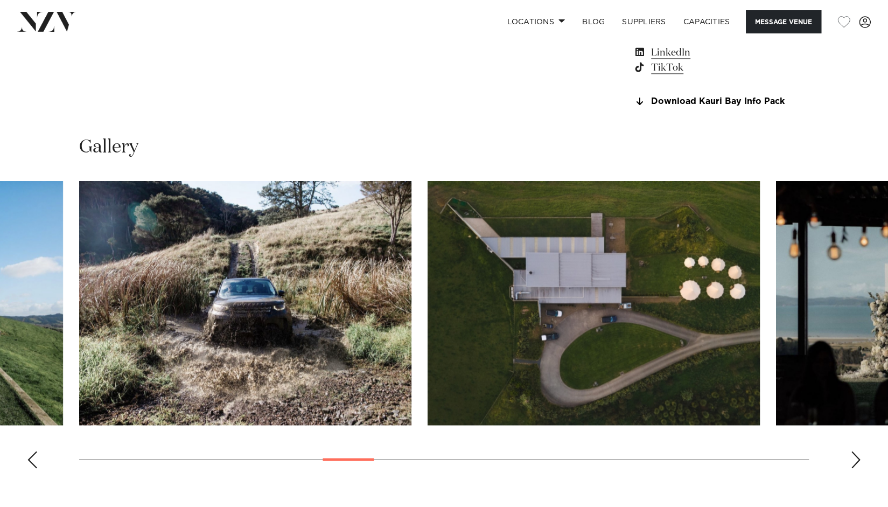
click at [859, 459] on div "Next slide" at bounding box center [855, 459] width 11 height 17
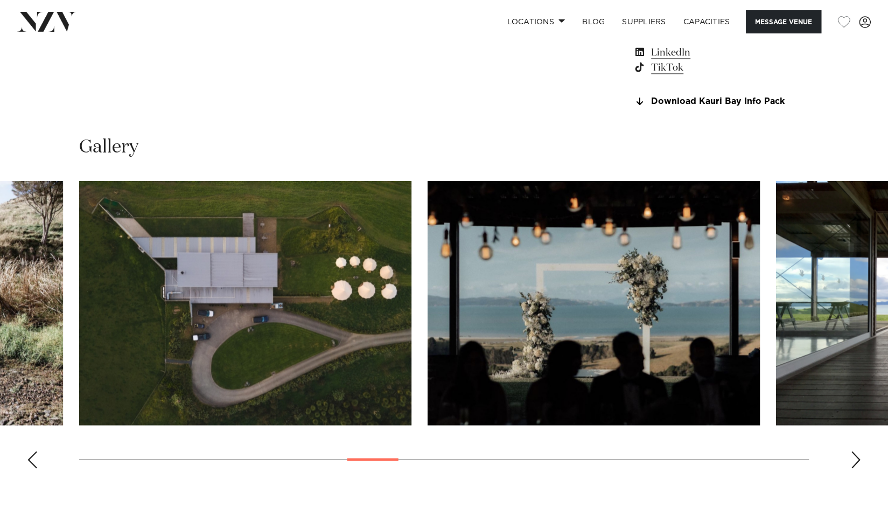
click at [859, 459] on div "Next slide" at bounding box center [855, 459] width 11 height 17
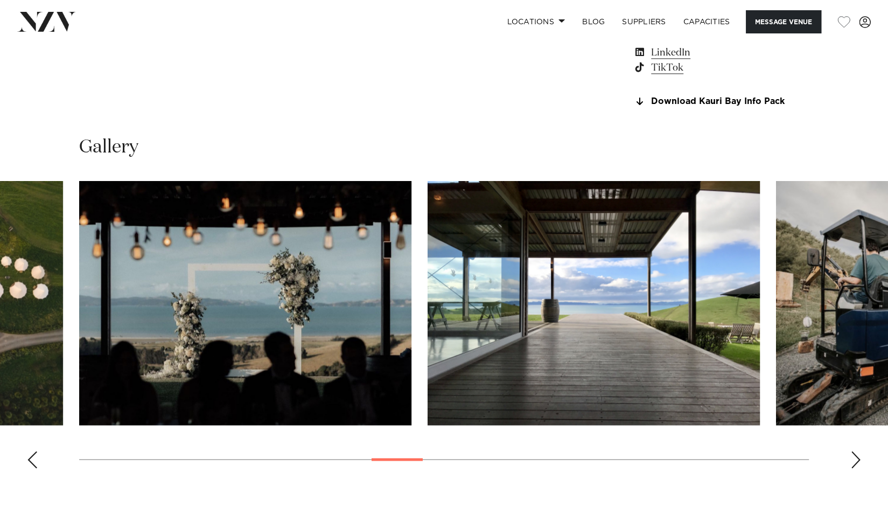
click at [859, 459] on div "Next slide" at bounding box center [855, 459] width 11 height 17
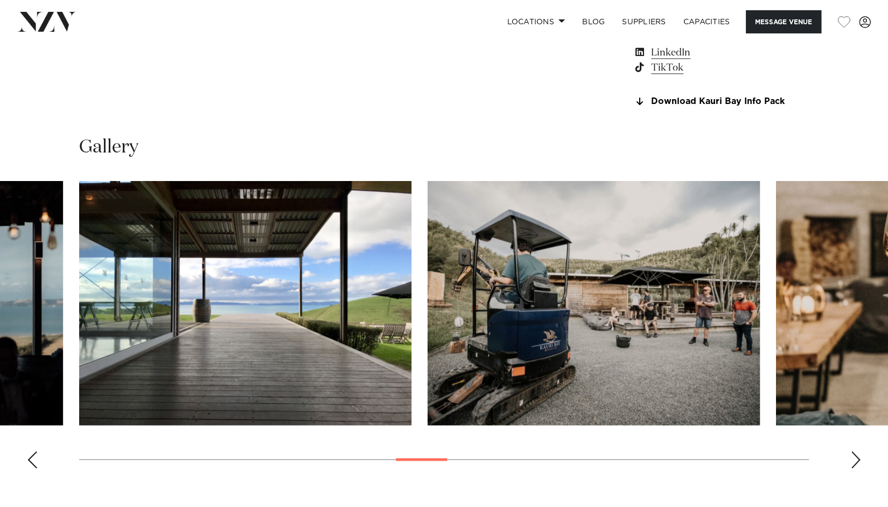
click at [859, 459] on div "Next slide" at bounding box center [855, 459] width 11 height 17
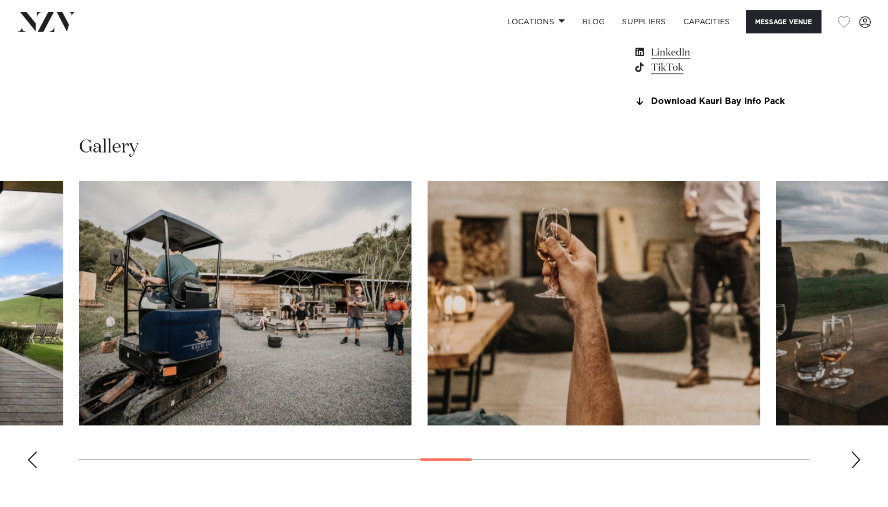
click at [859, 459] on div "Next slide" at bounding box center [855, 459] width 11 height 17
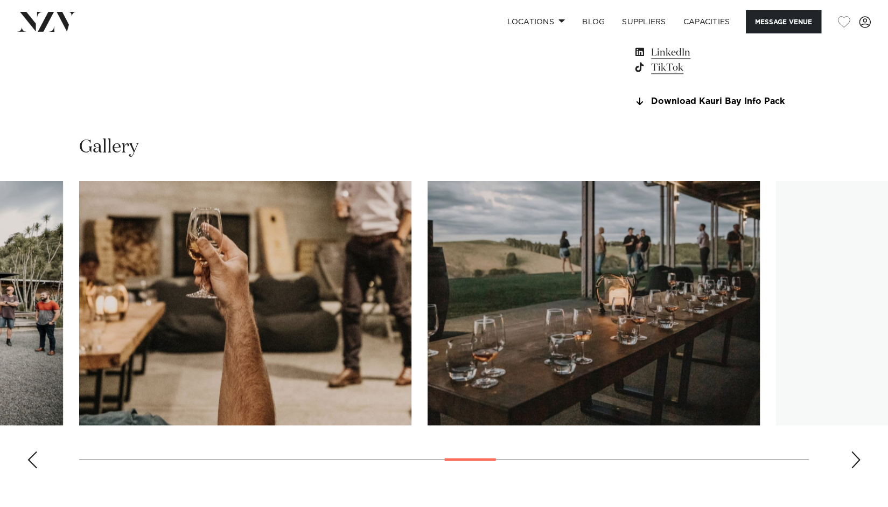
click at [859, 459] on div "Next slide" at bounding box center [855, 459] width 11 height 17
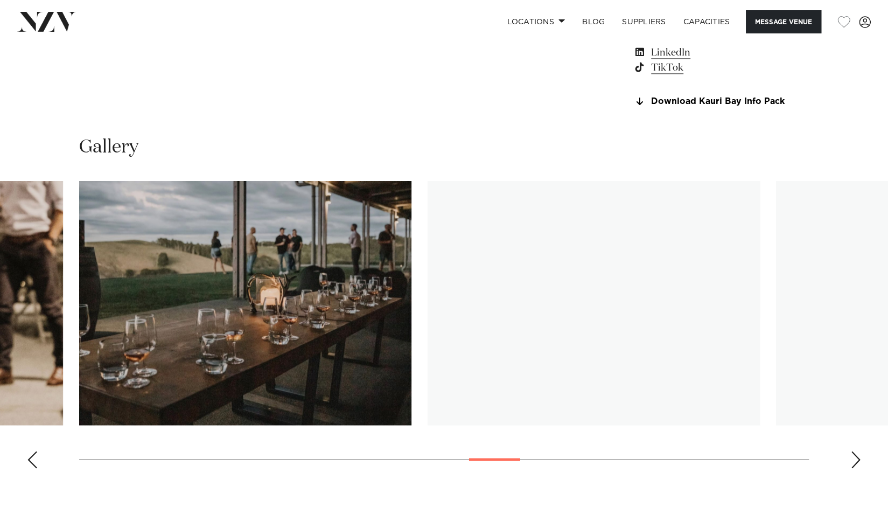
click at [859, 459] on div "Next slide" at bounding box center [855, 459] width 11 height 17
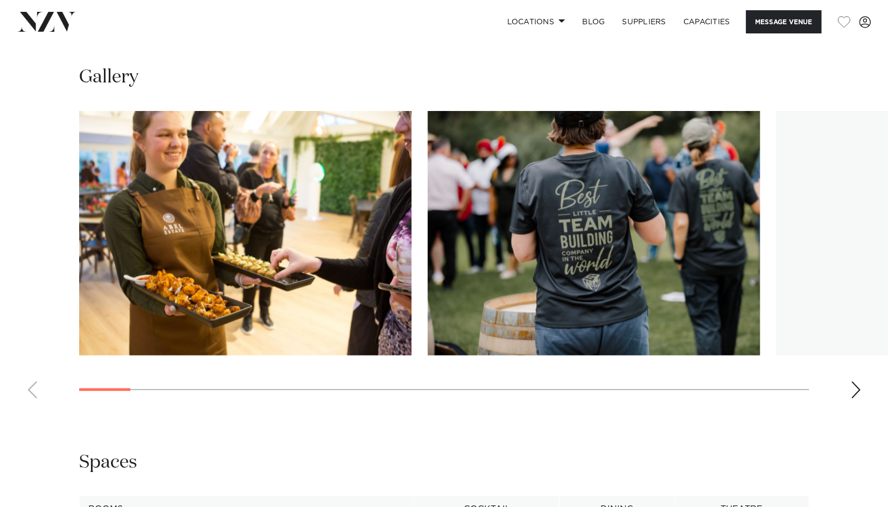
scroll to position [1007, 0]
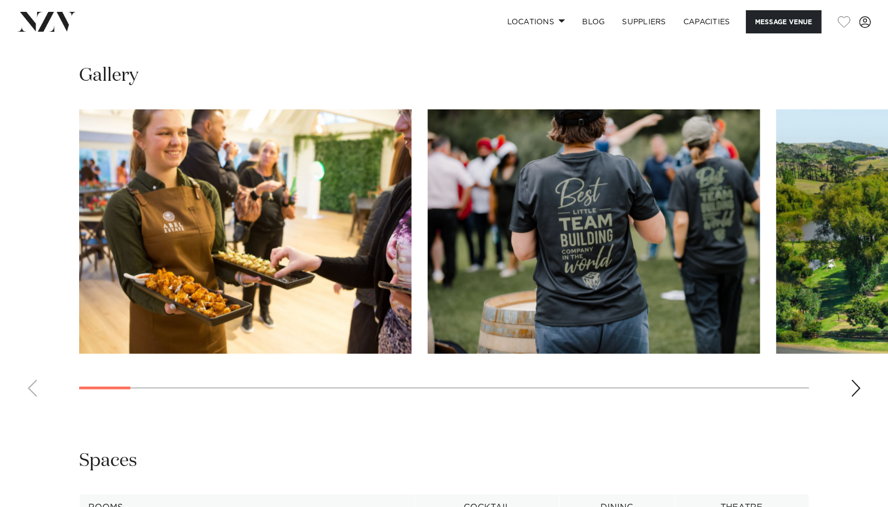
click at [846, 378] on swiper-container at bounding box center [444, 257] width 888 height 296
click at [854, 385] on div "Next slide" at bounding box center [855, 387] width 11 height 17
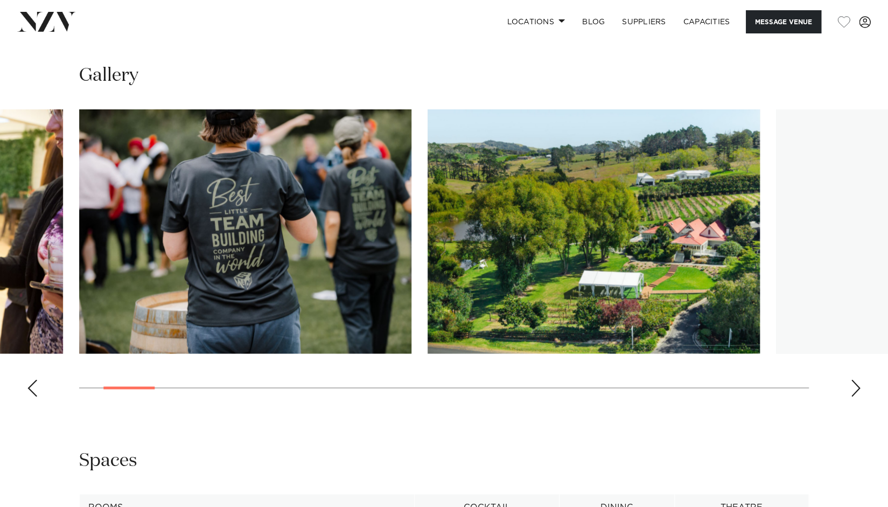
click at [854, 385] on div "Next slide" at bounding box center [855, 387] width 11 height 17
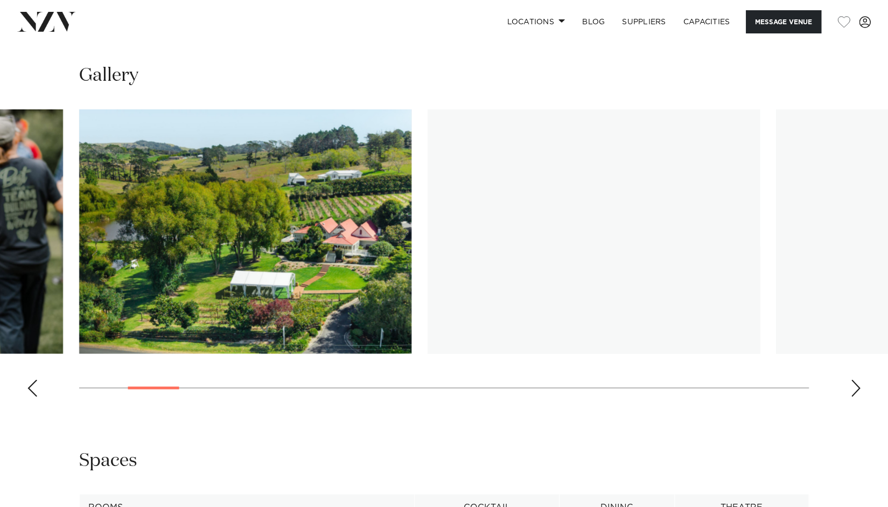
click at [854, 385] on div "Next slide" at bounding box center [855, 387] width 11 height 17
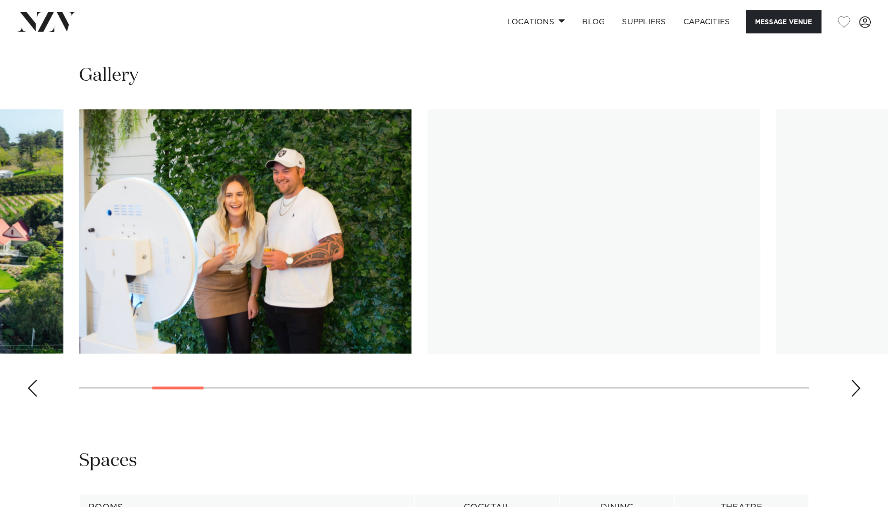
click at [854, 385] on div "Next slide" at bounding box center [855, 387] width 11 height 17
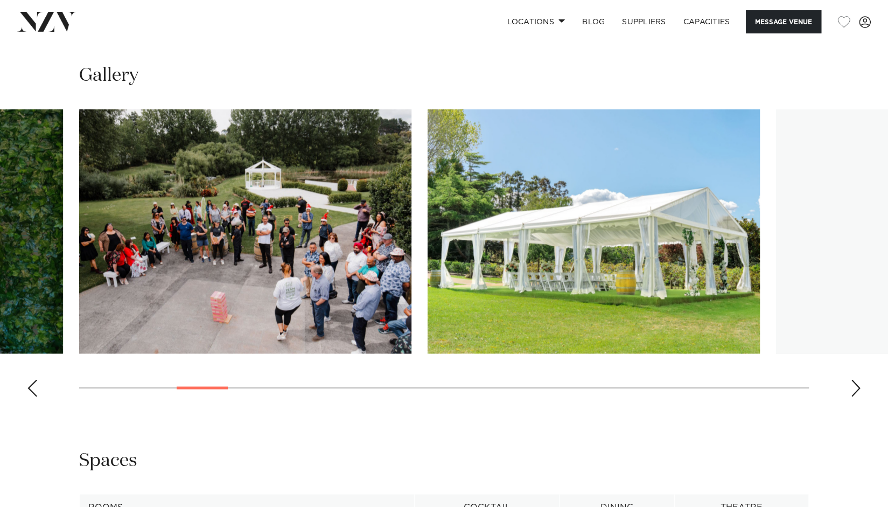
click at [854, 385] on div "Next slide" at bounding box center [855, 387] width 11 height 17
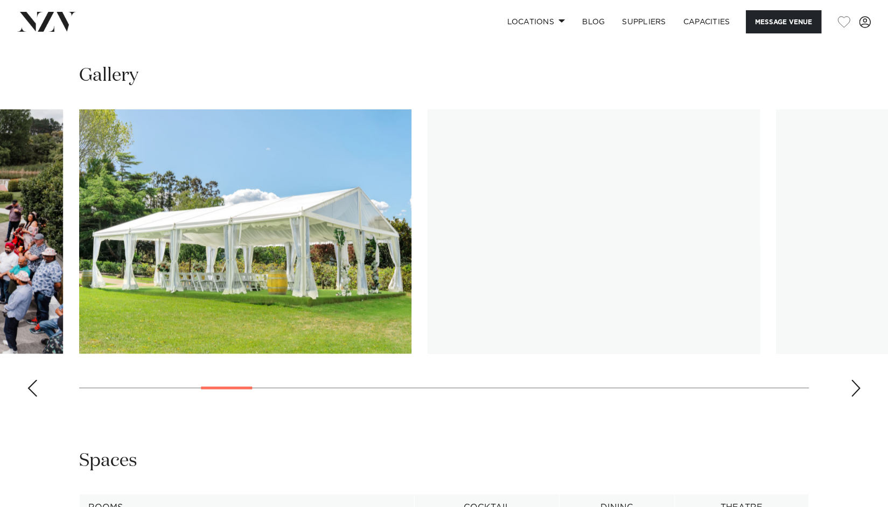
click at [854, 385] on div "Next slide" at bounding box center [855, 387] width 11 height 17
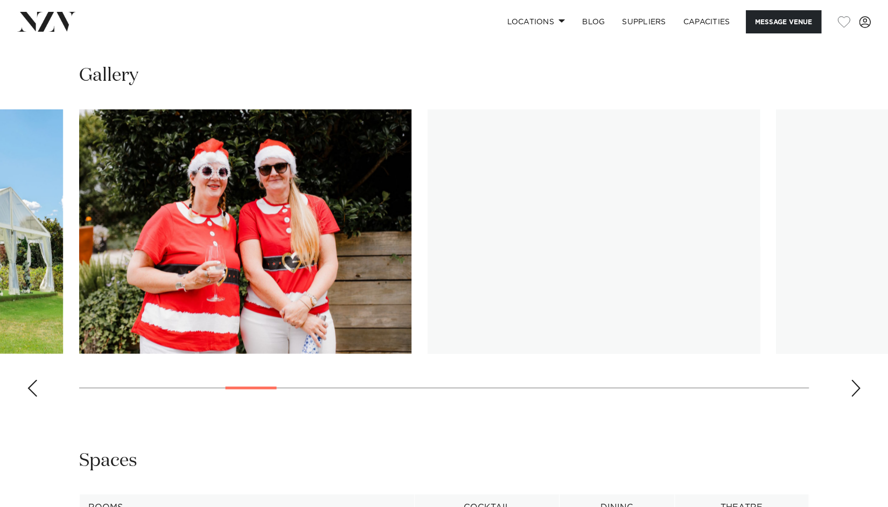
click at [854, 385] on div "Next slide" at bounding box center [855, 387] width 11 height 17
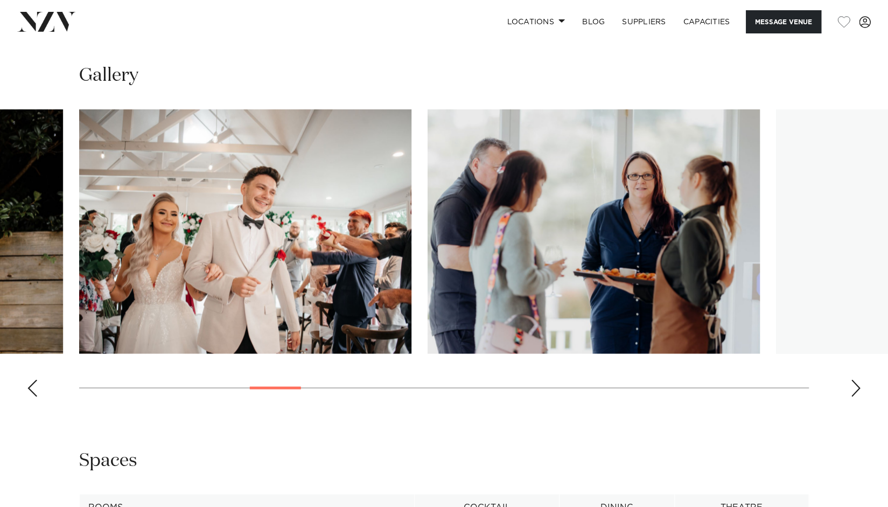
click at [854, 385] on div "Next slide" at bounding box center [855, 387] width 11 height 17
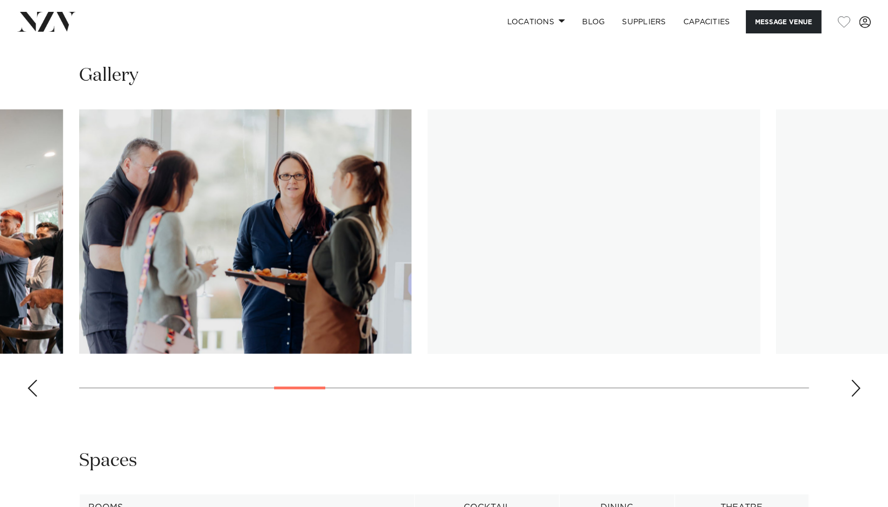
click at [854, 385] on div "Next slide" at bounding box center [855, 387] width 11 height 17
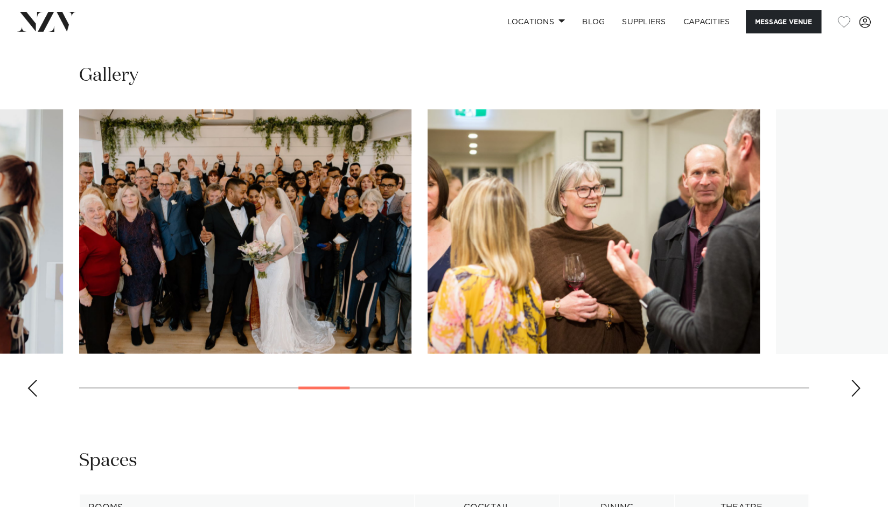
click at [854, 385] on div "Next slide" at bounding box center [855, 387] width 11 height 17
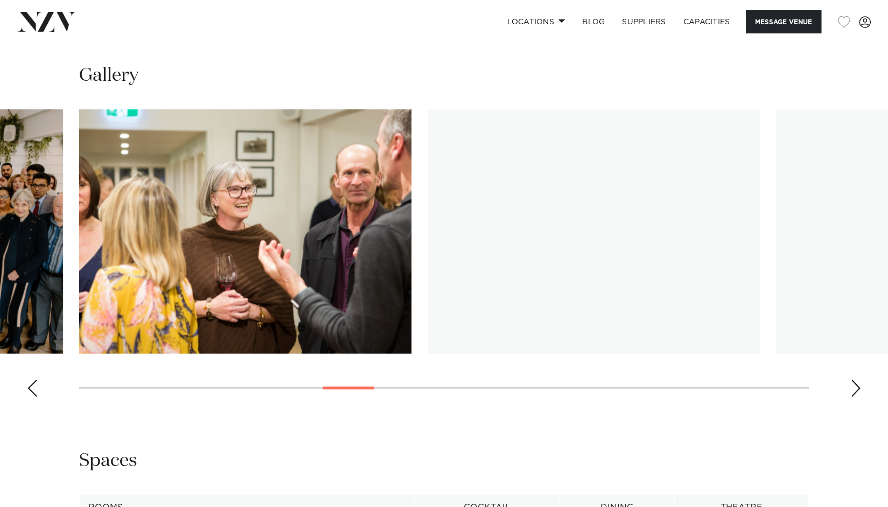
click at [854, 385] on div "Next slide" at bounding box center [855, 387] width 11 height 17
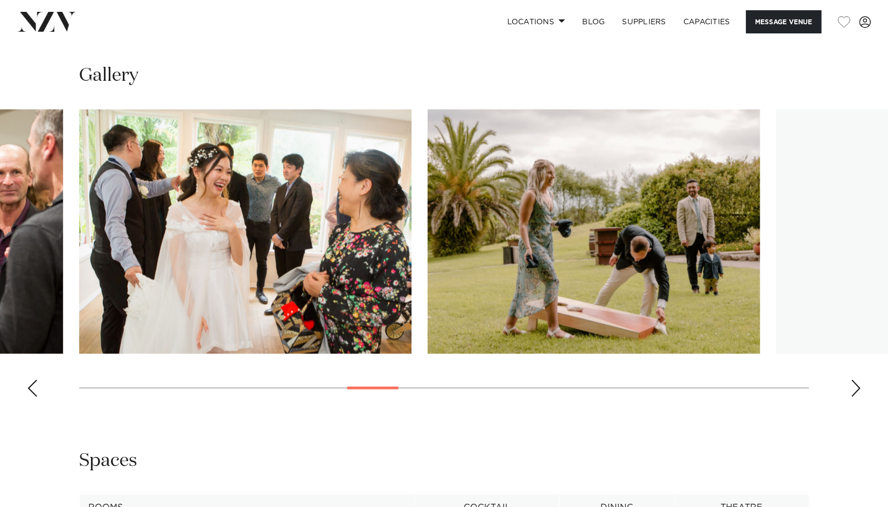
click at [854, 385] on div "Next slide" at bounding box center [855, 387] width 11 height 17
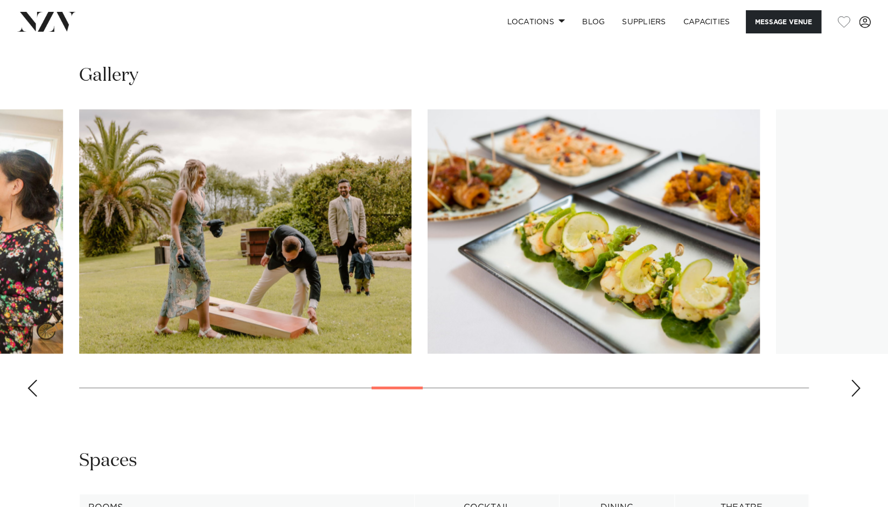
click at [854, 385] on div "Next slide" at bounding box center [855, 387] width 11 height 17
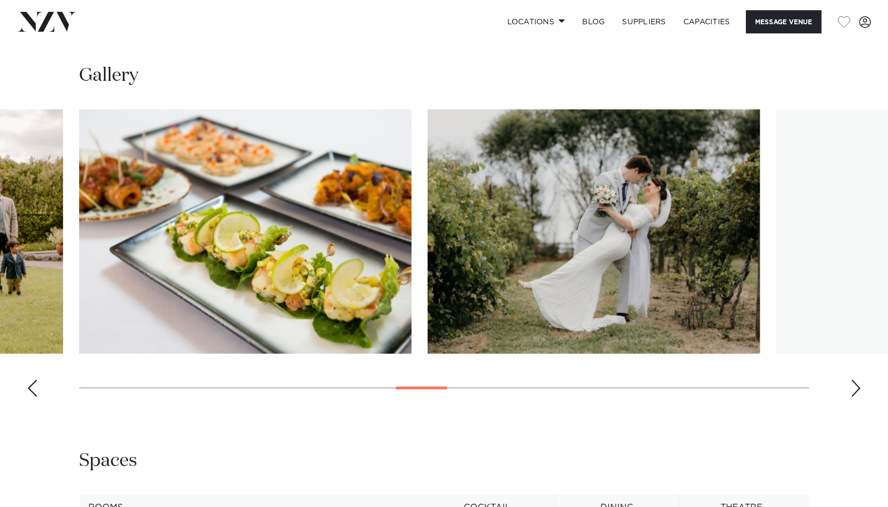
click at [854, 385] on div "Next slide" at bounding box center [855, 387] width 11 height 17
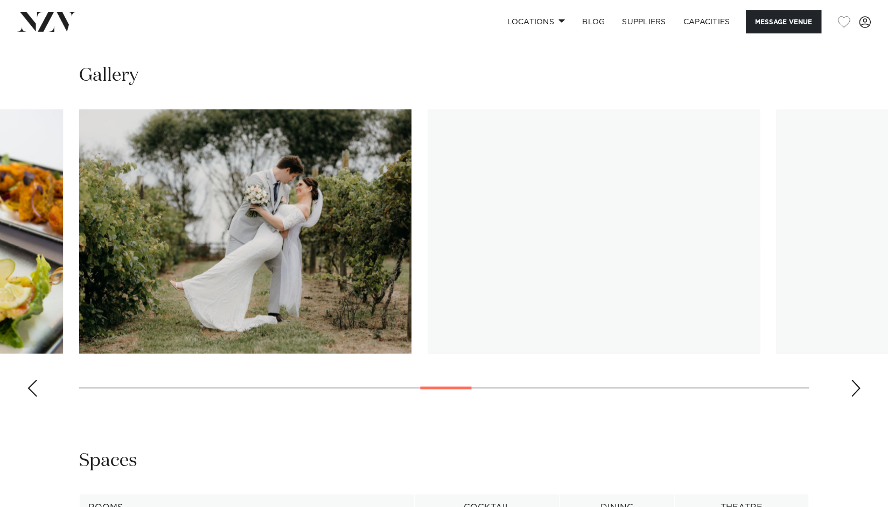
click at [854, 385] on div "Next slide" at bounding box center [855, 387] width 11 height 17
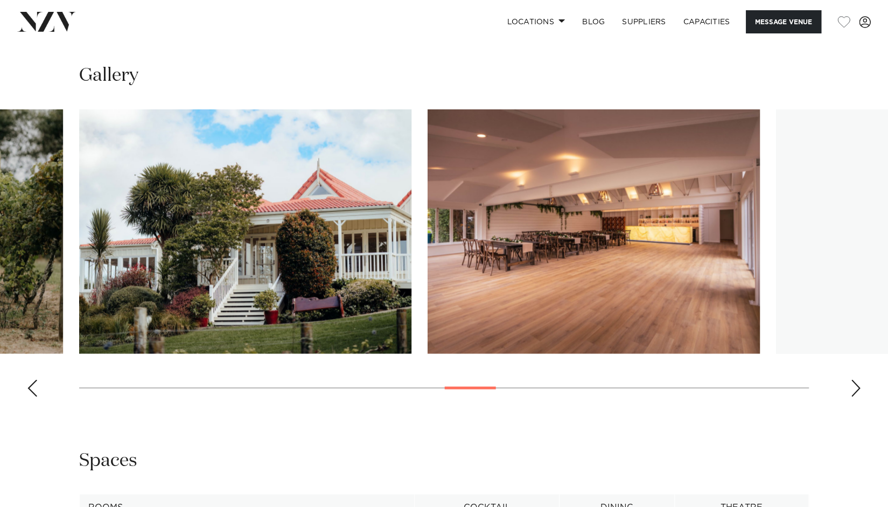
click at [854, 385] on div "Next slide" at bounding box center [855, 387] width 11 height 17
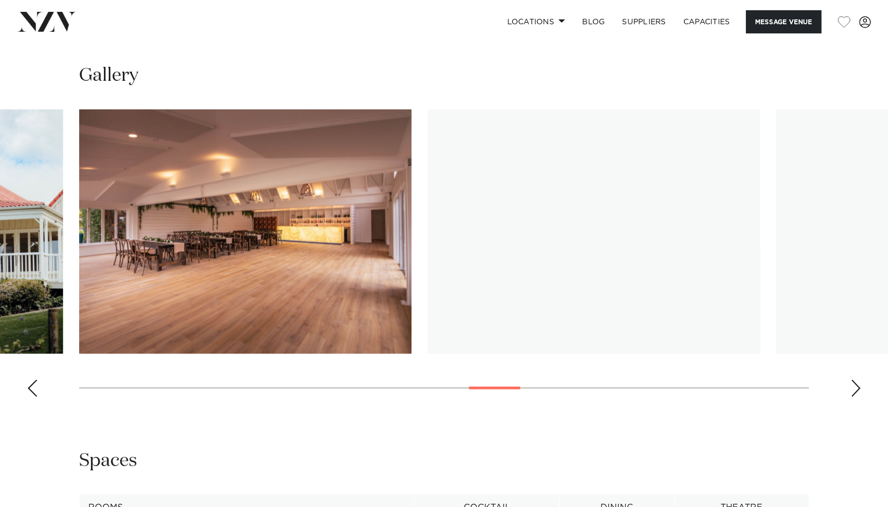
click at [854, 385] on div "Next slide" at bounding box center [855, 387] width 11 height 17
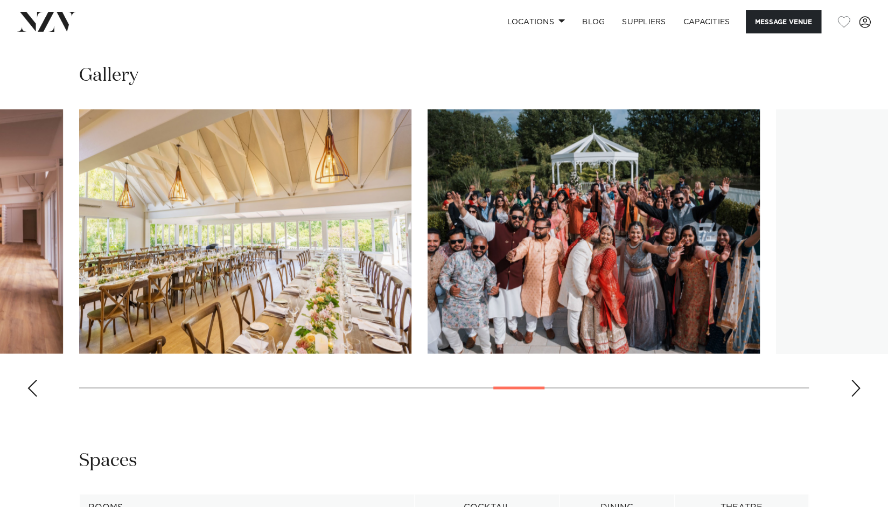
click at [854, 385] on div "Next slide" at bounding box center [855, 387] width 11 height 17
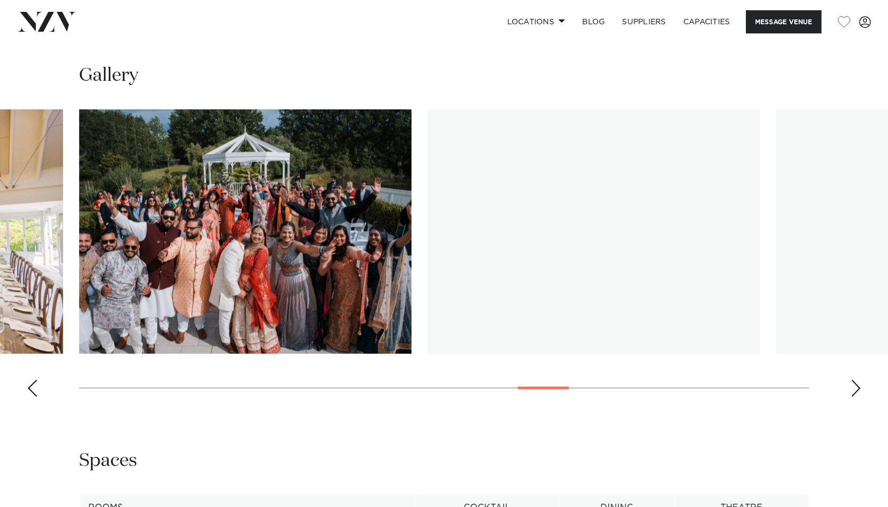
click at [854, 385] on div "Next slide" at bounding box center [855, 387] width 11 height 17
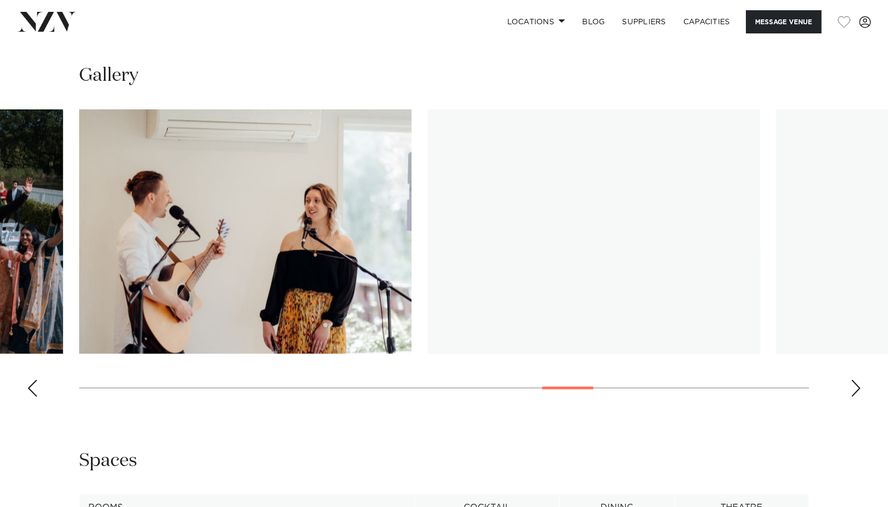
click at [854, 385] on div "Next slide" at bounding box center [855, 387] width 11 height 17
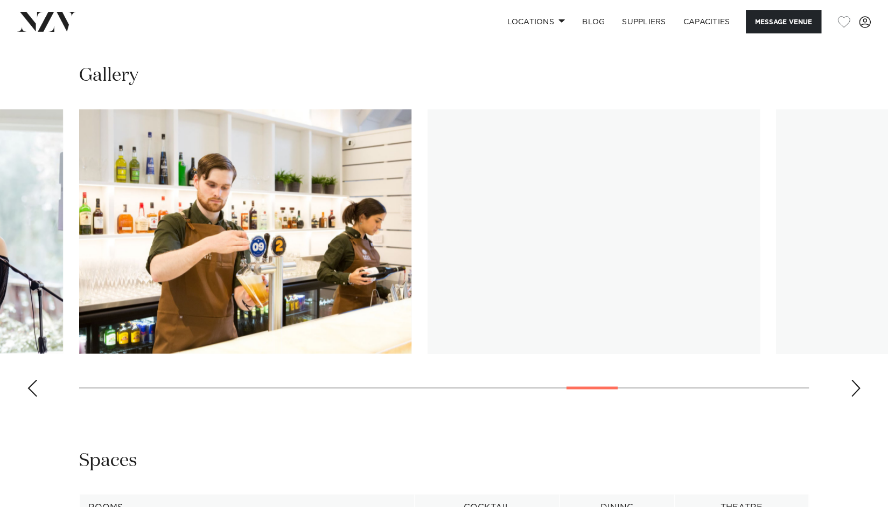
click at [854, 385] on div "Next slide" at bounding box center [855, 387] width 11 height 17
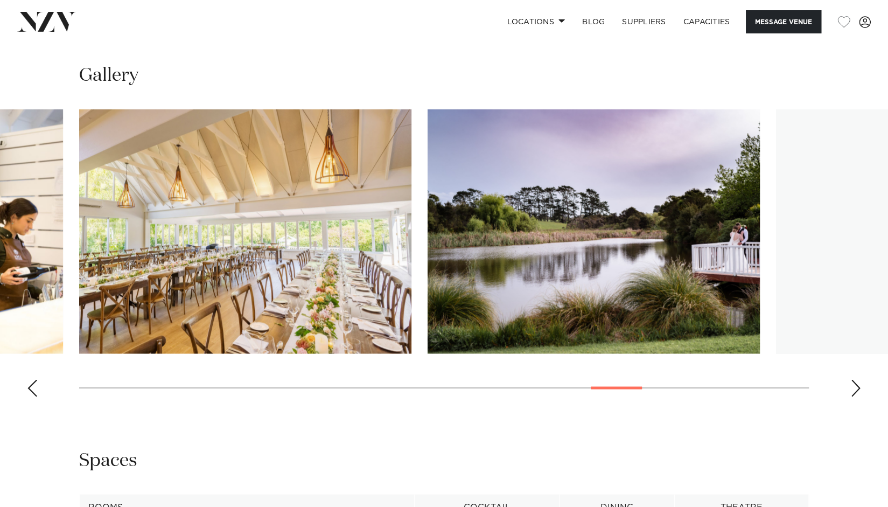
click at [854, 385] on div "Next slide" at bounding box center [855, 387] width 11 height 17
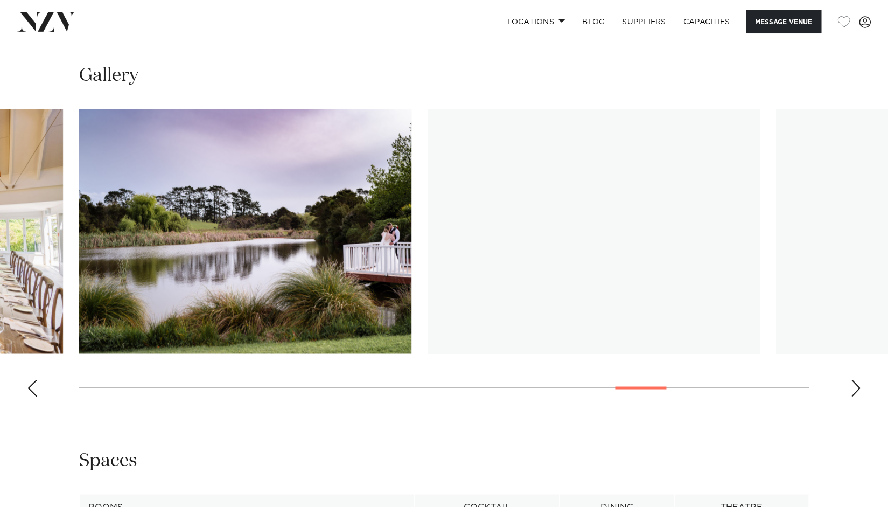
click at [854, 385] on div "Next slide" at bounding box center [855, 387] width 11 height 17
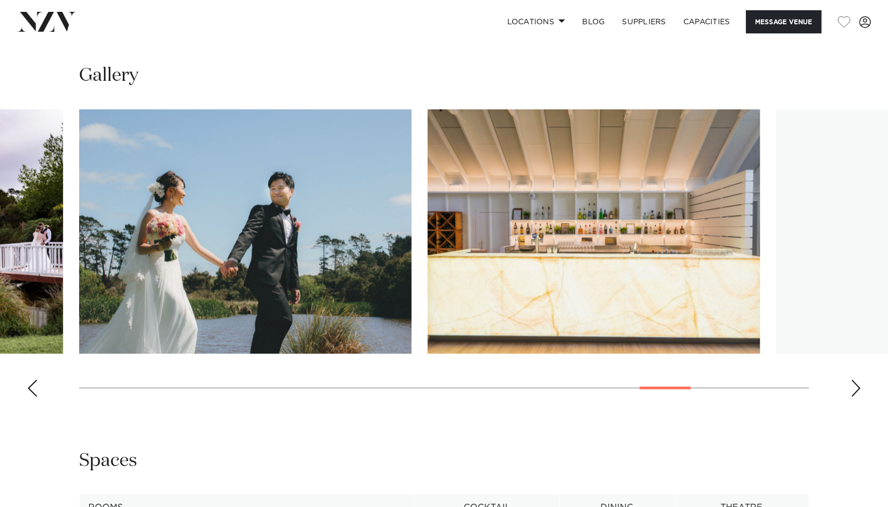
click at [854, 385] on div "Next slide" at bounding box center [855, 387] width 11 height 17
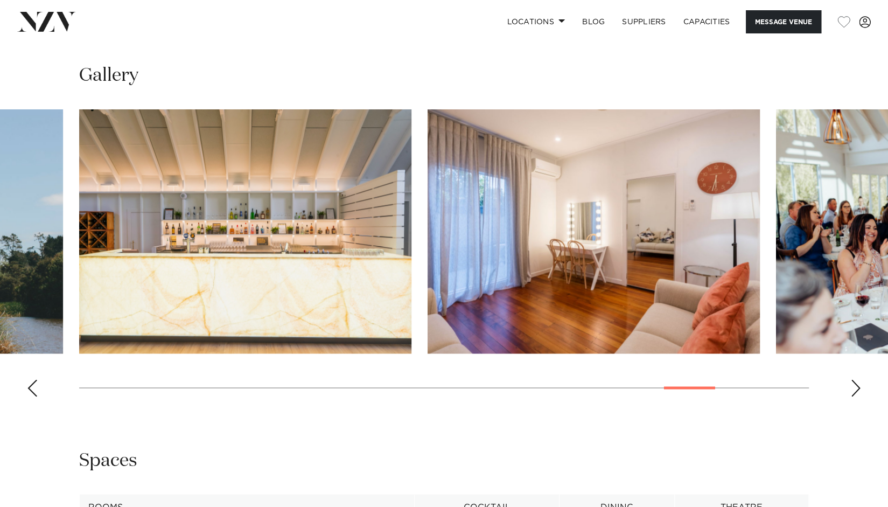
click at [854, 385] on div "Next slide" at bounding box center [855, 387] width 11 height 17
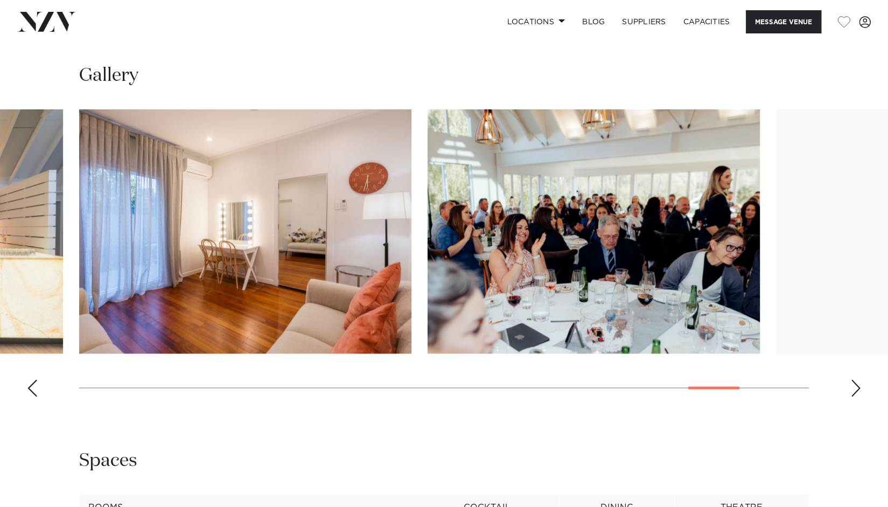
click at [854, 385] on div "Next slide" at bounding box center [855, 387] width 11 height 17
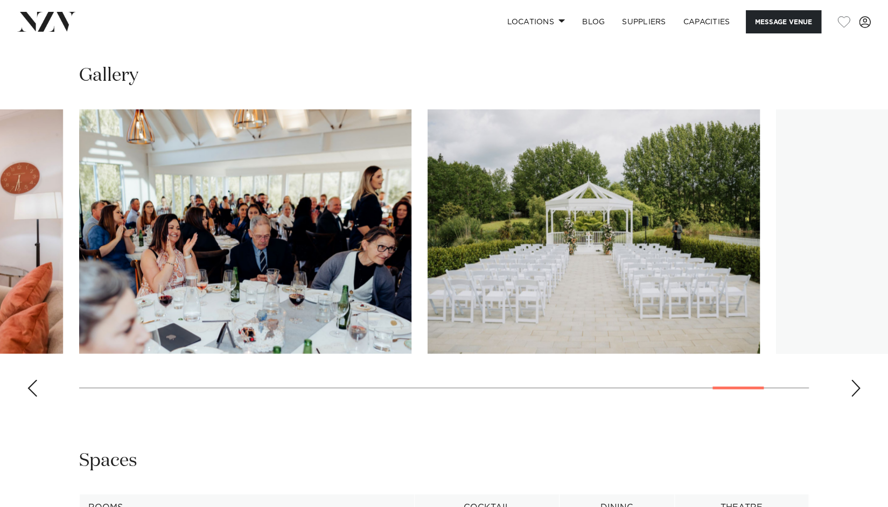
click at [854, 385] on div "Next slide" at bounding box center [855, 387] width 11 height 17
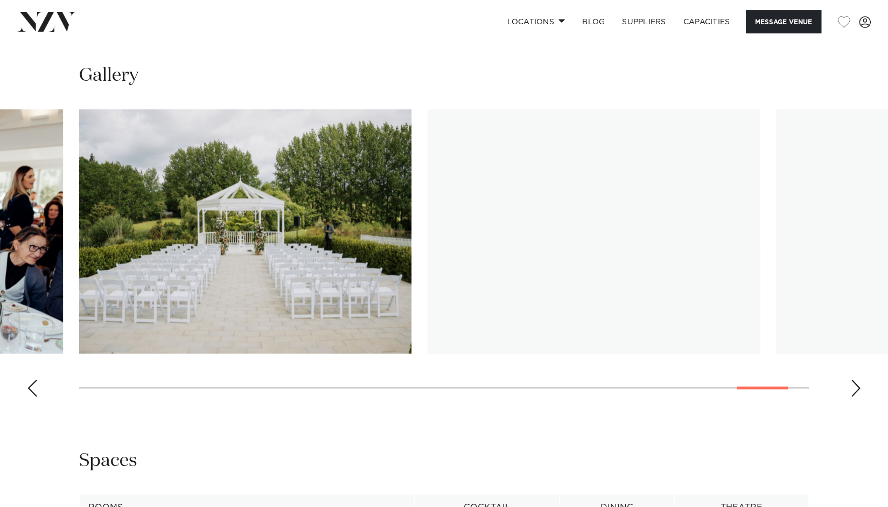
click at [854, 385] on div "Next slide" at bounding box center [855, 387] width 11 height 17
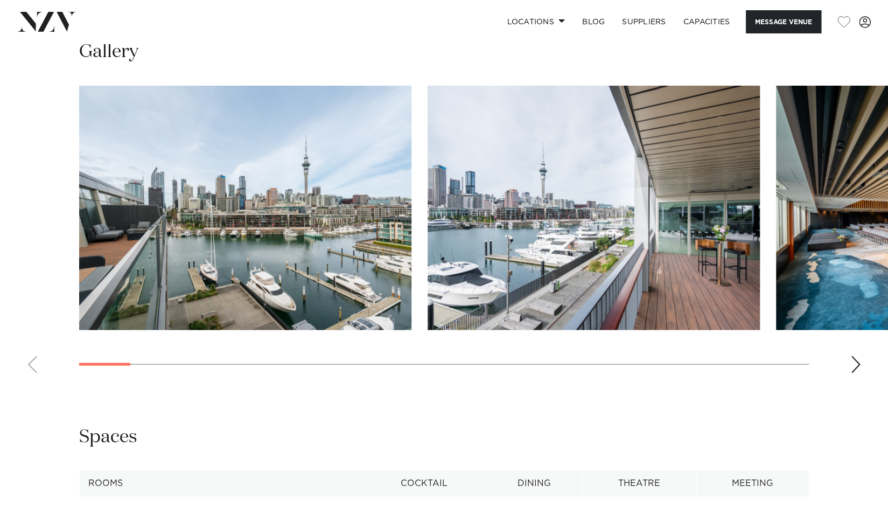
scroll to position [1210, 0]
click at [861, 367] on swiper-container at bounding box center [444, 233] width 888 height 296
click at [853, 363] on div "Next slide" at bounding box center [855, 363] width 11 height 17
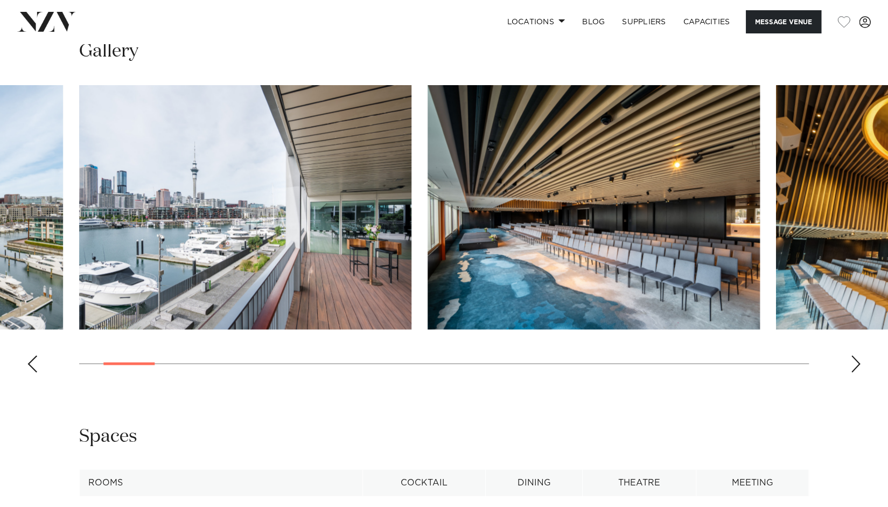
click at [853, 363] on div "Next slide" at bounding box center [855, 363] width 11 height 17
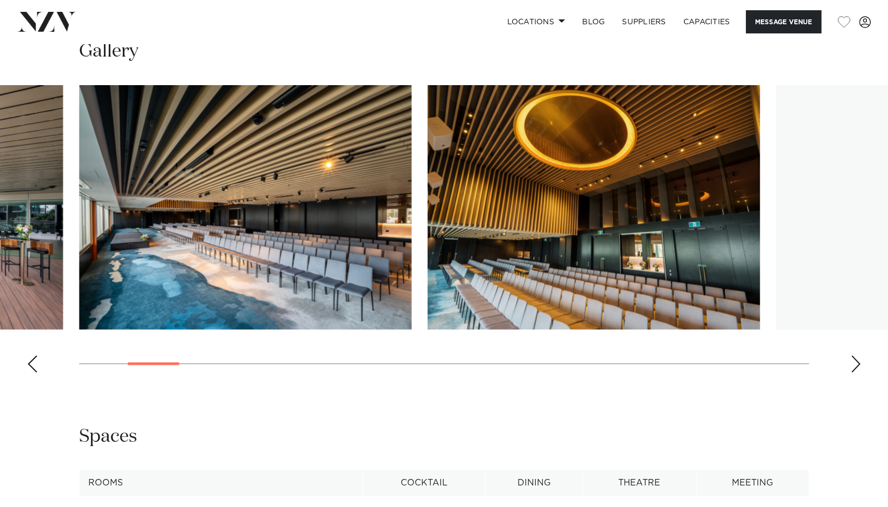
click at [853, 363] on div "Next slide" at bounding box center [855, 363] width 11 height 17
